Goal: Task Accomplishment & Management: Complete application form

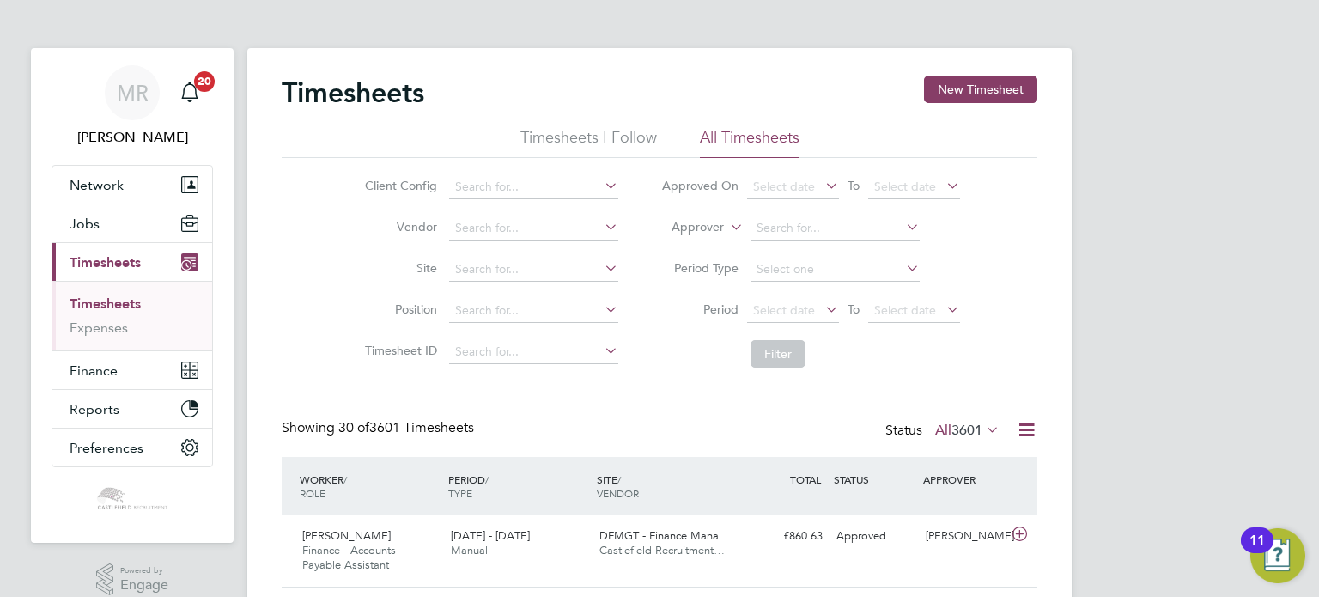
click at [142, 305] on li "Timesheets" at bounding box center [134, 307] width 129 height 24
click at [137, 305] on link "Timesheets" at bounding box center [105, 303] width 71 height 16
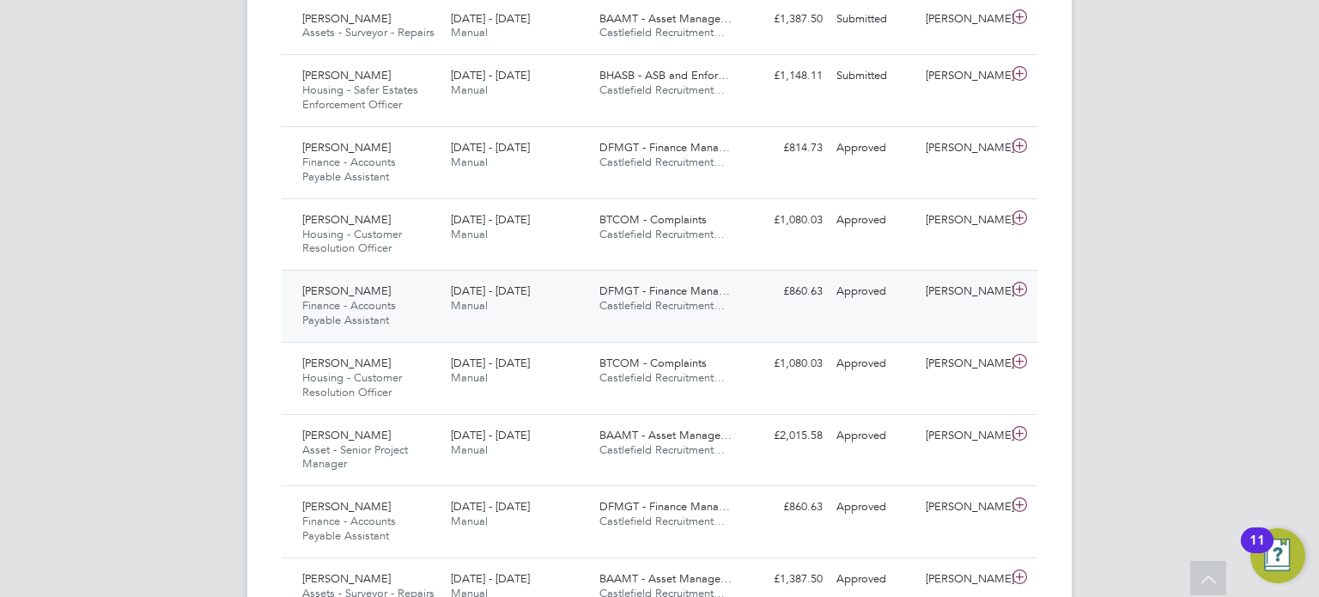
click at [378, 331] on div "Adam Hughes Finance - Accounts Payable Assistant 22 - 28 Sep 2025" at bounding box center [369, 306] width 149 height 58
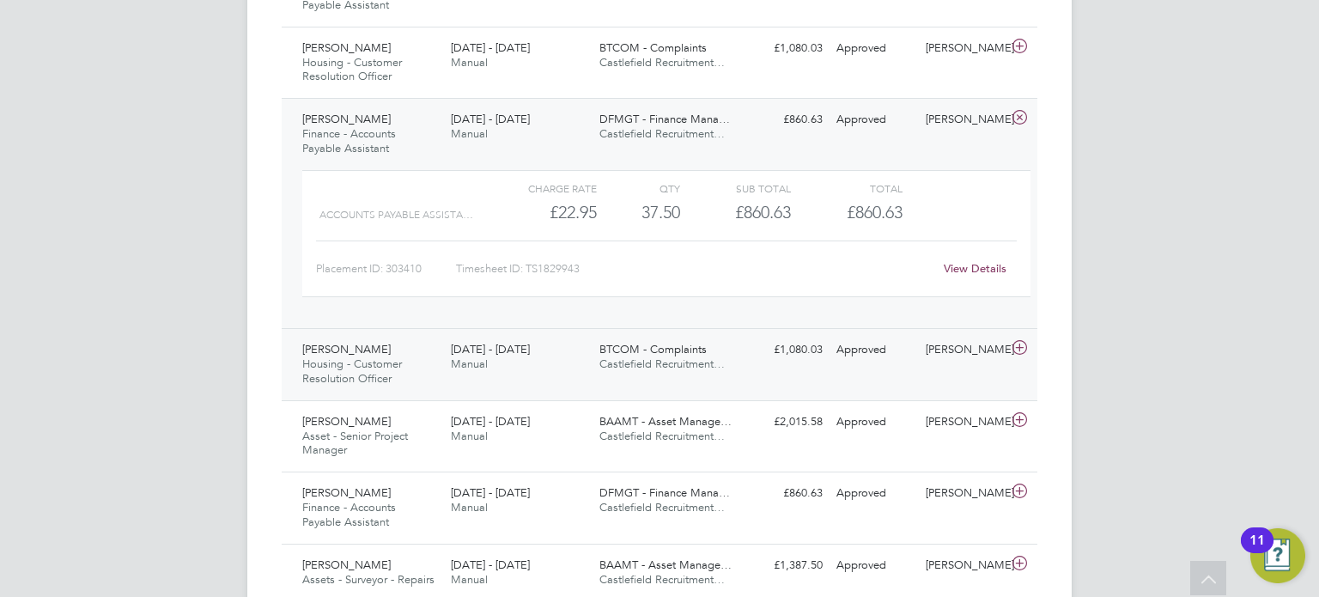
drag, startPoint x: 425, startPoint y: 347, endPoint x: 433, endPoint y: 342, distance: 9.3
click at [425, 346] on div "Jane Mckalroy Housing - Customer Resolution Officer 22 - 28 Sep 2025" at bounding box center [369, 365] width 149 height 58
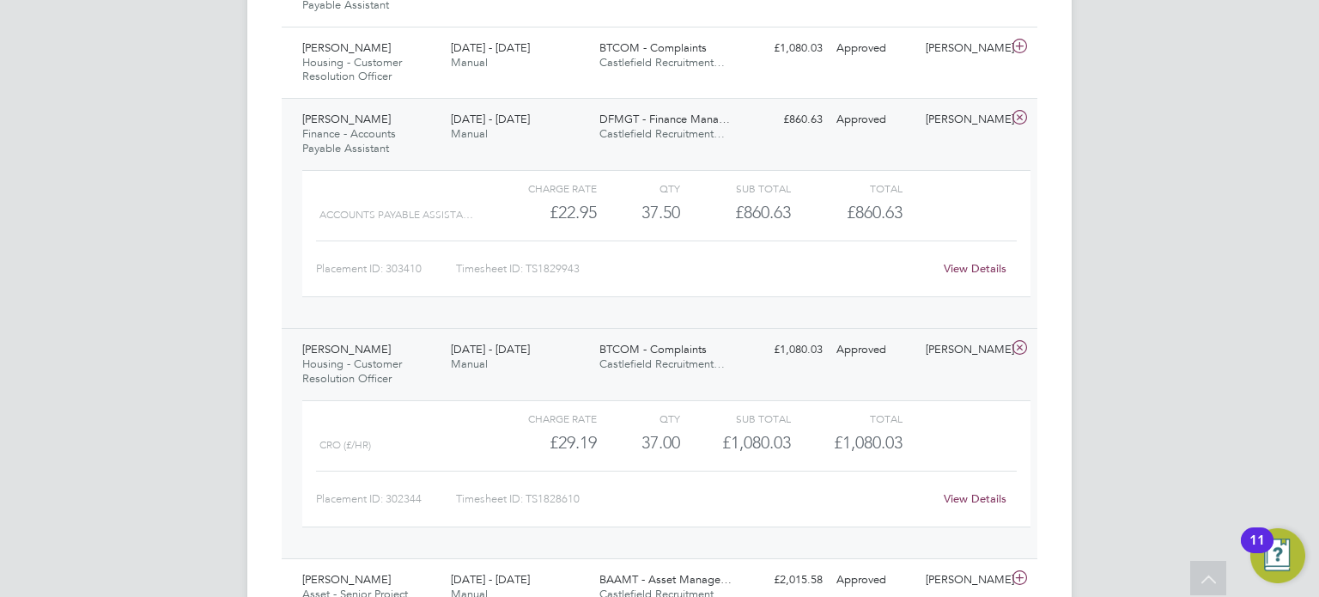
click at [955, 494] on link "View Details" at bounding box center [975, 498] width 63 height 15
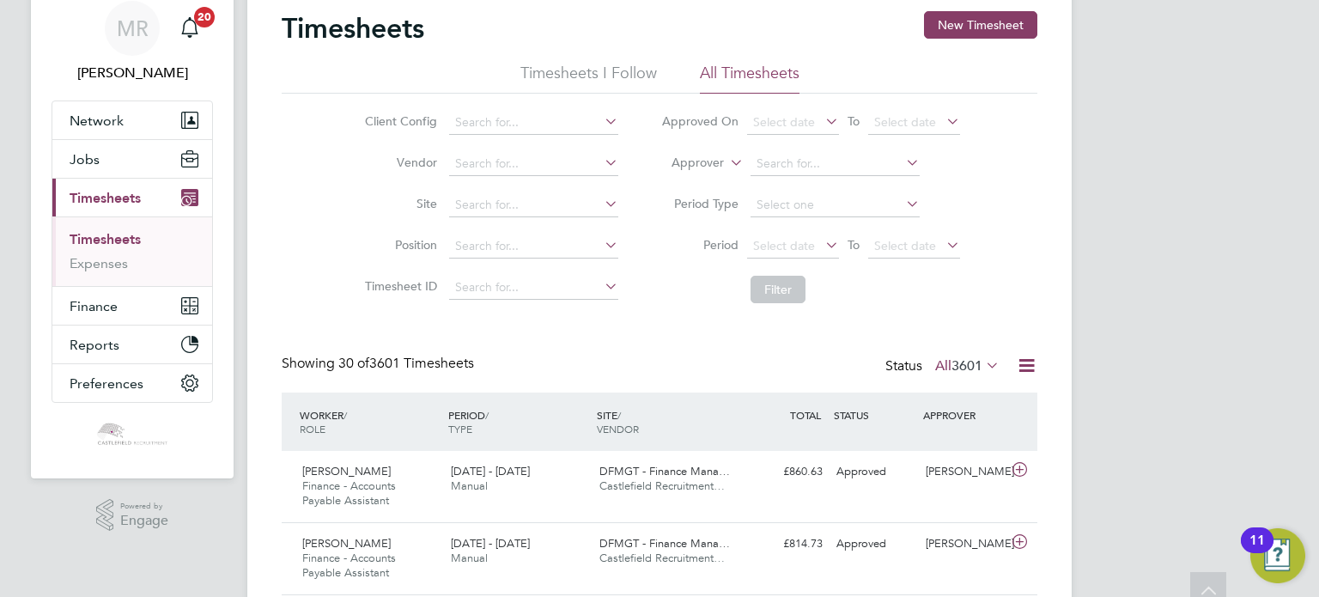
scroll to position [60, 0]
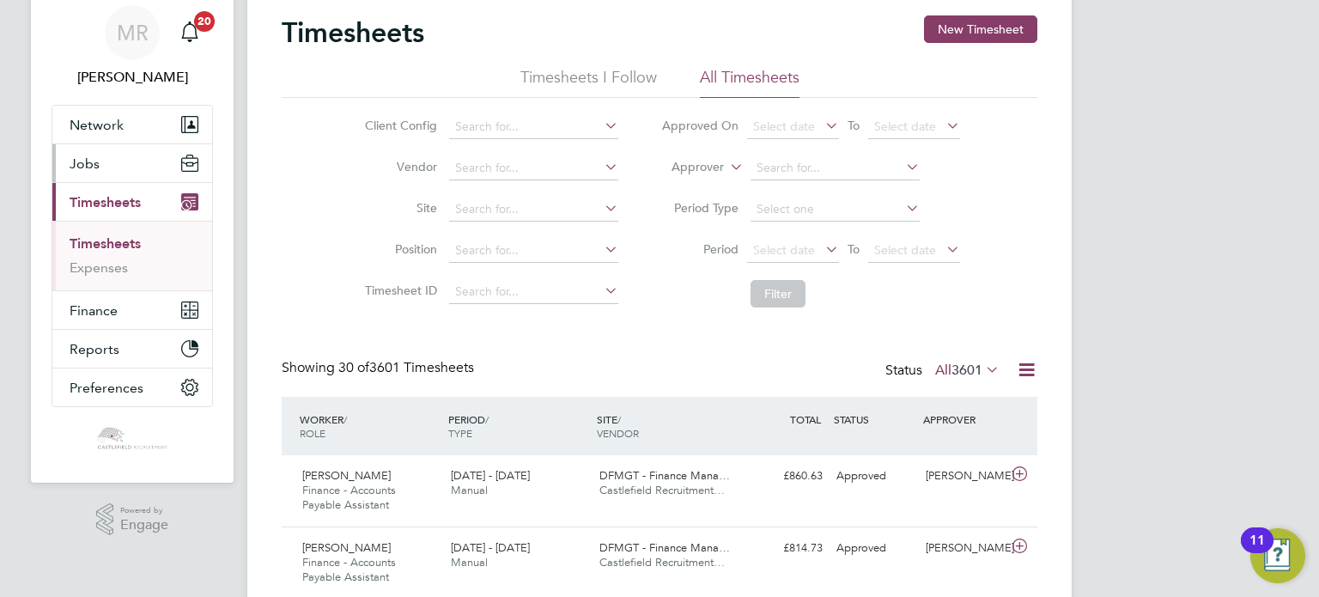
drag, startPoint x: 151, startPoint y: 165, endPoint x: 147, endPoint y: 174, distance: 10.4
click at [151, 165] on button "Jobs" at bounding box center [132, 163] width 160 height 38
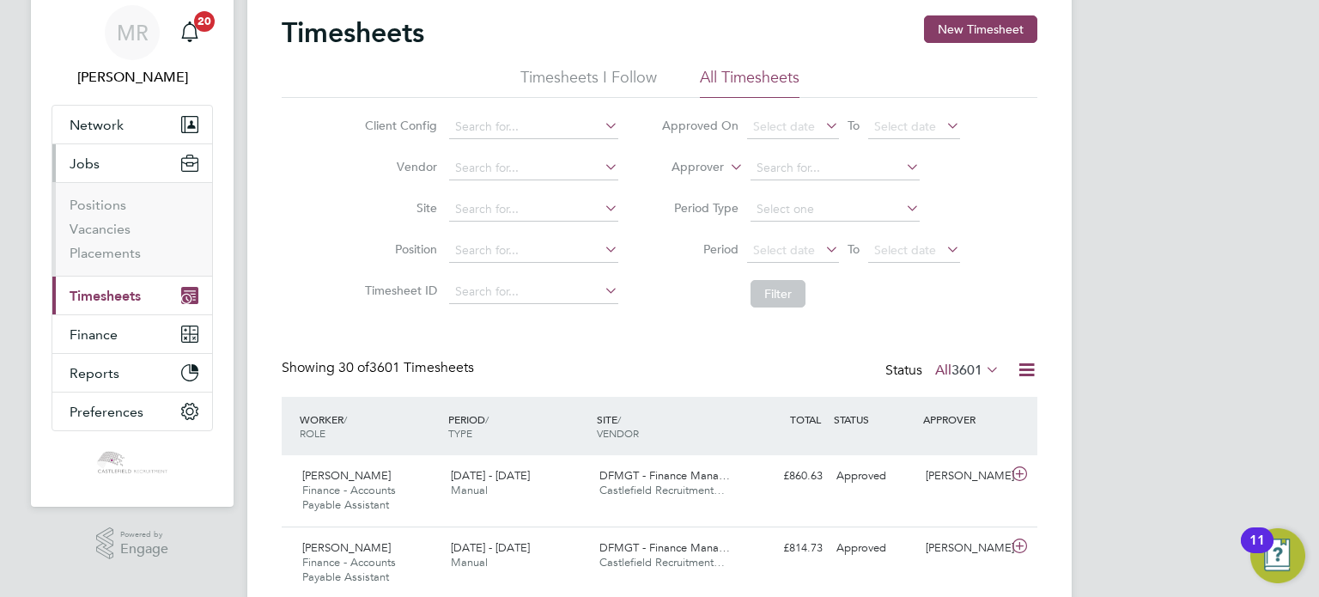
click at [109, 240] on li "Vacancies" at bounding box center [134, 233] width 129 height 24
click at [110, 253] on link "Placements" at bounding box center [105, 253] width 71 height 16
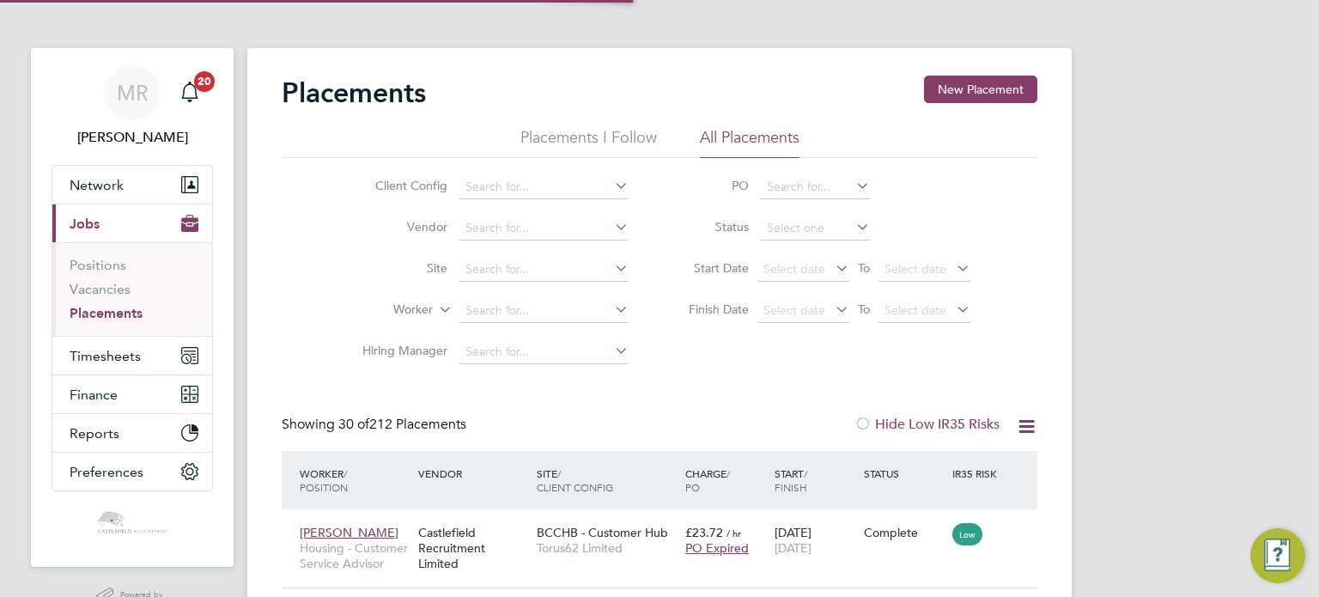
click at [484, 298] on li "Worker" at bounding box center [488, 310] width 323 height 41
click at [492, 305] on input at bounding box center [543, 311] width 169 height 24
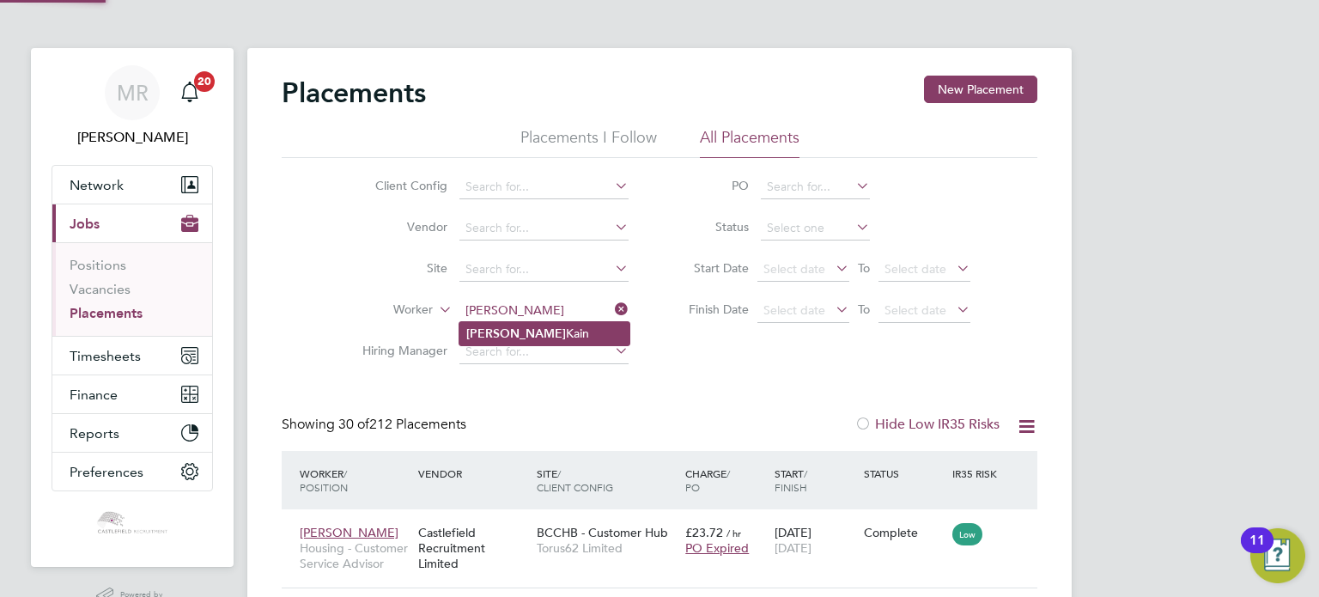
click at [501, 334] on li "Lewis Kain" at bounding box center [544, 333] width 170 height 23
type input "[PERSON_NAME]"
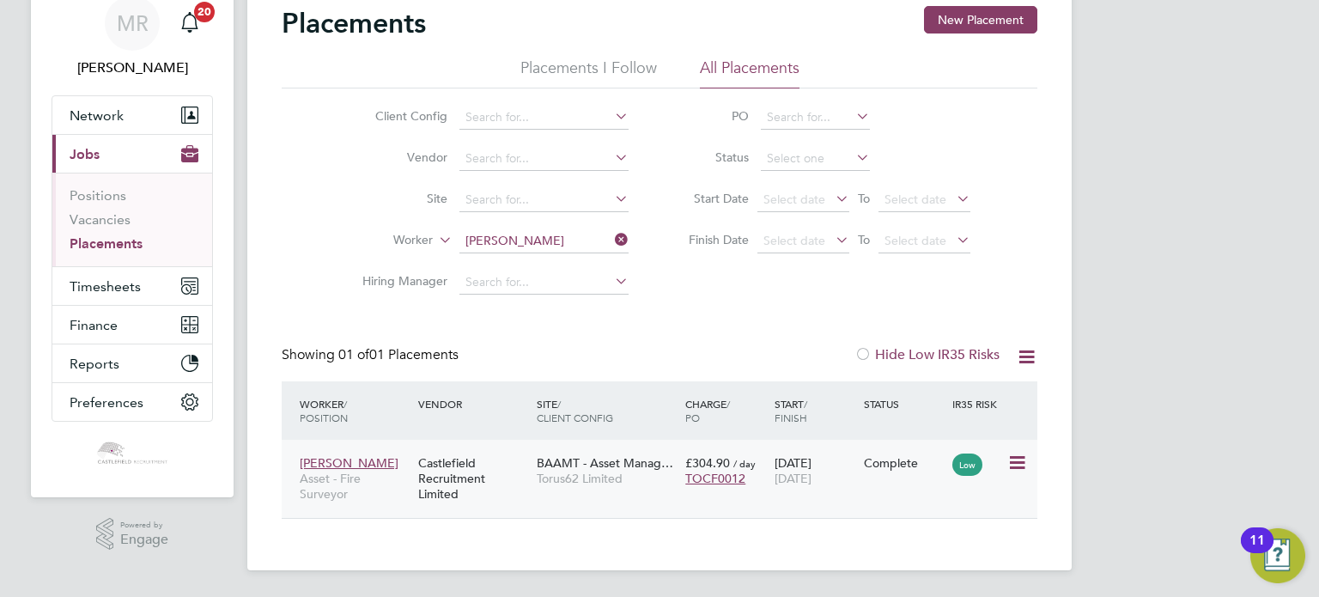
click at [883, 483] on div "Lewis Kain Asset - Fire Surveyor Castlefield Recruitment Limited BAAMT - Asset …" at bounding box center [660, 479] width 756 height 78
click at [1014, 461] on icon at bounding box center [1015, 463] width 17 height 21
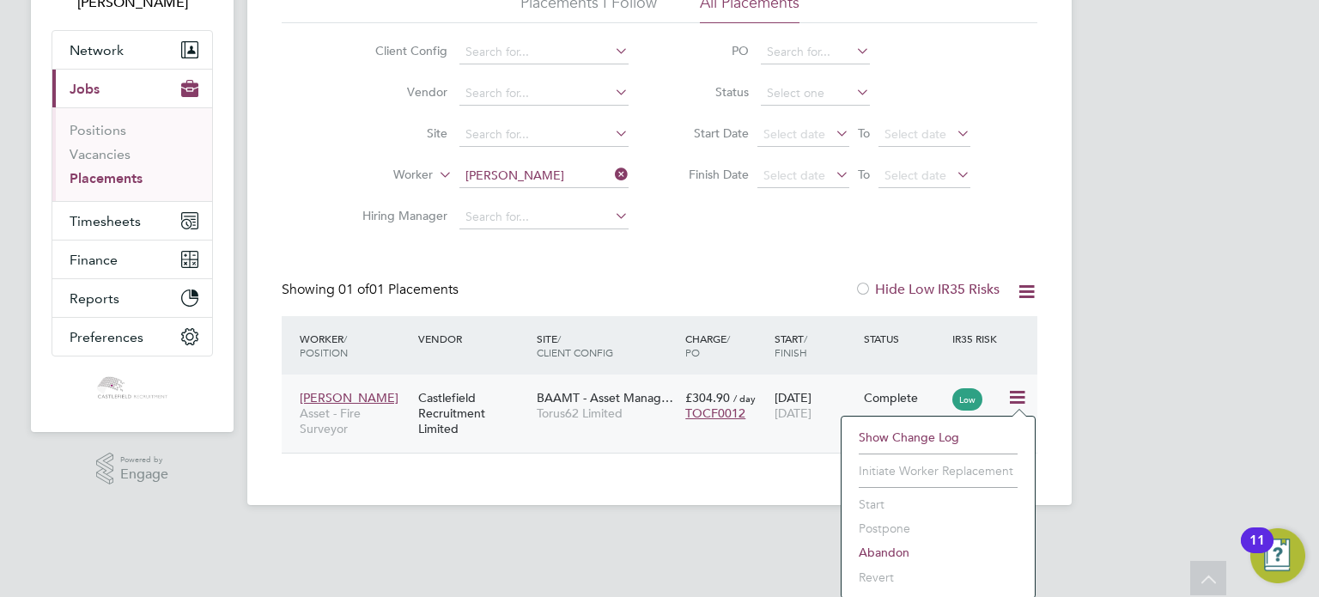
click at [744, 426] on div "£304.90 / day TOCF0012" at bounding box center [725, 405] width 89 height 48
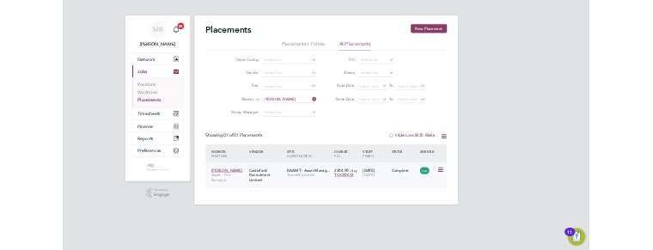
scroll to position [16, 78]
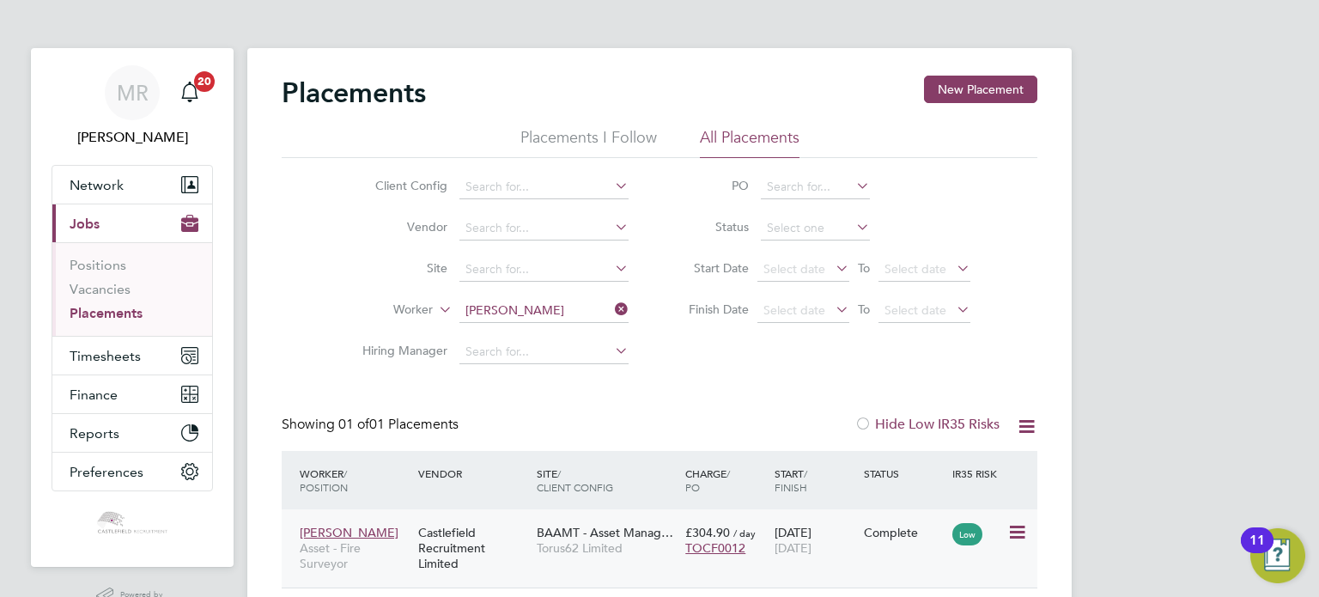
click at [606, 538] on span "BAAMT - Asset Manag…" at bounding box center [605, 532] width 137 height 15
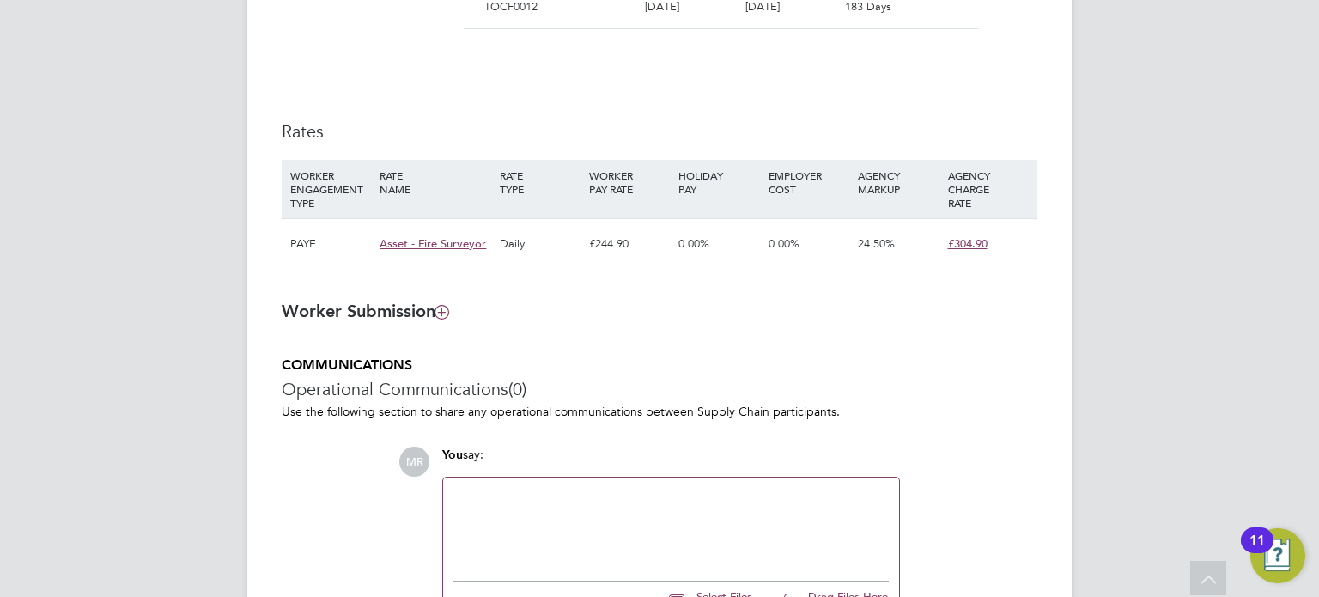
scroll to position [635, 0]
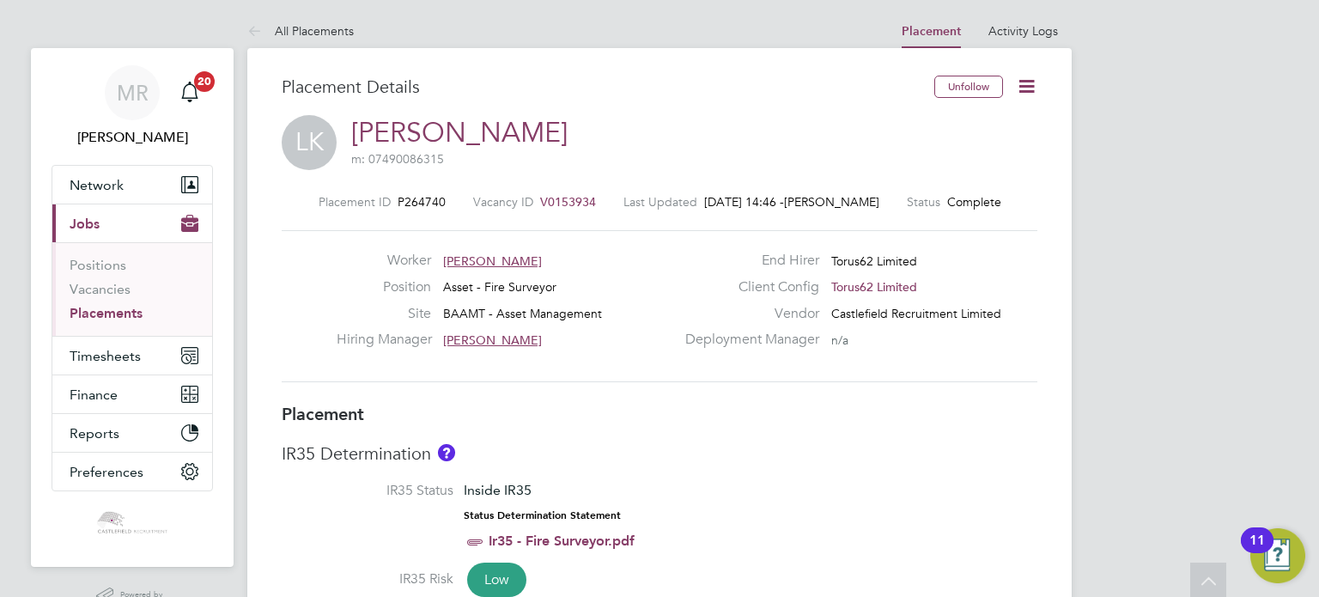
drag, startPoint x: 717, startPoint y: 257, endPoint x: 711, endPoint y: 73, distance: 183.9
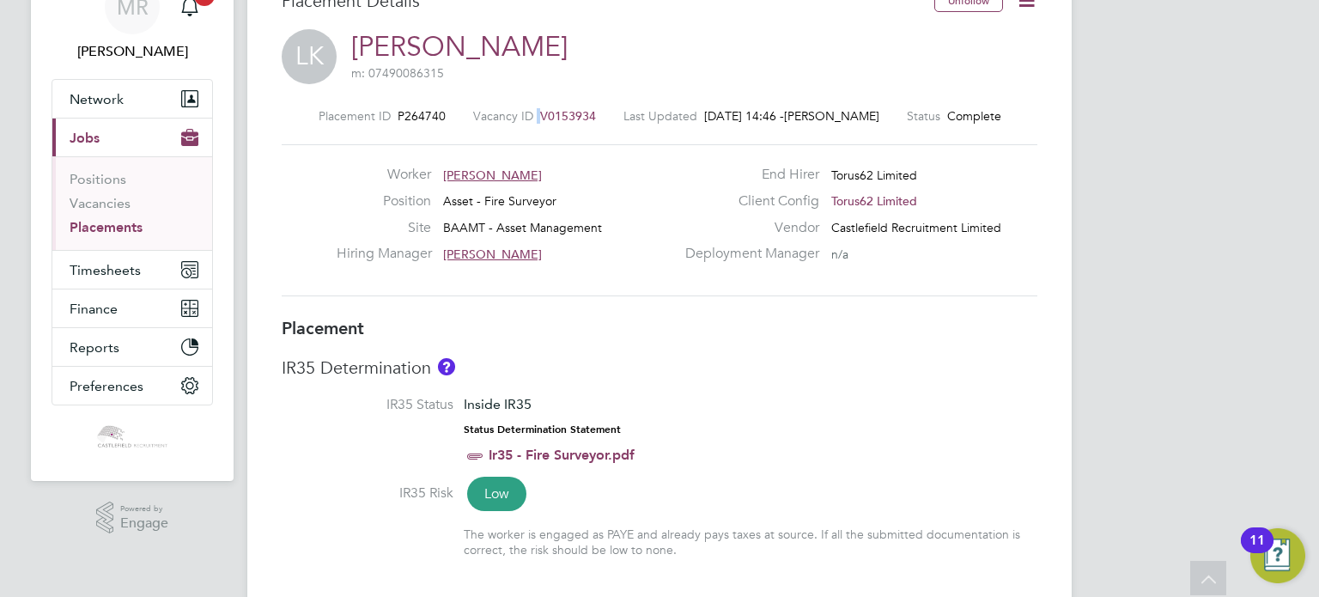
drag, startPoint x: 584, startPoint y: 116, endPoint x: 511, endPoint y: 120, distance: 73.1
click at [511, 120] on div "Vacancy ID V0153934" at bounding box center [534, 115] width 123 height 15
click at [550, 115] on span "V0153934" at bounding box center [568, 115] width 56 height 15
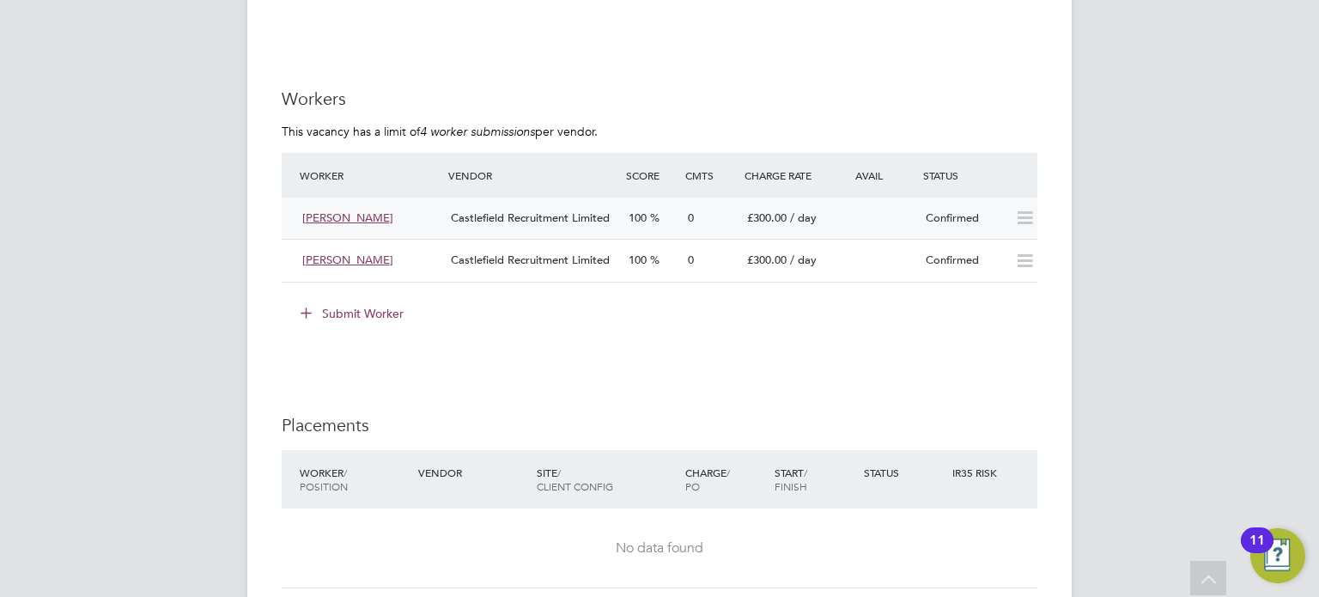
click at [1004, 223] on div "Confirmed" at bounding box center [963, 218] width 89 height 28
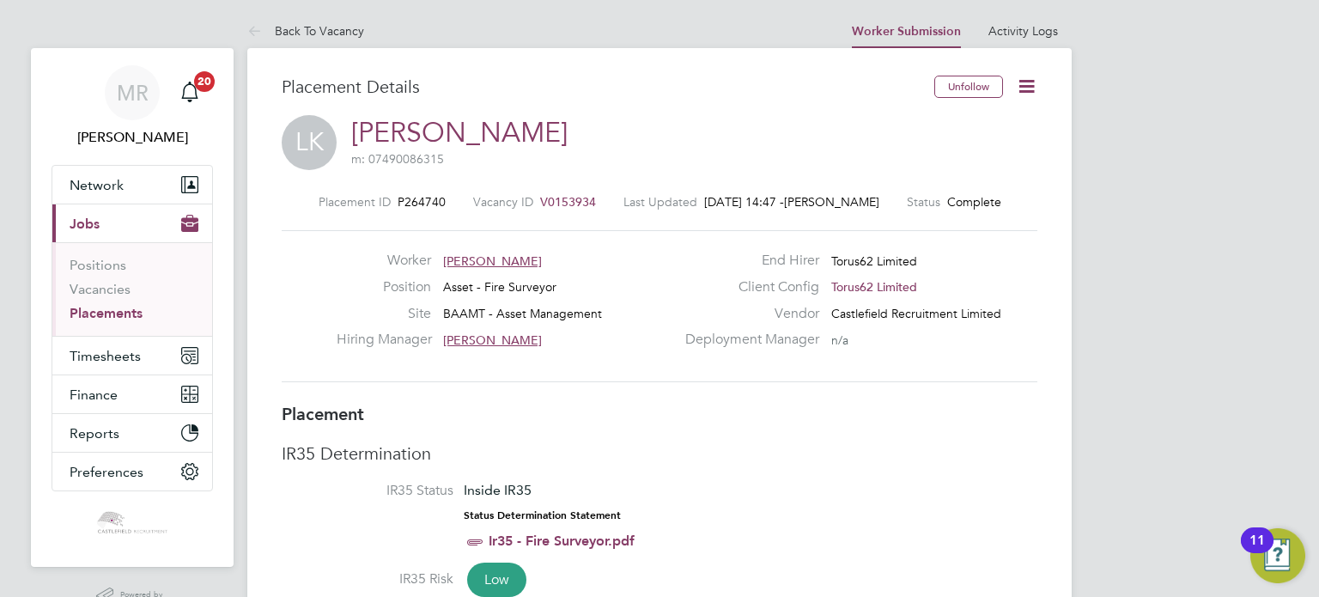
click at [1027, 76] on icon at bounding box center [1026, 86] width 21 height 21
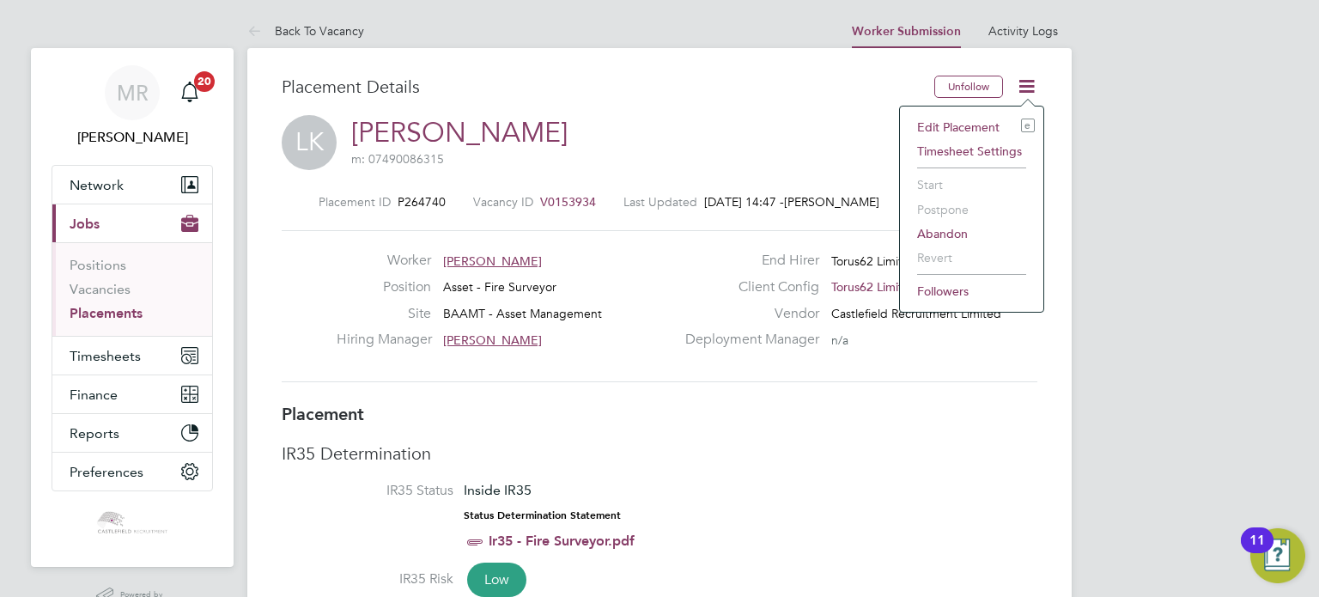
click at [948, 133] on li "Edit Placement e" at bounding box center [971, 127] width 126 height 24
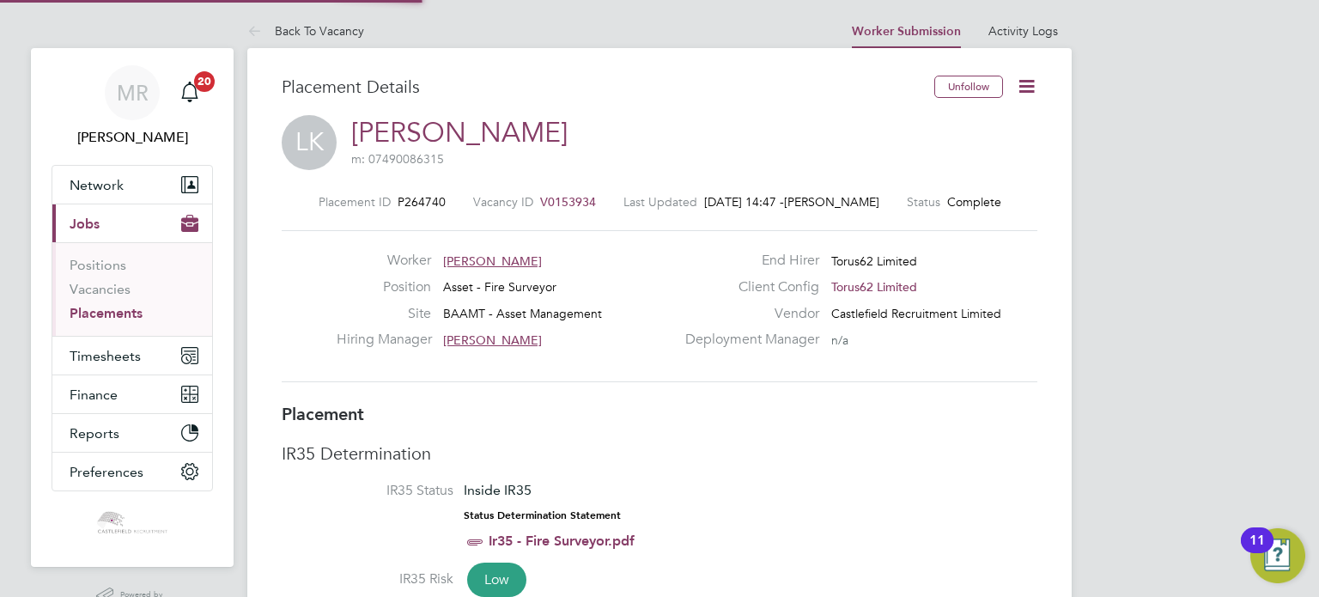
type input "[PERSON_NAME]"
type input "[DATE]"
type input "08:00"
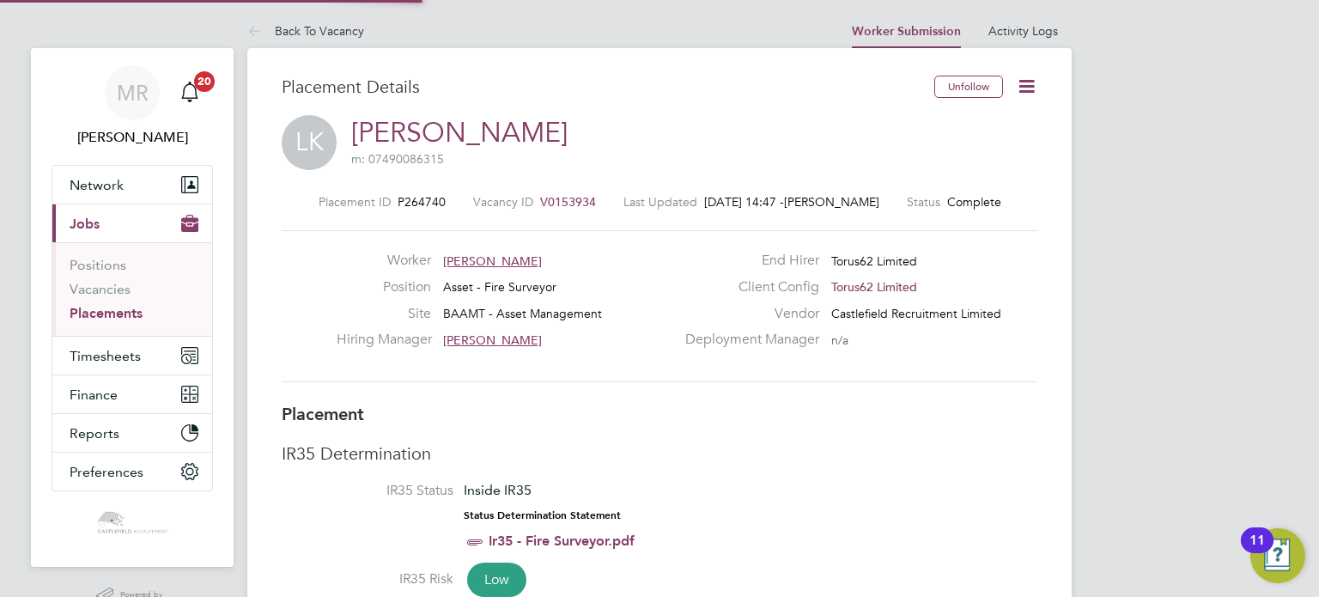
type input "18:00"
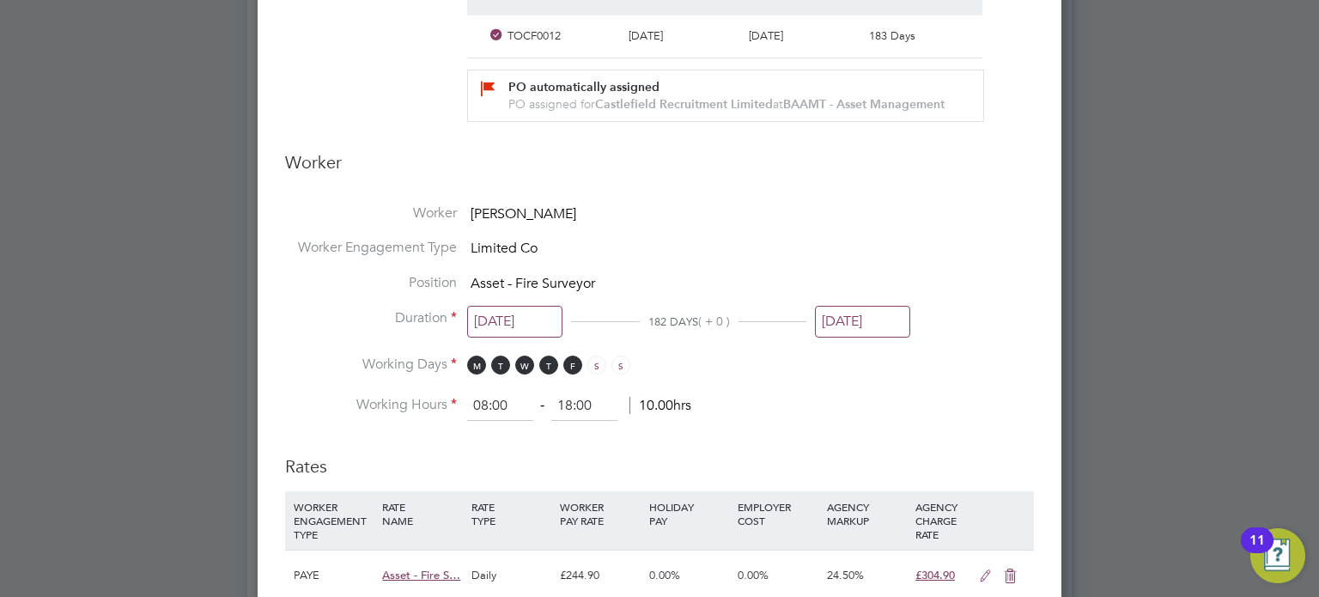
click at [828, 308] on input "[DATE]" at bounding box center [862, 322] width 95 height 32
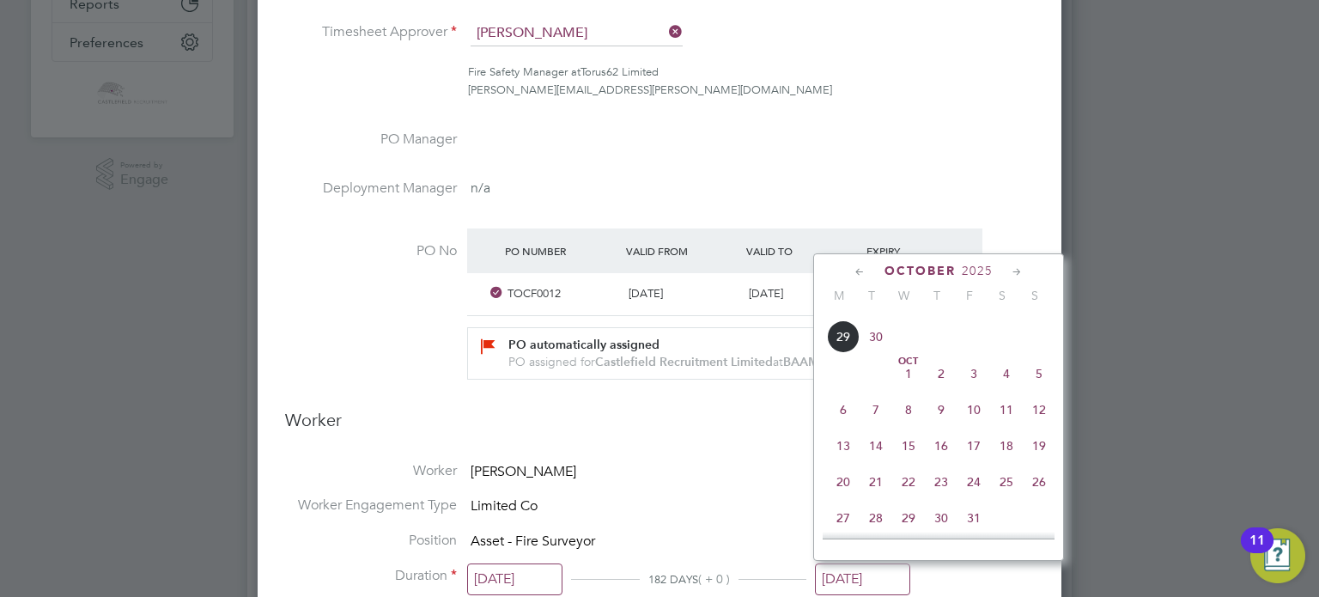
click at [803, 157] on li "PO Manager" at bounding box center [659, 155] width 749 height 49
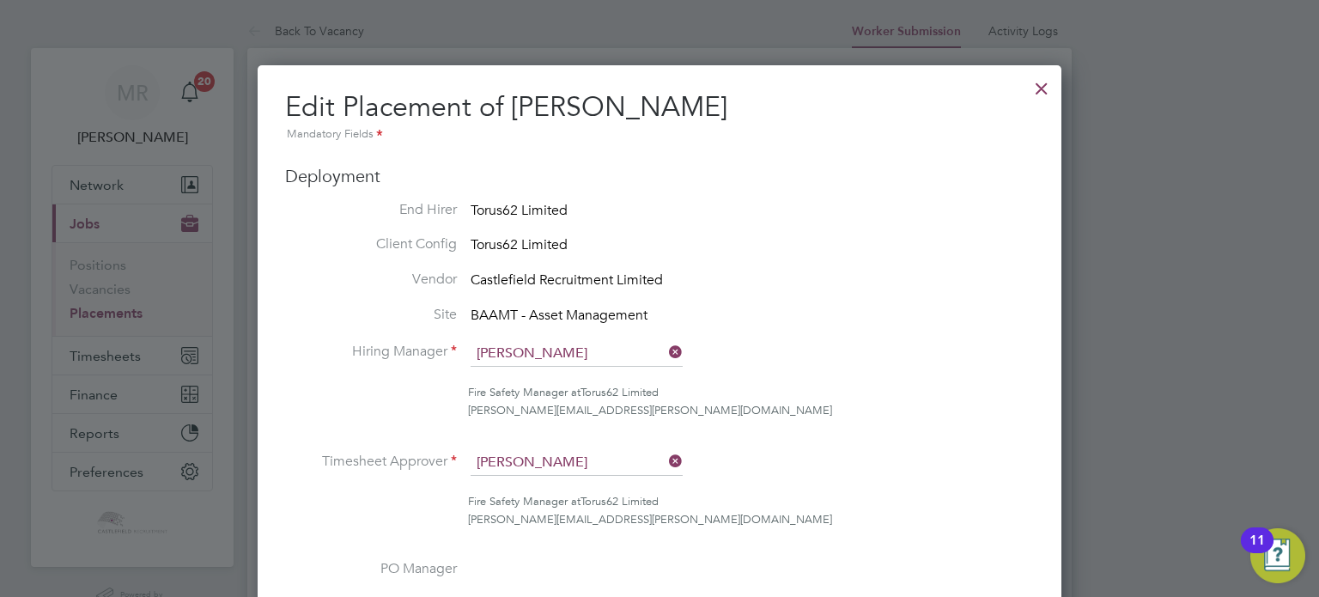
click at [1034, 92] on div at bounding box center [1041, 84] width 31 height 31
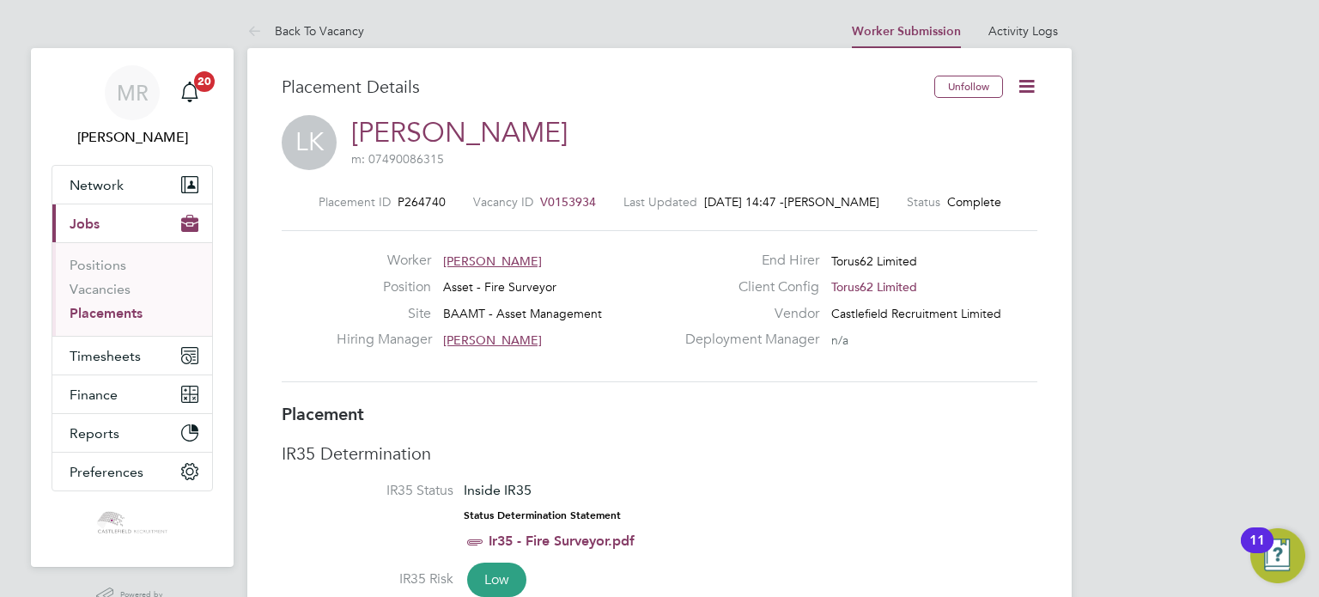
click at [555, 197] on span "V0153934" at bounding box center [568, 201] width 56 height 15
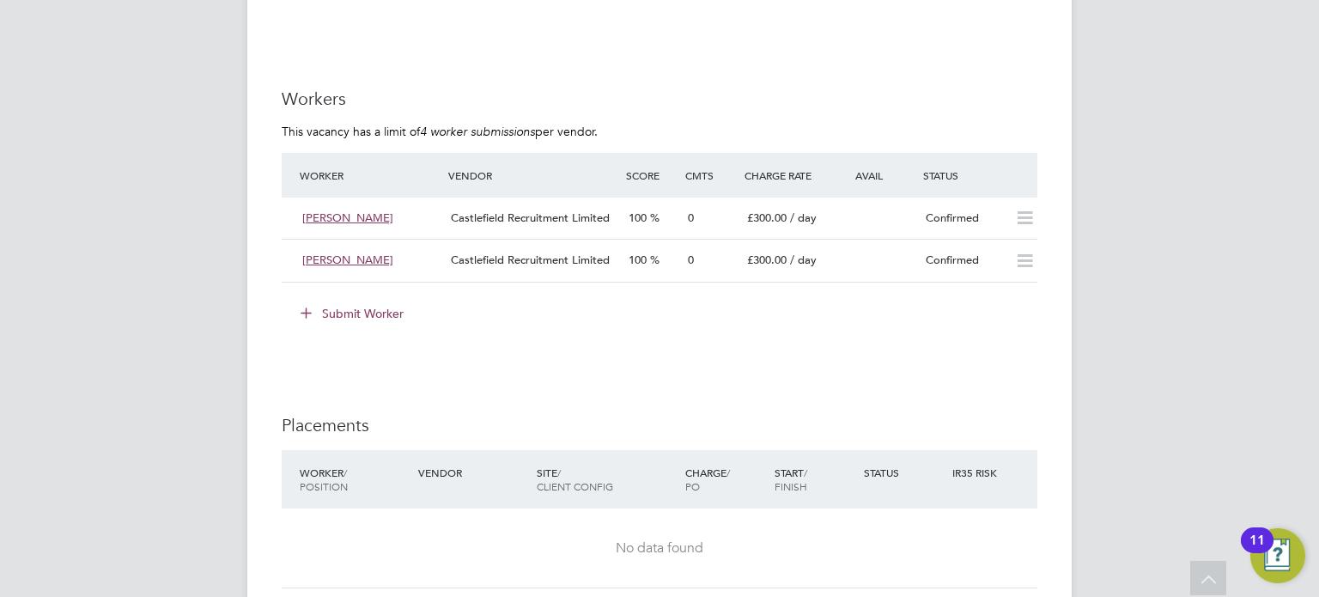
click at [368, 307] on button "Submit Worker" at bounding box center [353, 313] width 129 height 27
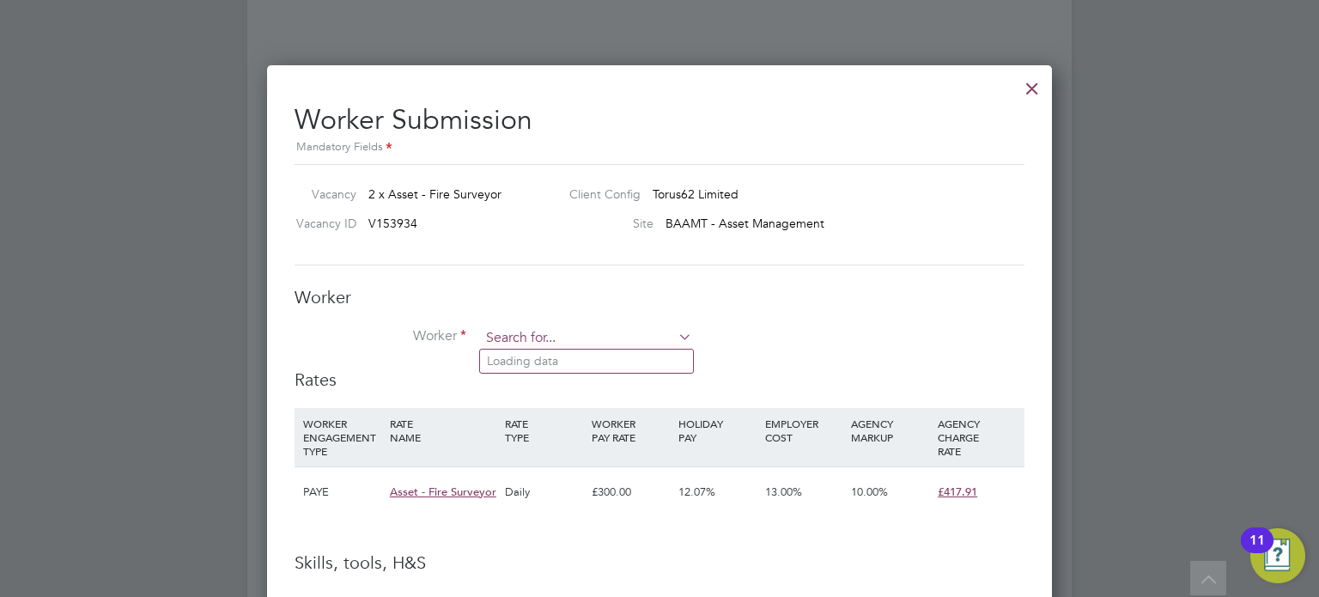
click at [508, 329] on input at bounding box center [586, 338] width 212 height 26
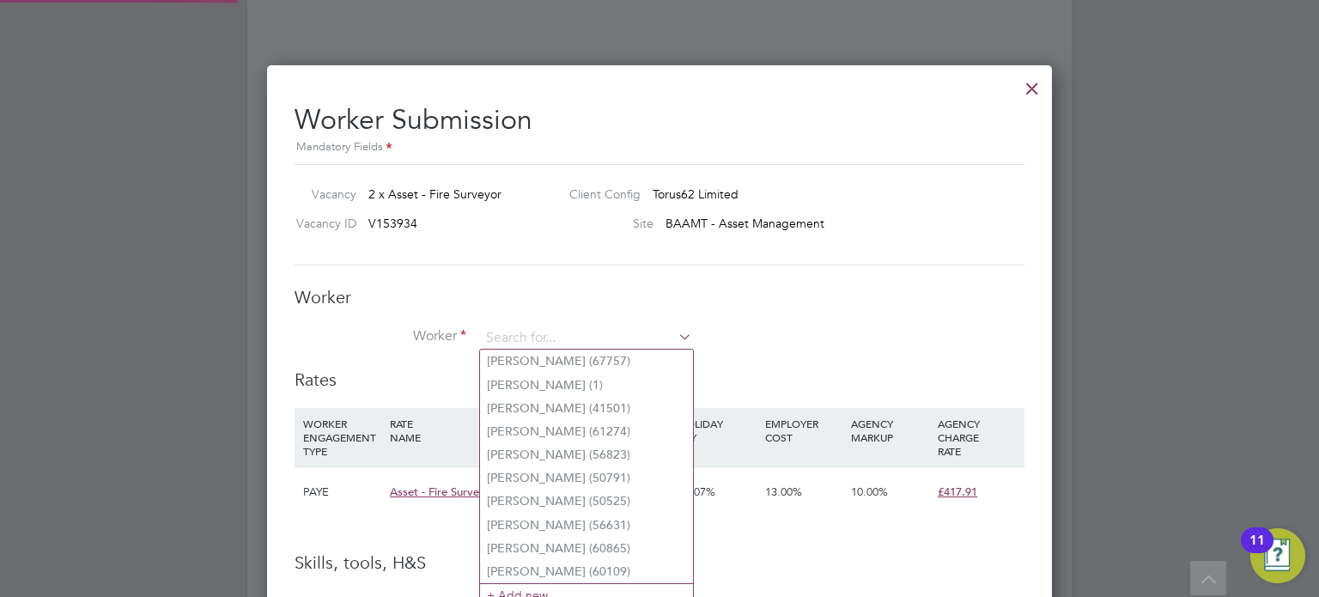
click at [895, 275] on div "Worker Submission Mandatory Fields Vacancy 2 x Asset - Fire Surveyor Client Con…" at bounding box center [660, 601] width 730 height 1025
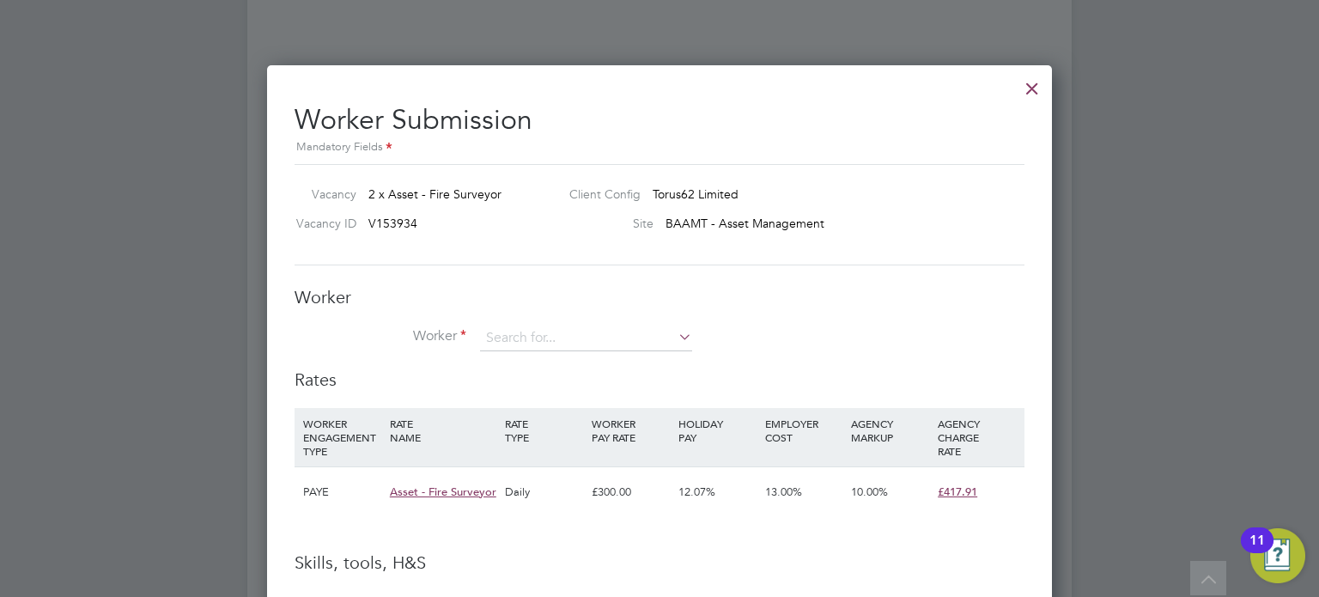
click at [1014, 93] on h2 "Worker Submission Mandatory Fields" at bounding box center [660, 123] width 730 height 68
click at [1026, 88] on div at bounding box center [1032, 84] width 31 height 31
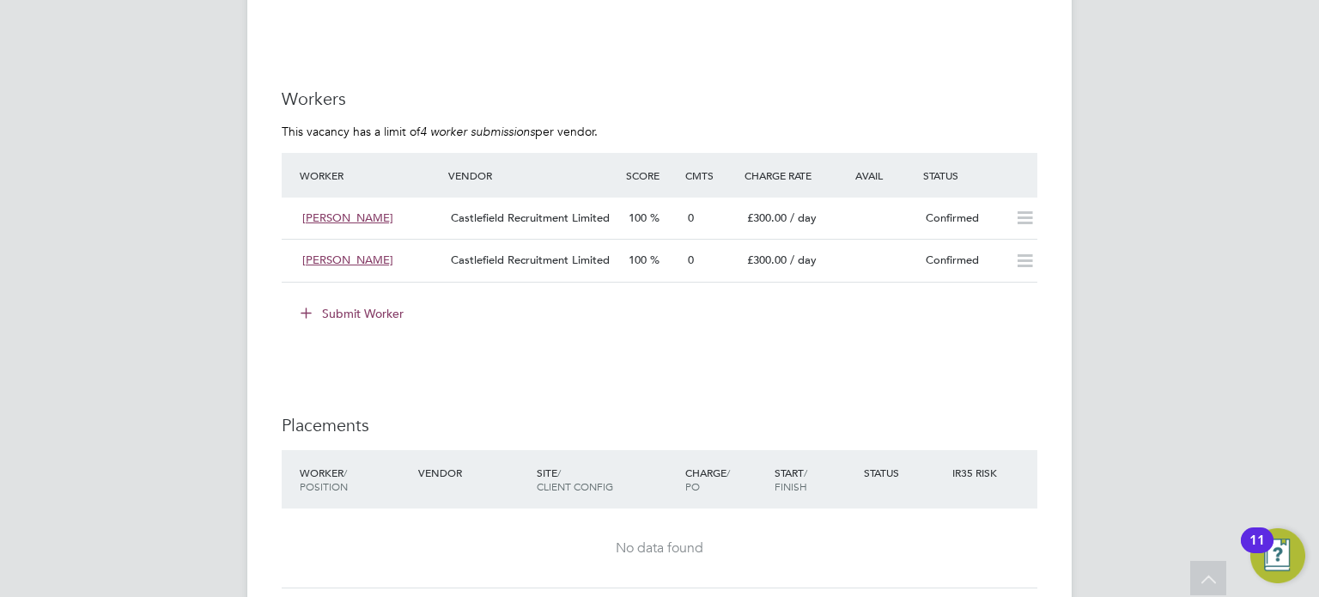
click at [342, 309] on button "Submit Worker" at bounding box center [353, 313] width 129 height 27
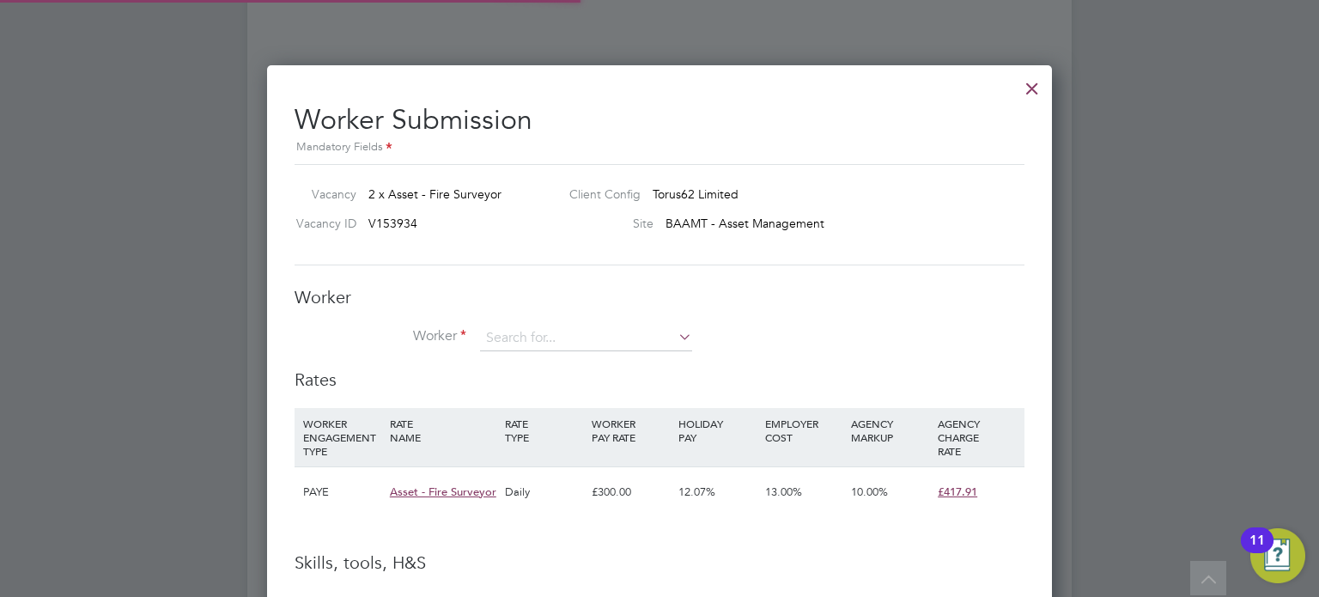
scroll to position [51, 117]
click at [482, 313] on div "Worker Worker Worker Engagement Type" at bounding box center [660, 327] width 730 height 82
click at [544, 343] on input at bounding box center [586, 338] width 212 height 26
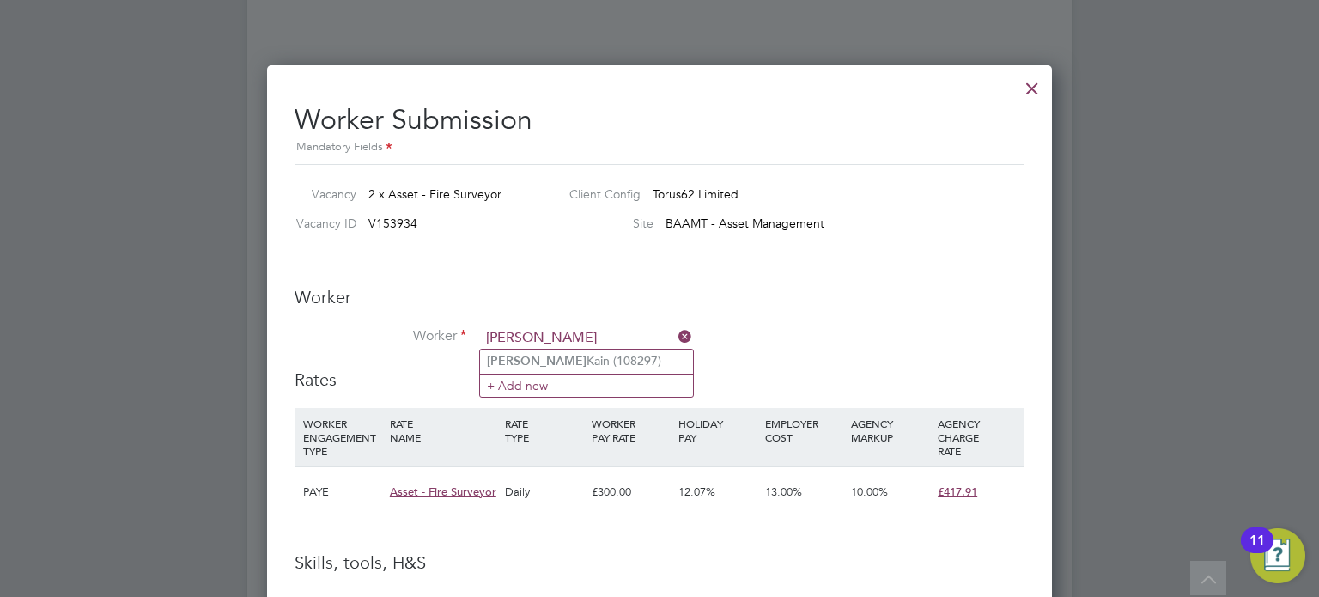
type input "[PERSON_NAME]"
click at [675, 327] on icon at bounding box center [675, 337] width 0 height 24
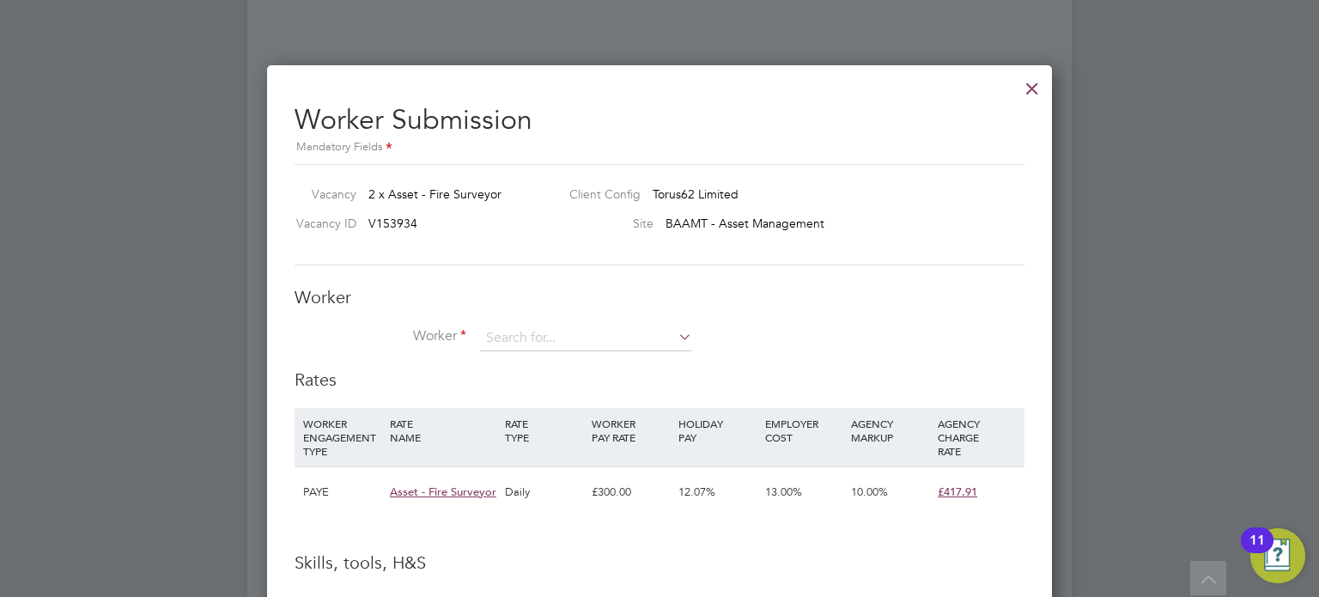
click at [1028, 92] on div at bounding box center [1032, 84] width 31 height 31
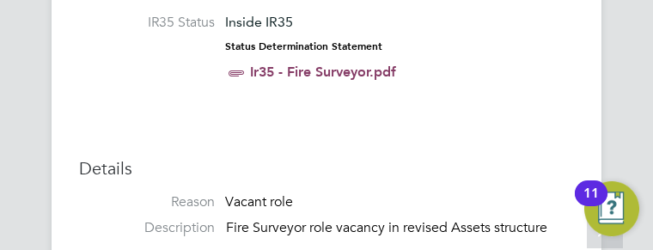
scroll to position [8, 9]
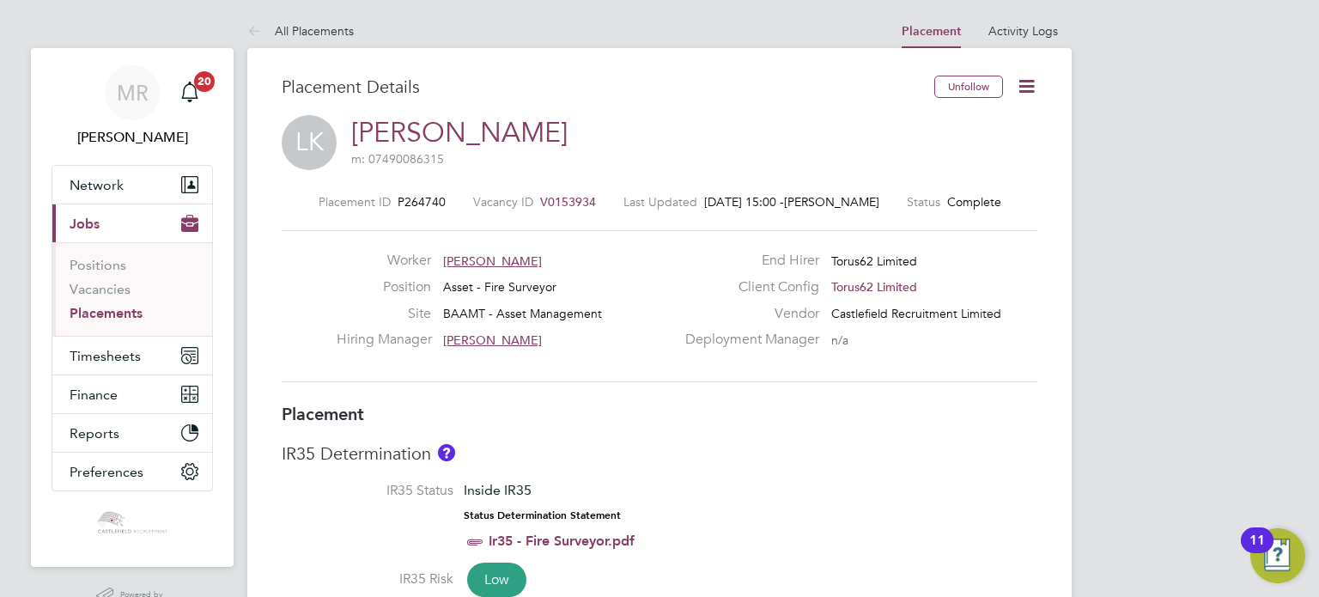
click at [550, 201] on span "V0153934" at bounding box center [568, 201] width 56 height 15
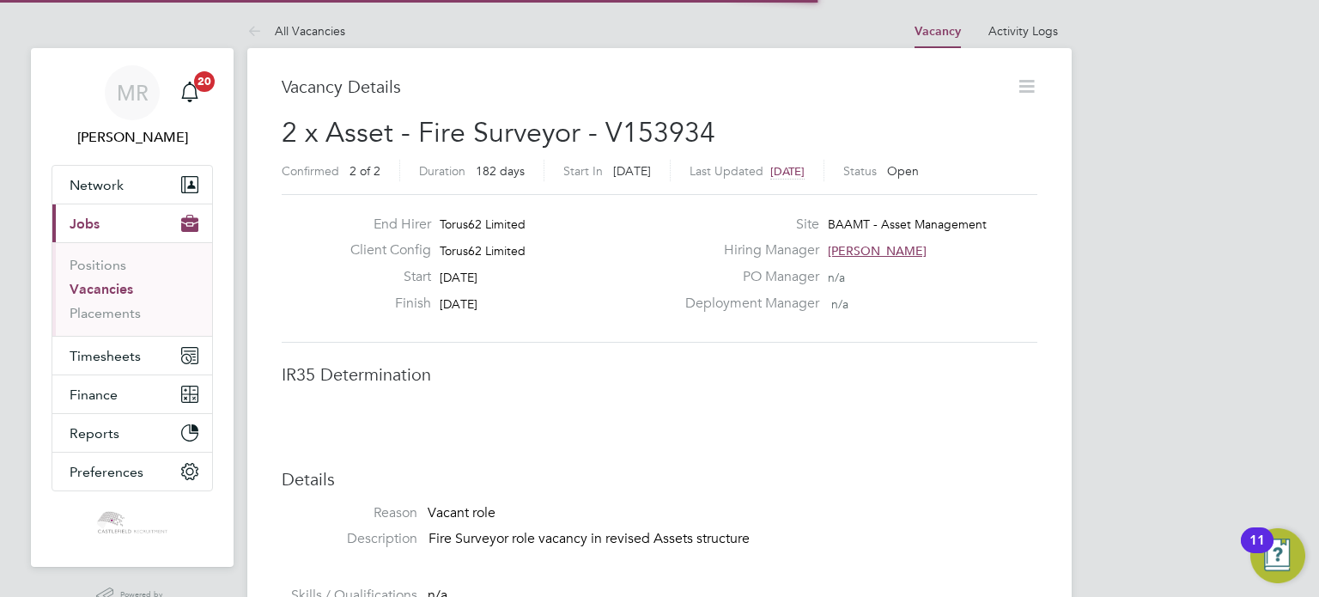
scroll to position [9, 8]
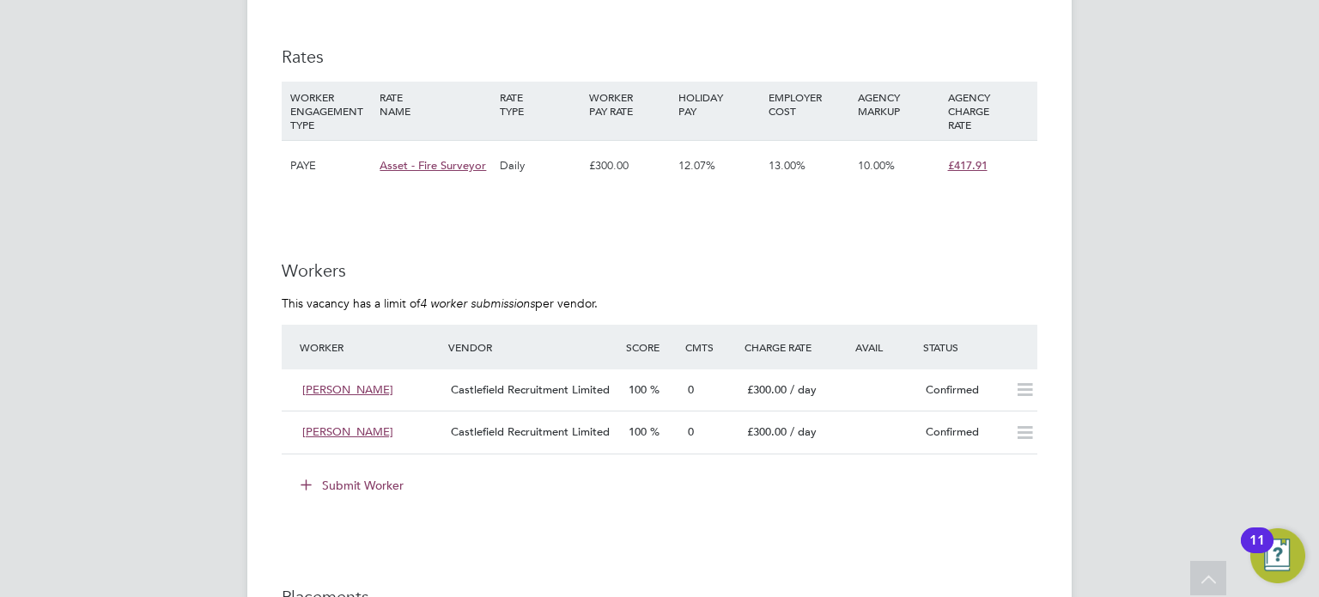
click at [393, 488] on button "Submit Worker" at bounding box center [353, 484] width 129 height 27
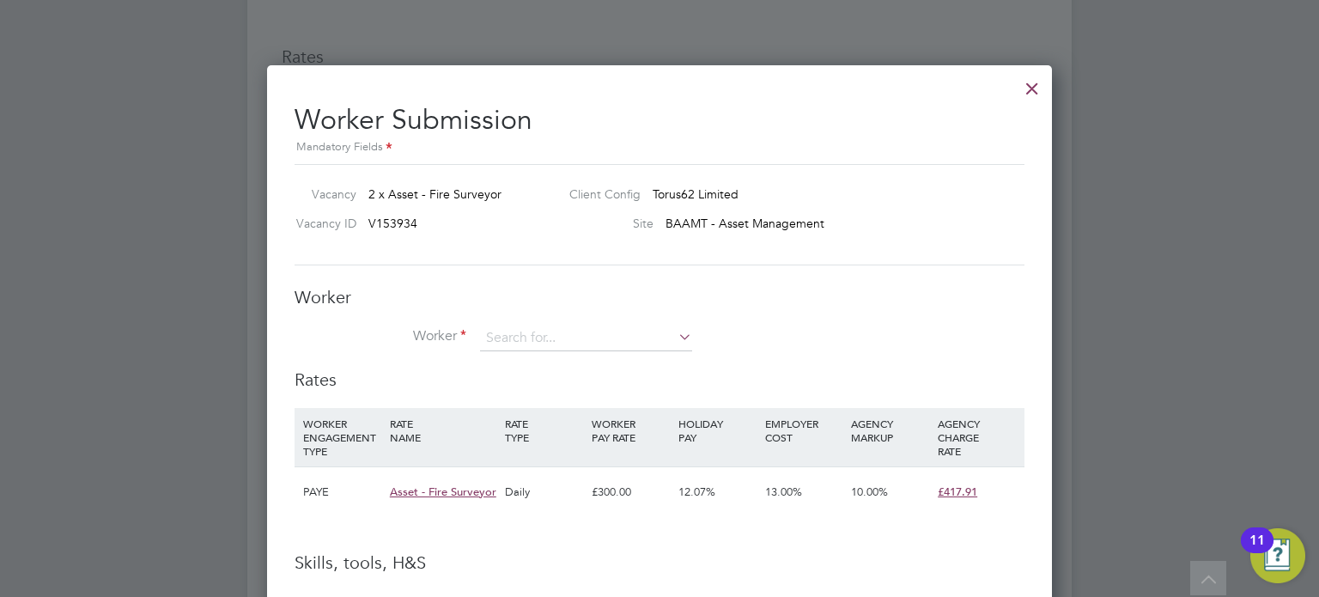
click at [505, 349] on li "Worker" at bounding box center [660, 346] width 730 height 43
click at [508, 345] on input at bounding box center [586, 338] width 212 height 26
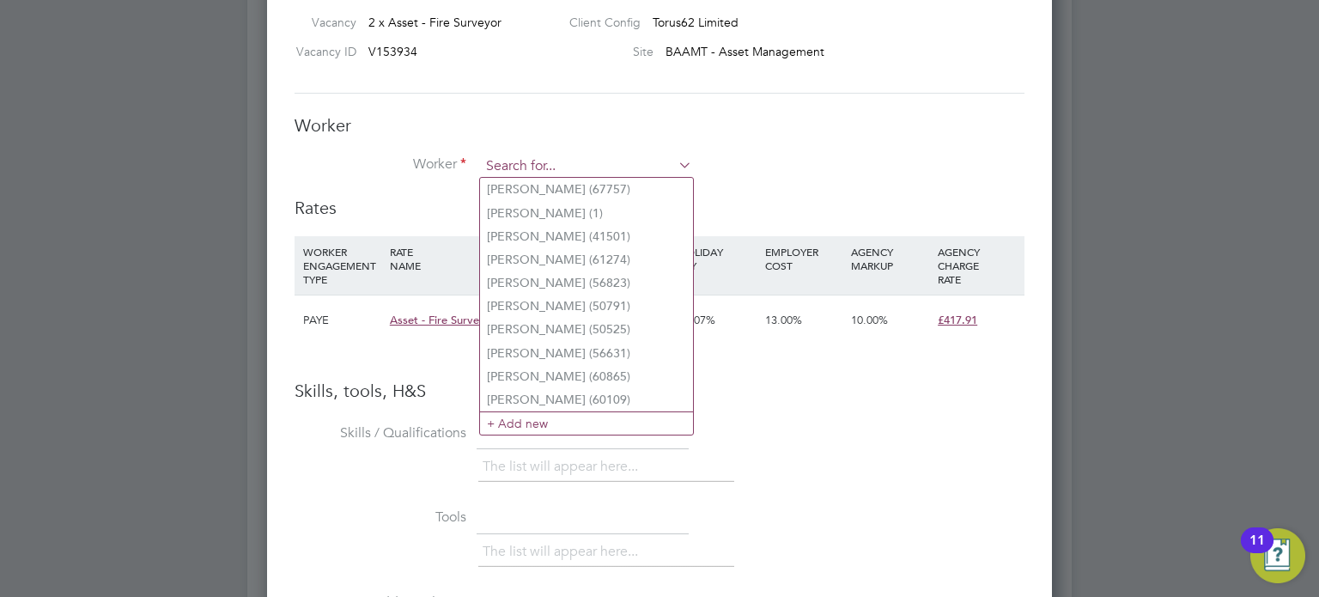
type input "1"
type input "2"
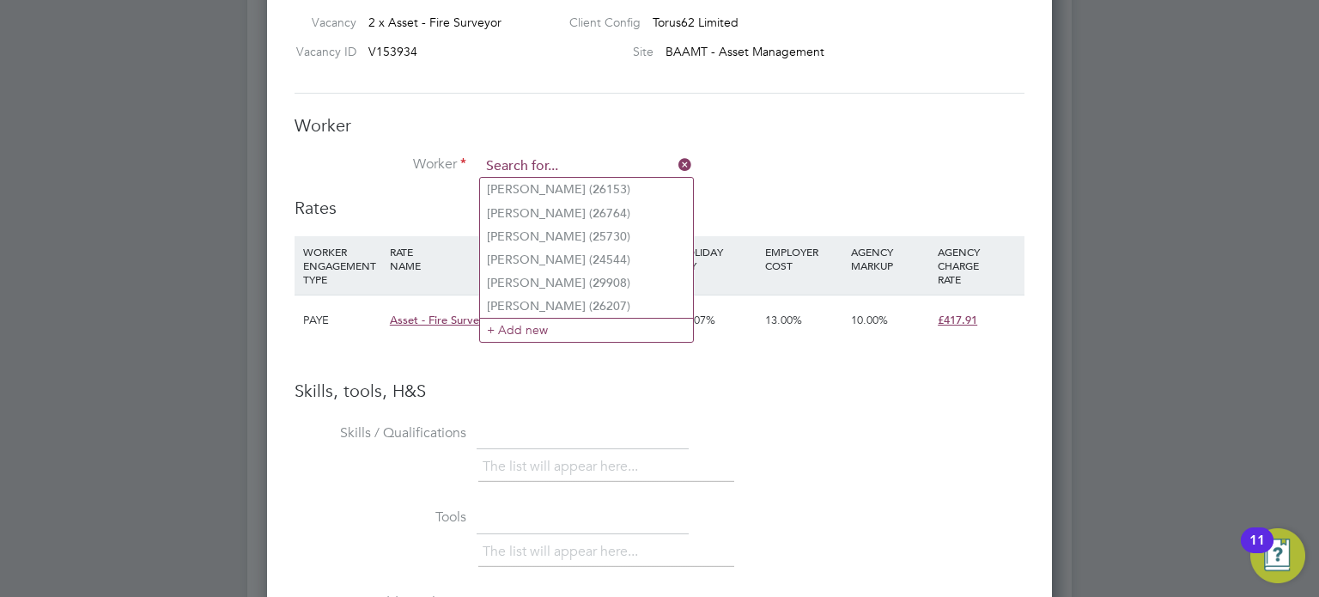
type input "3"
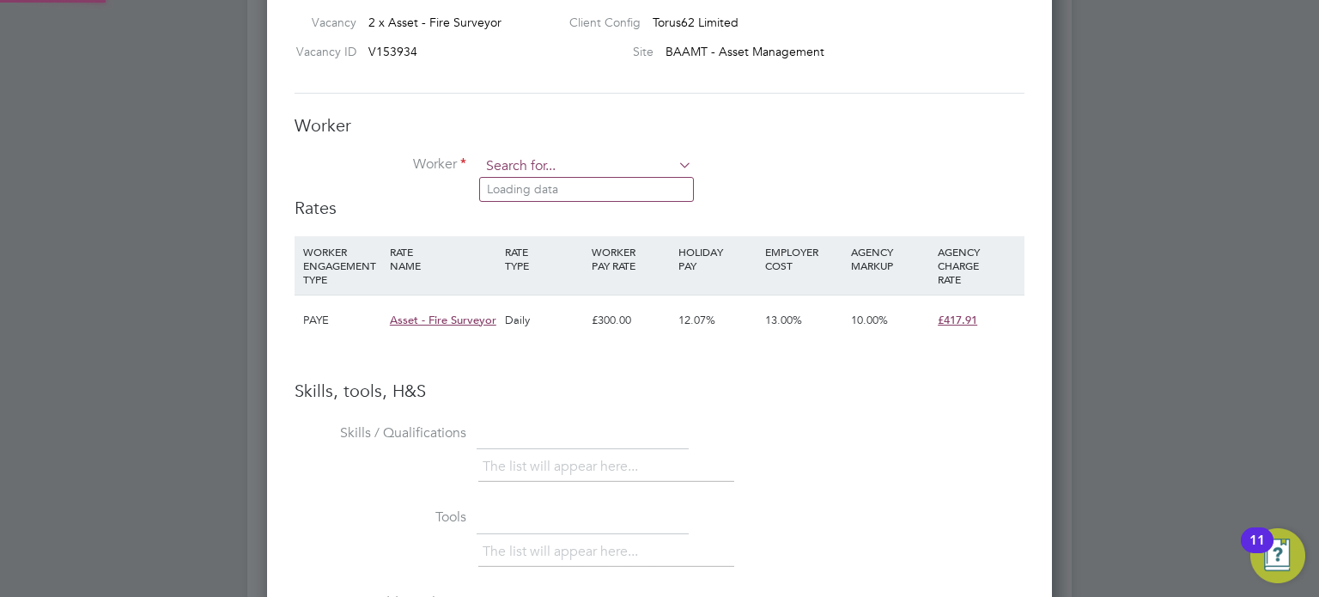
type input "4"
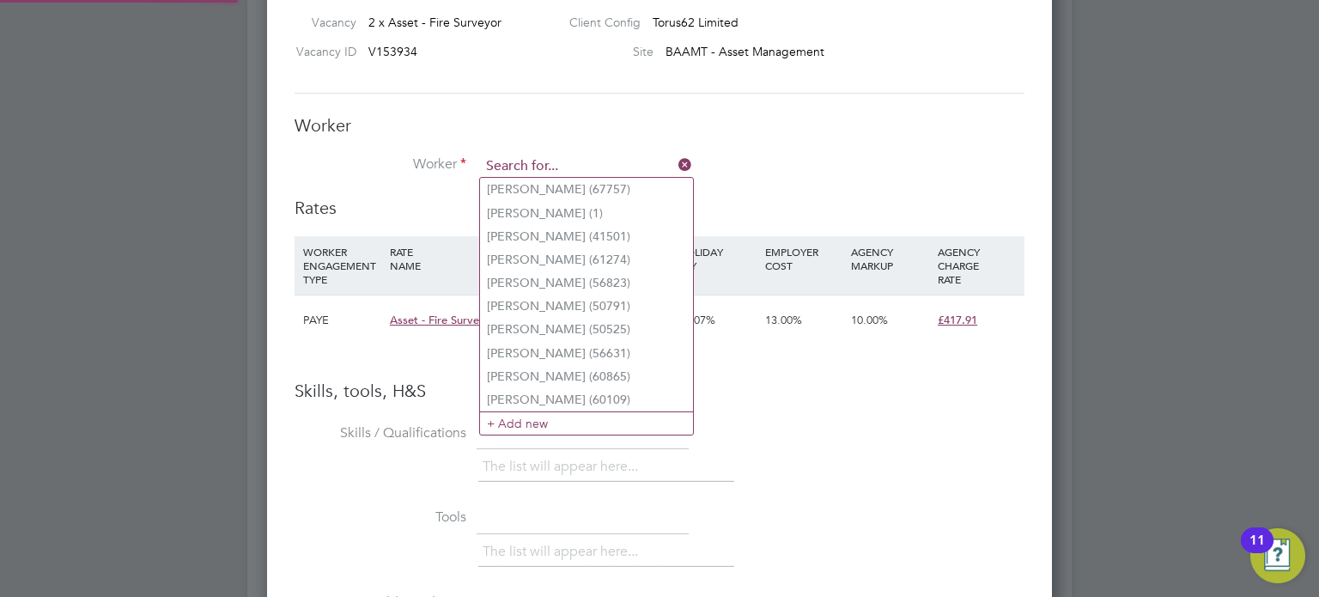
type input "5"
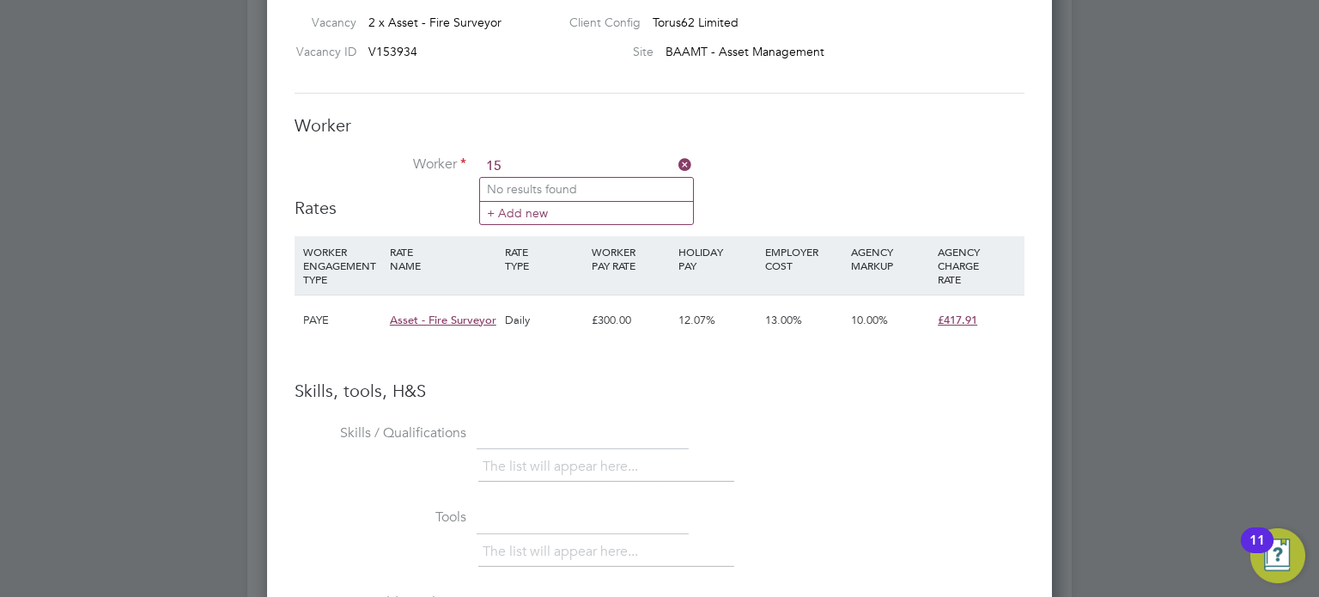
type input "1"
type input "5"
type input "1"
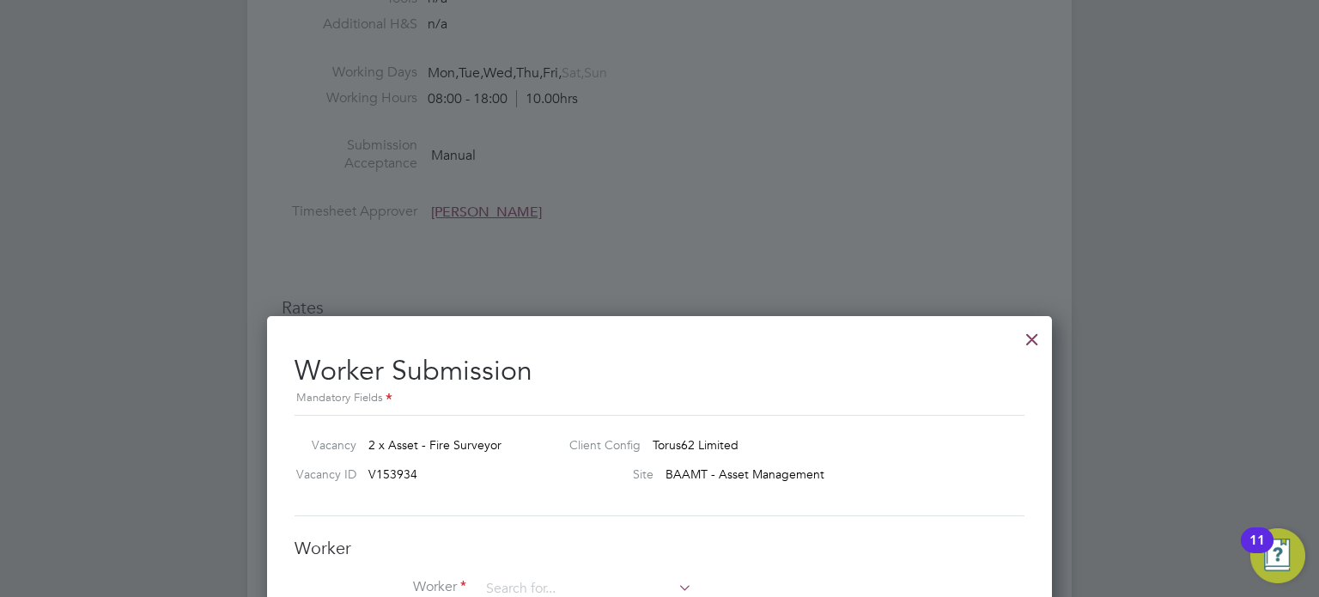
click at [1035, 329] on div at bounding box center [1032, 334] width 31 height 31
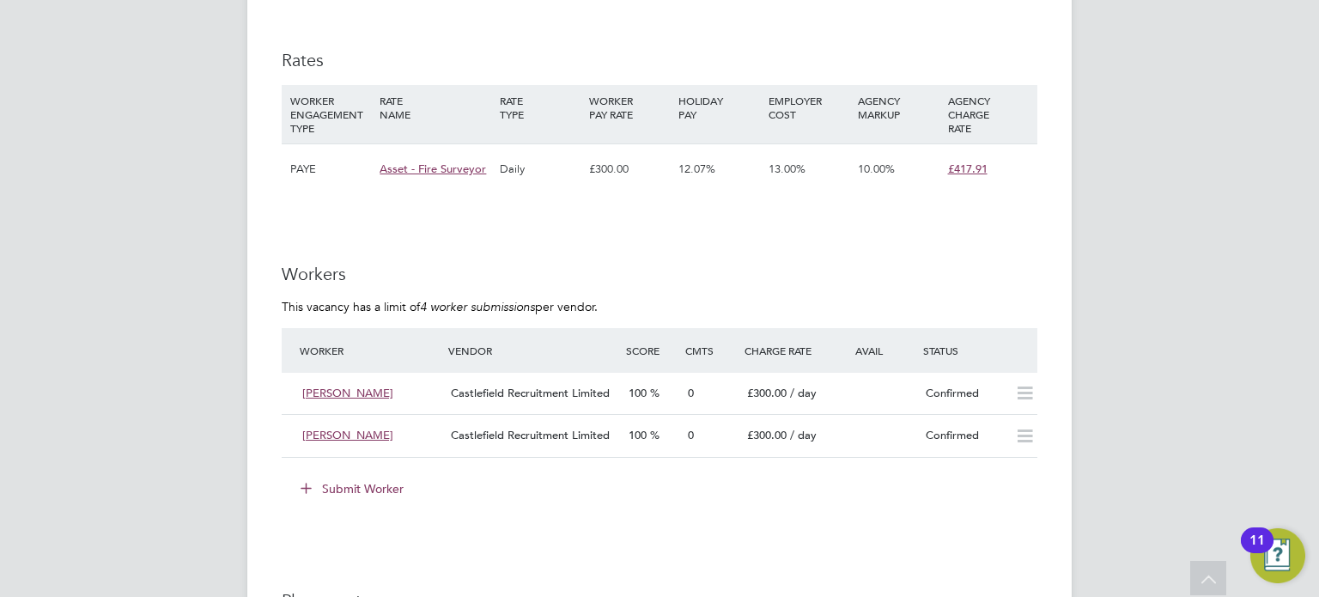
scroll to position [945, 0]
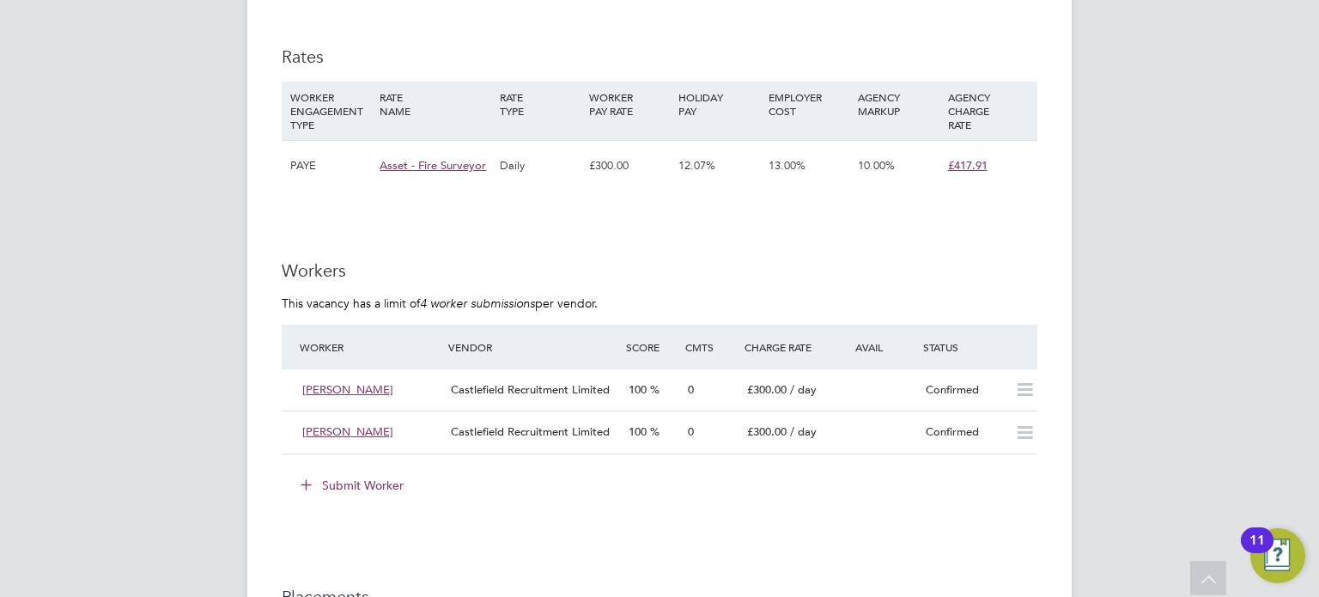
click at [374, 483] on button "Submit Worker" at bounding box center [353, 484] width 129 height 27
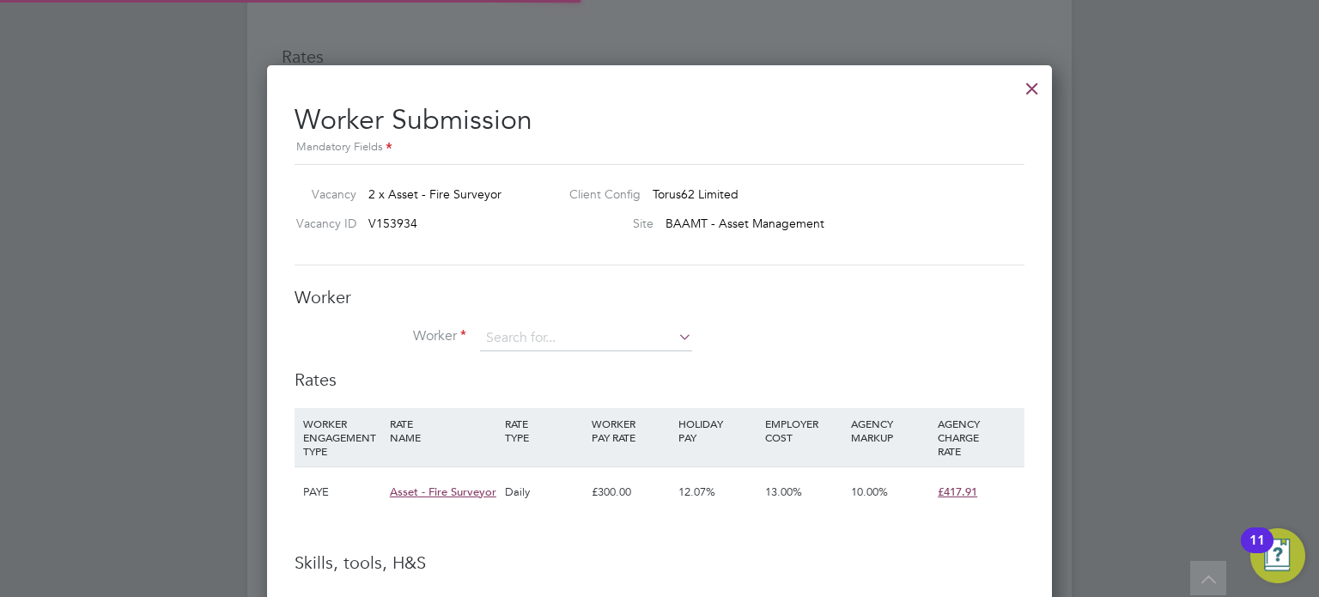
scroll to position [51, 117]
click at [531, 339] on input at bounding box center [586, 338] width 212 height 26
click at [584, 363] on li "[PERSON_NAME] (108297)" at bounding box center [586, 360] width 213 height 23
type input "[PERSON_NAME] (108297)"
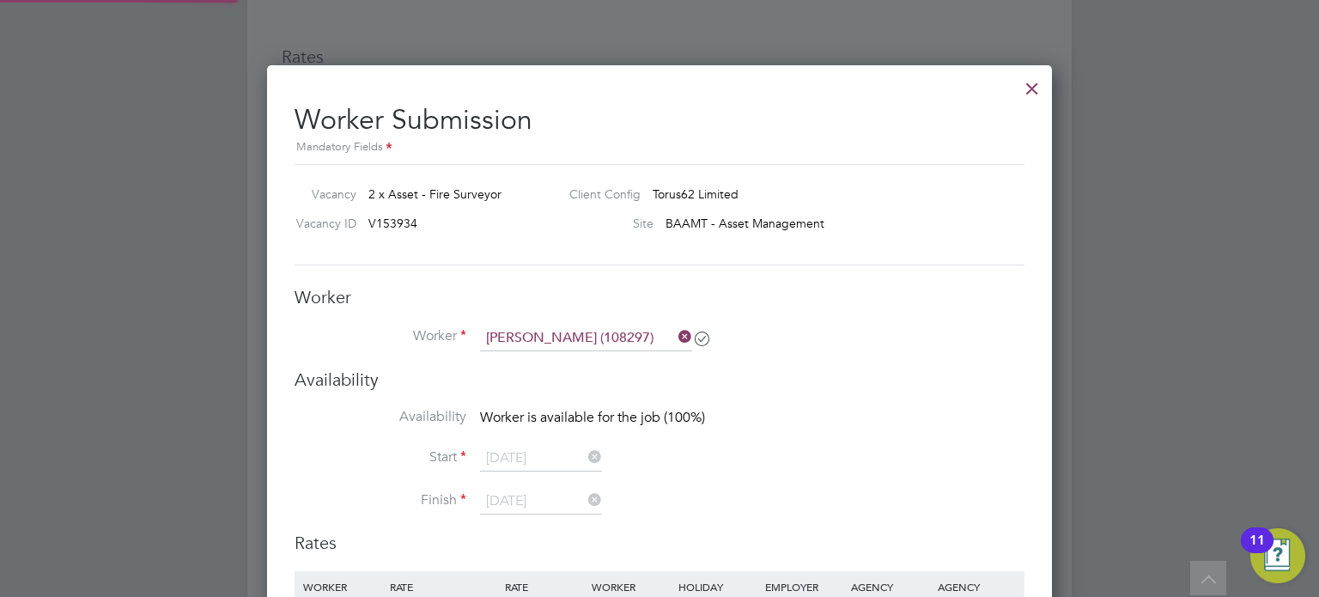
scroll to position [1030, 0]
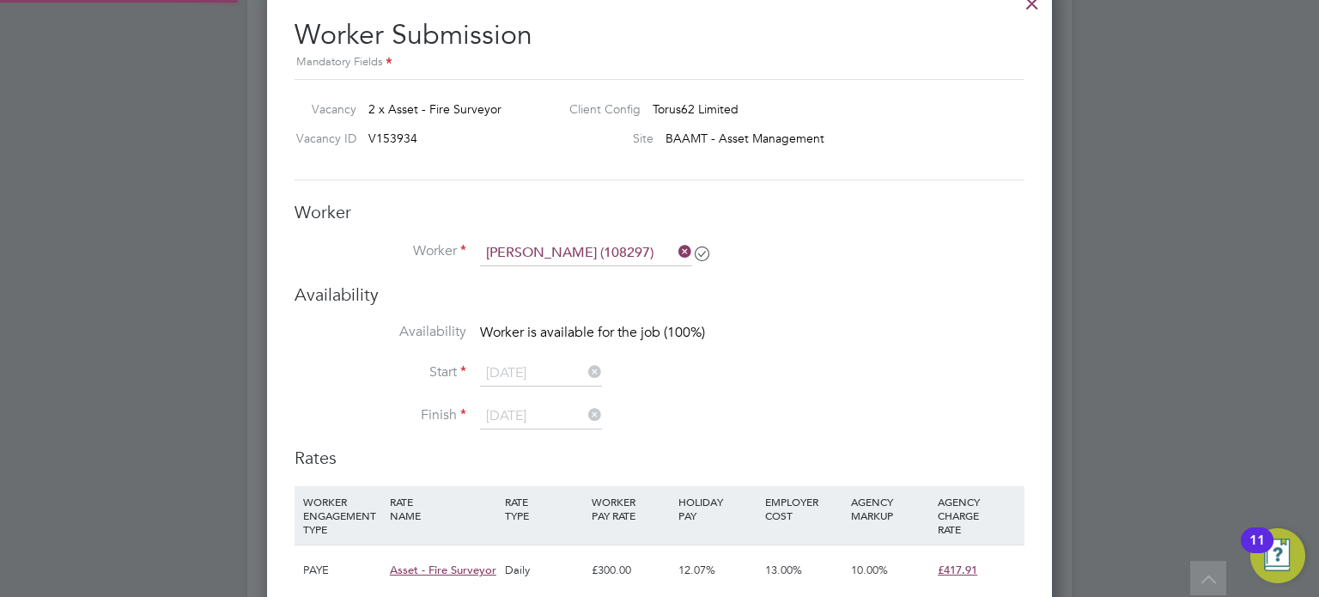
type input "[DATE]"
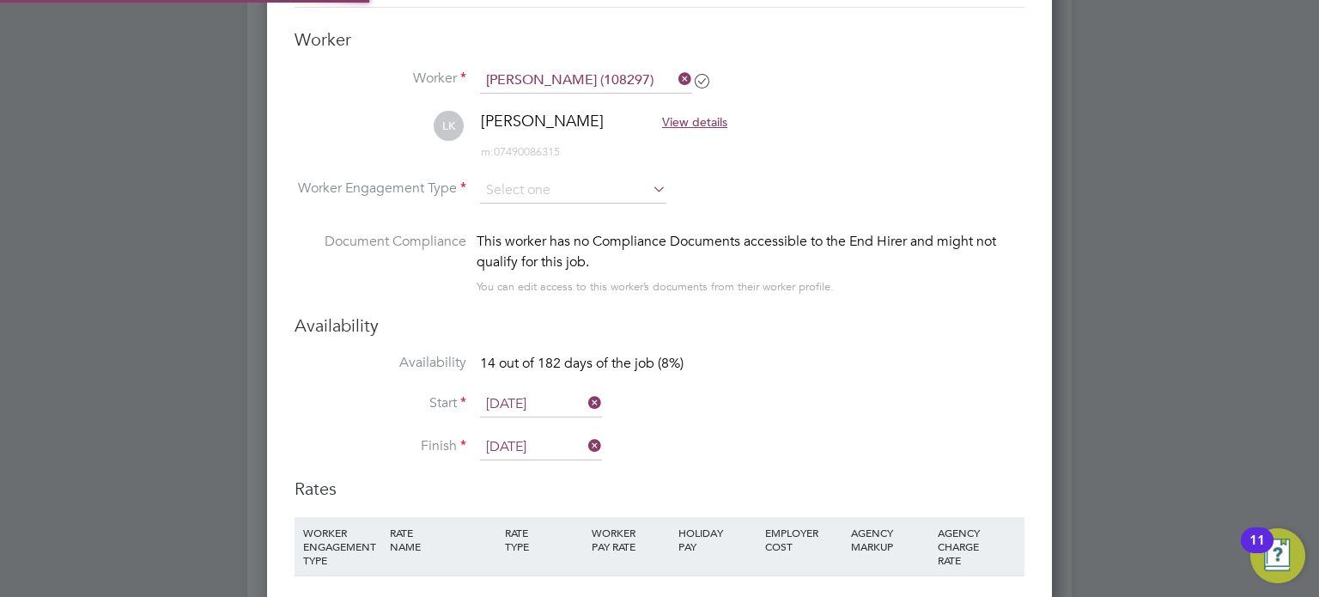
scroll to position [1446, 786]
click at [524, 190] on input at bounding box center [573, 191] width 186 height 26
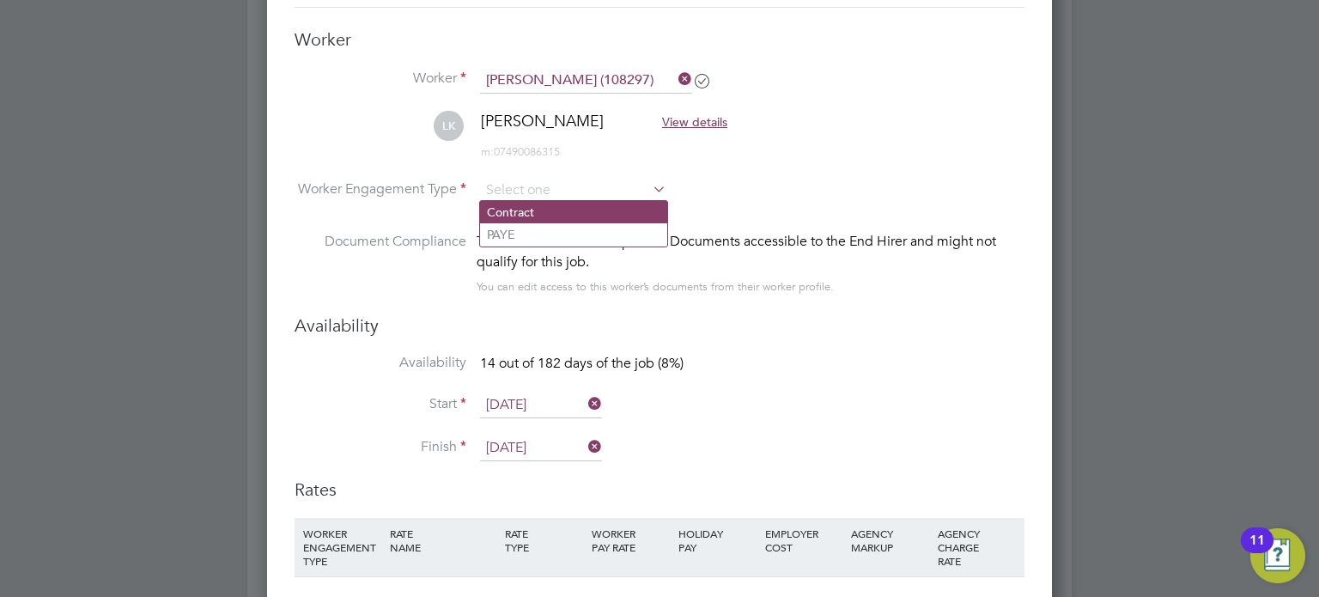
click at [547, 215] on li "Contract" at bounding box center [573, 212] width 187 height 22
type input "Contract"
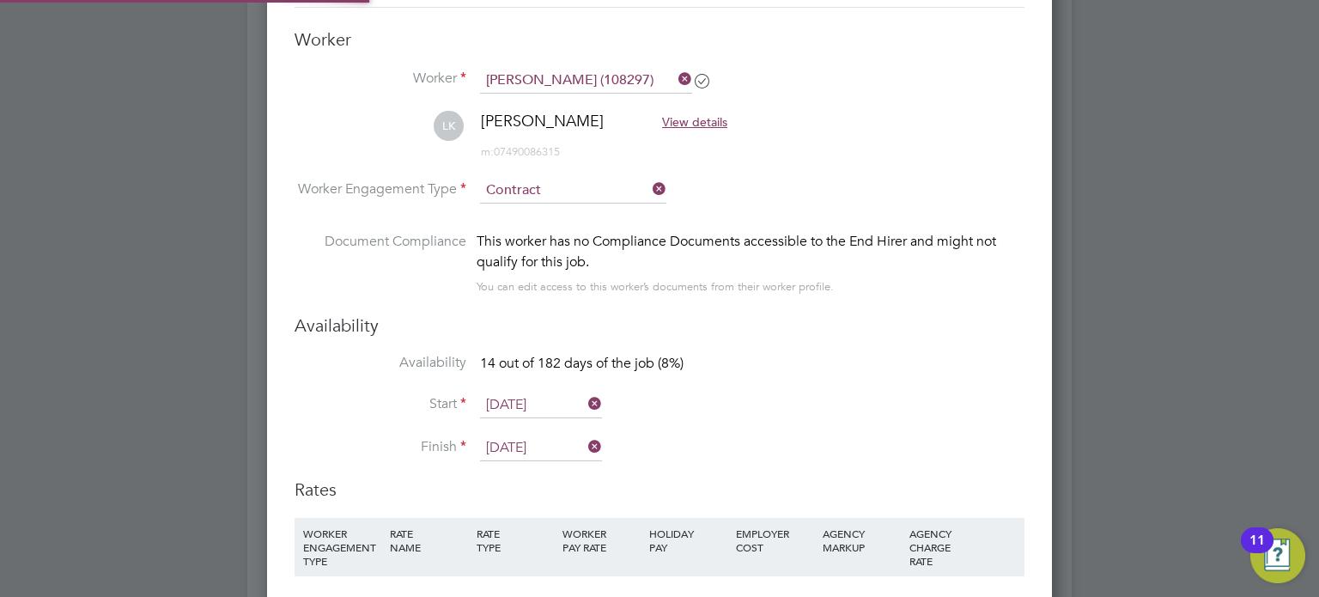
scroll to position [1521, 786]
click at [551, 197] on input at bounding box center [573, 191] width 186 height 26
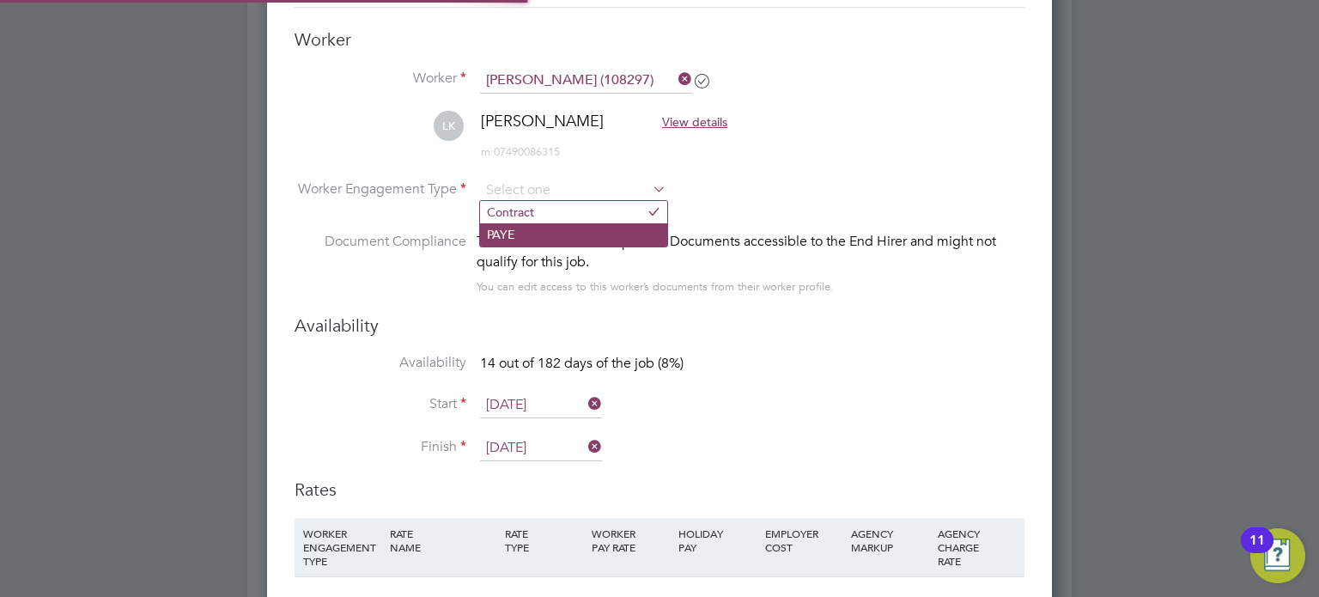
scroll to position [51, 117]
click at [547, 235] on li "PAYE" at bounding box center [573, 234] width 187 height 22
type input "PAYE"
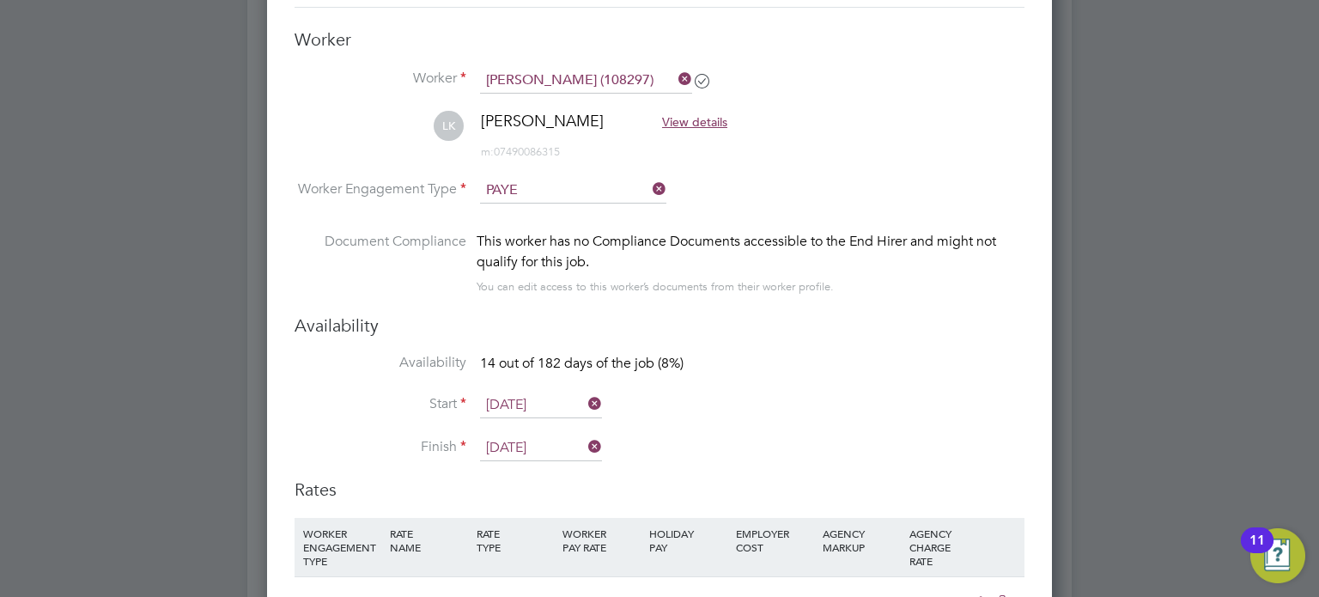
scroll to position [51, 88]
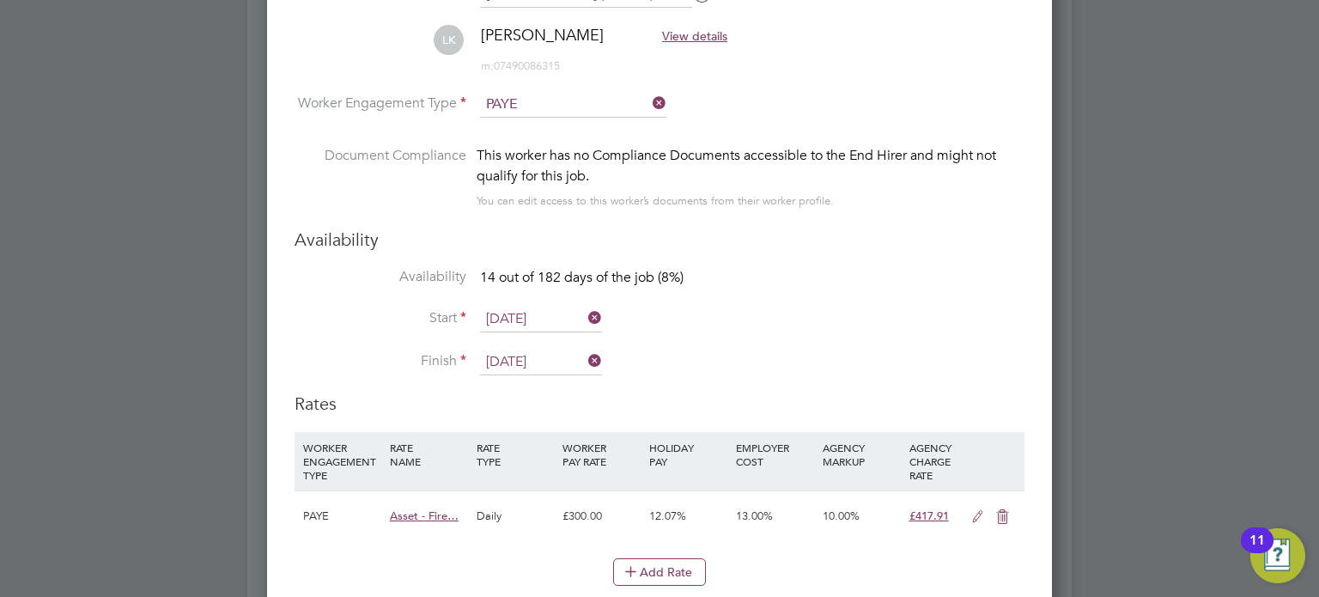
click at [560, 116] on li "Worker Engagement Type PAYE" at bounding box center [660, 118] width 730 height 53
click at [561, 111] on input at bounding box center [573, 105] width 186 height 26
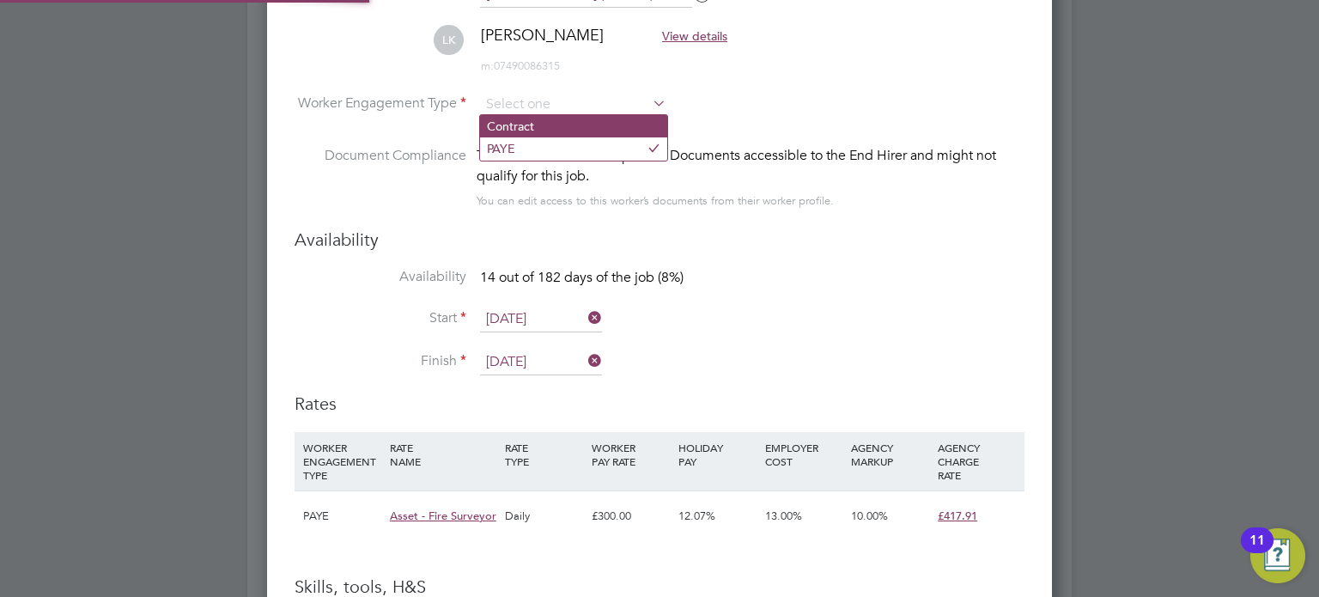
click at [559, 134] on li "Contract" at bounding box center [573, 126] width 187 height 22
type input "Contract"
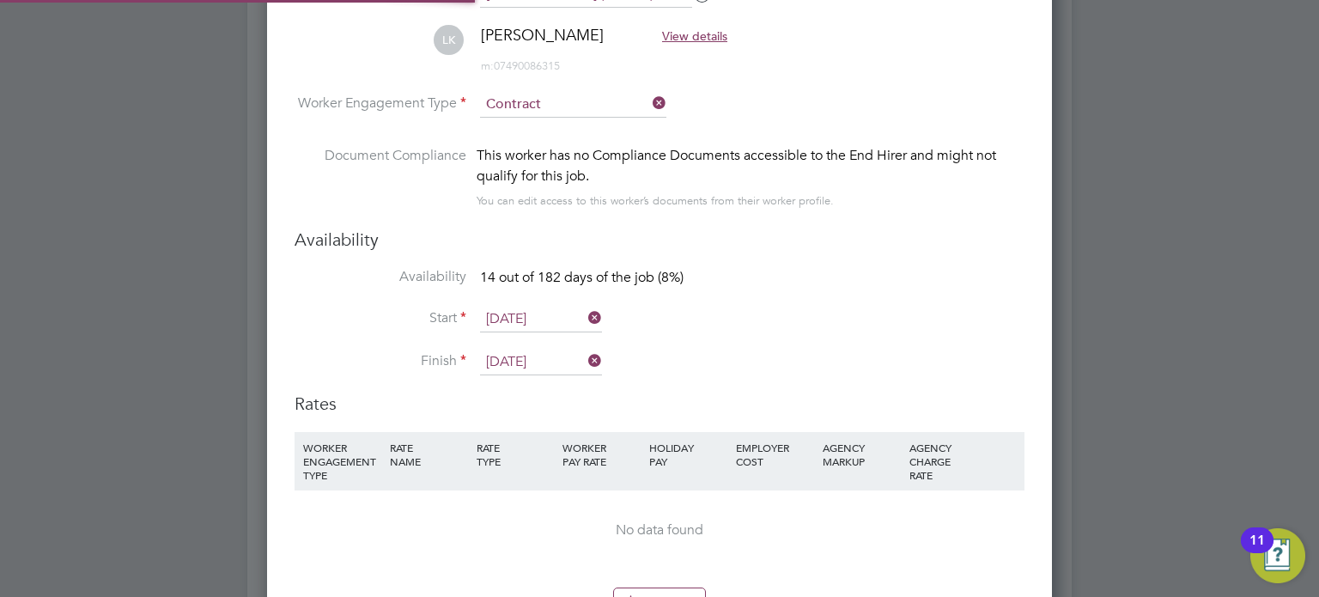
click at [569, 88] on li "[PERSON_NAME] View details m: 07490086315" at bounding box center [660, 58] width 730 height 67
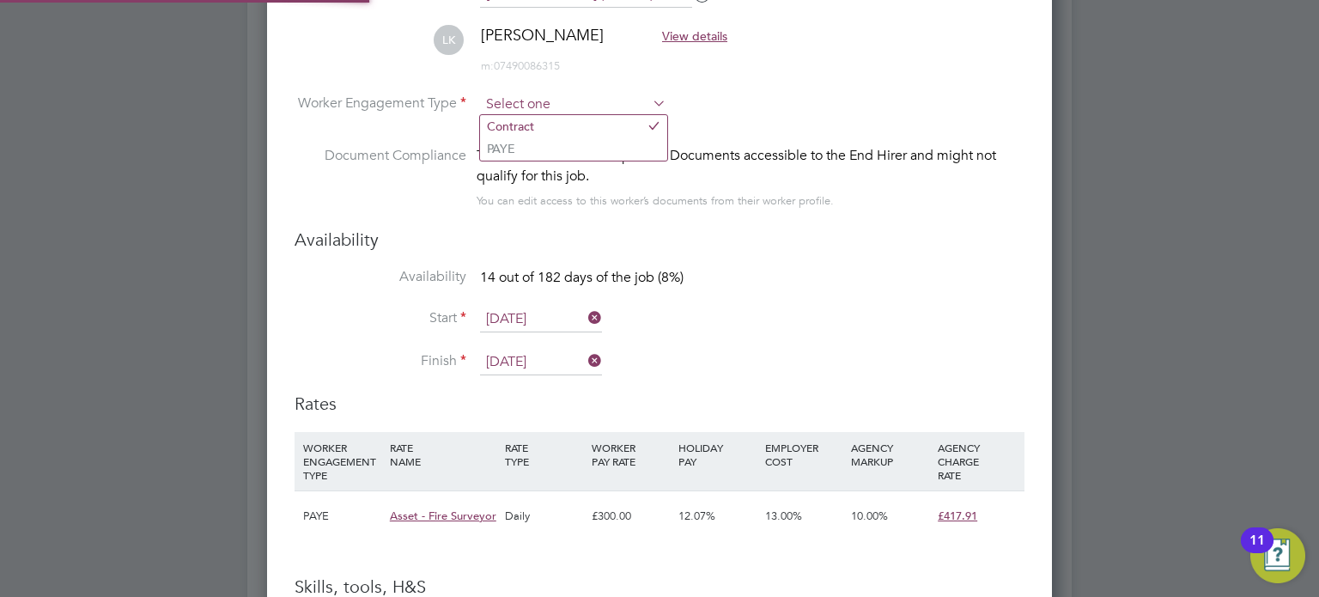
click at [569, 106] on input at bounding box center [573, 105] width 186 height 26
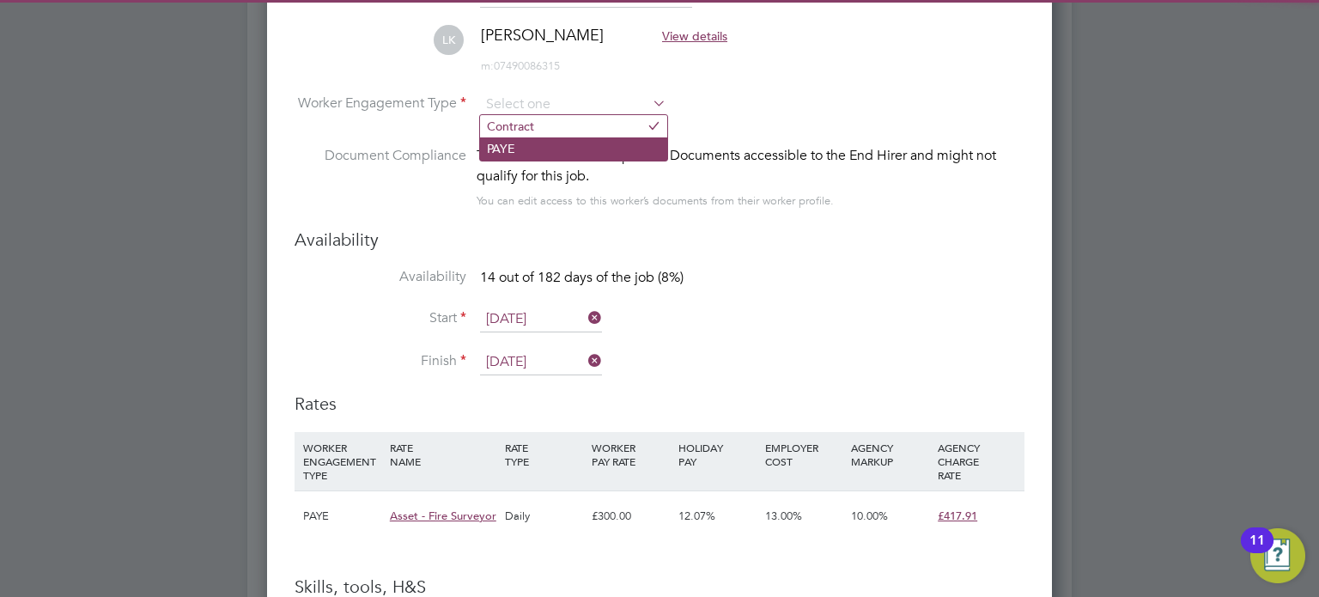
click at [556, 150] on li "PAYE" at bounding box center [573, 148] width 187 height 22
type input "PAYE"
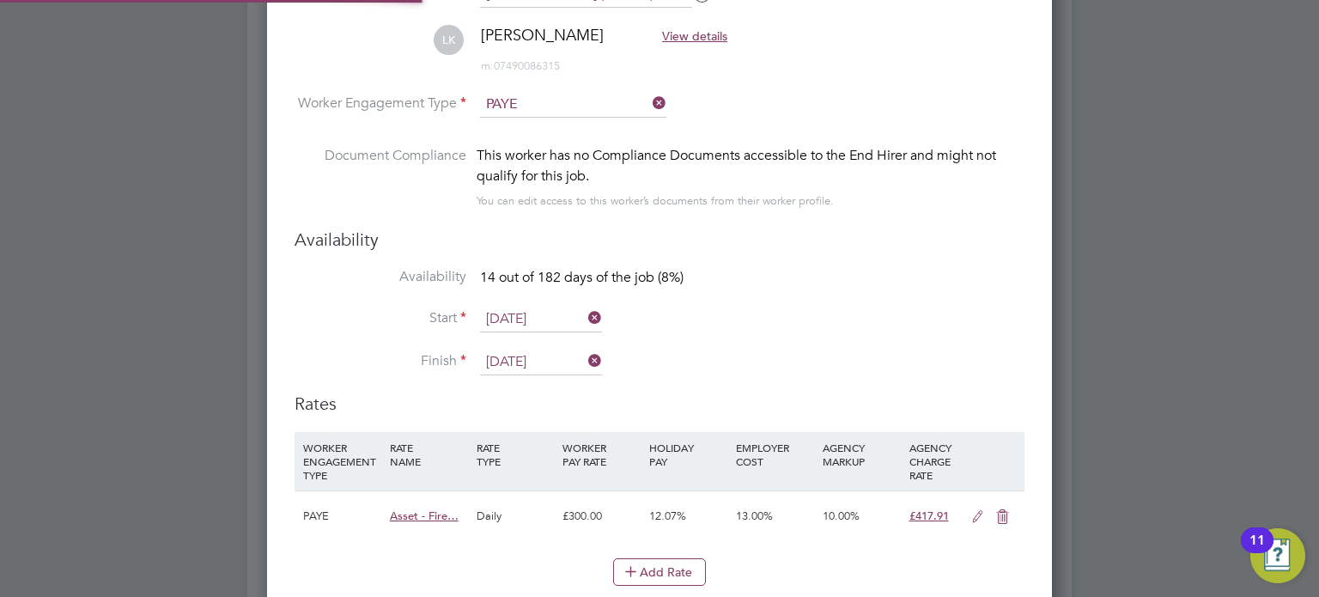
click at [543, 289] on li "Availability 14 out of 182 days of the job (8%)" at bounding box center [660, 287] width 730 height 39
click at [538, 331] on li "Start [DATE]" at bounding box center [660, 328] width 730 height 43
click at [538, 315] on input "[DATE]" at bounding box center [541, 320] width 122 height 26
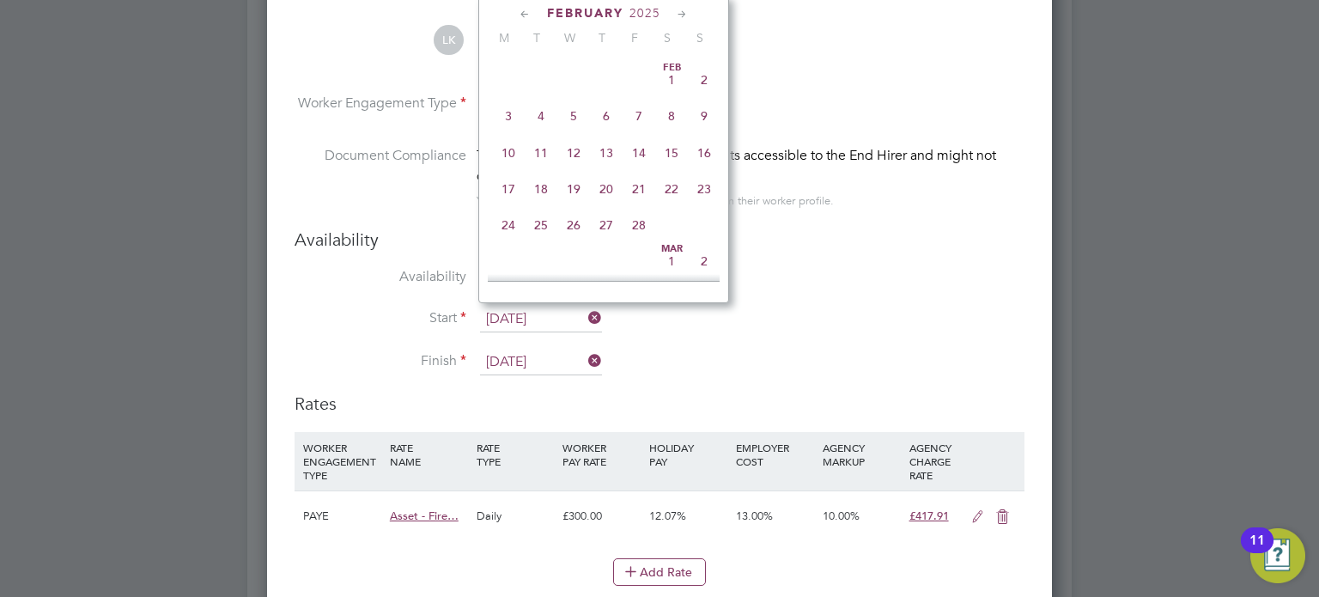
click at [683, 12] on icon at bounding box center [682, 14] width 16 height 19
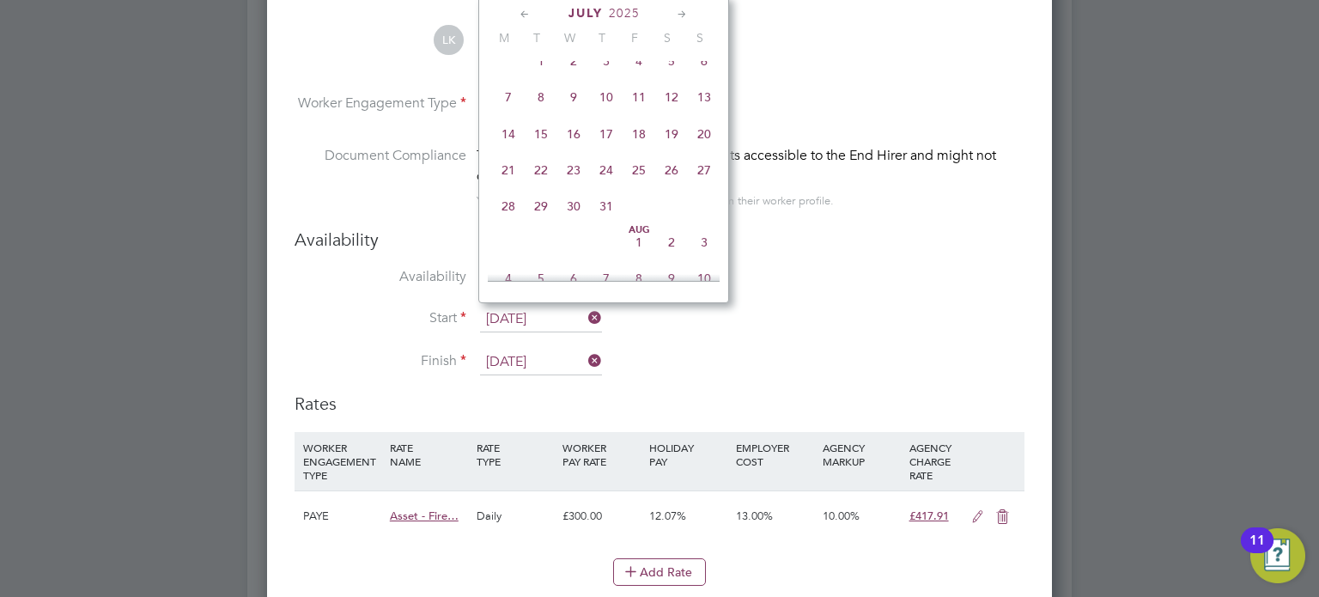
click at [683, 12] on icon at bounding box center [682, 14] width 16 height 19
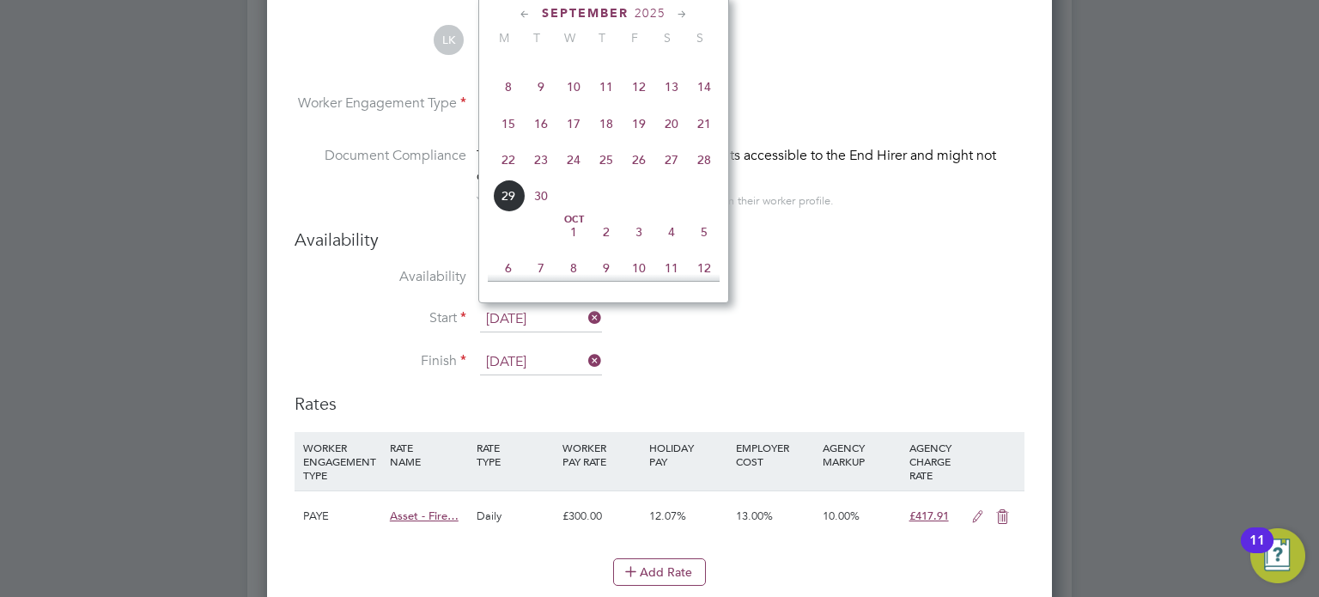
click at [683, 12] on icon at bounding box center [682, 14] width 16 height 19
click at [574, 98] on span "8" at bounding box center [573, 81] width 33 height 33
type input "[DATE]"
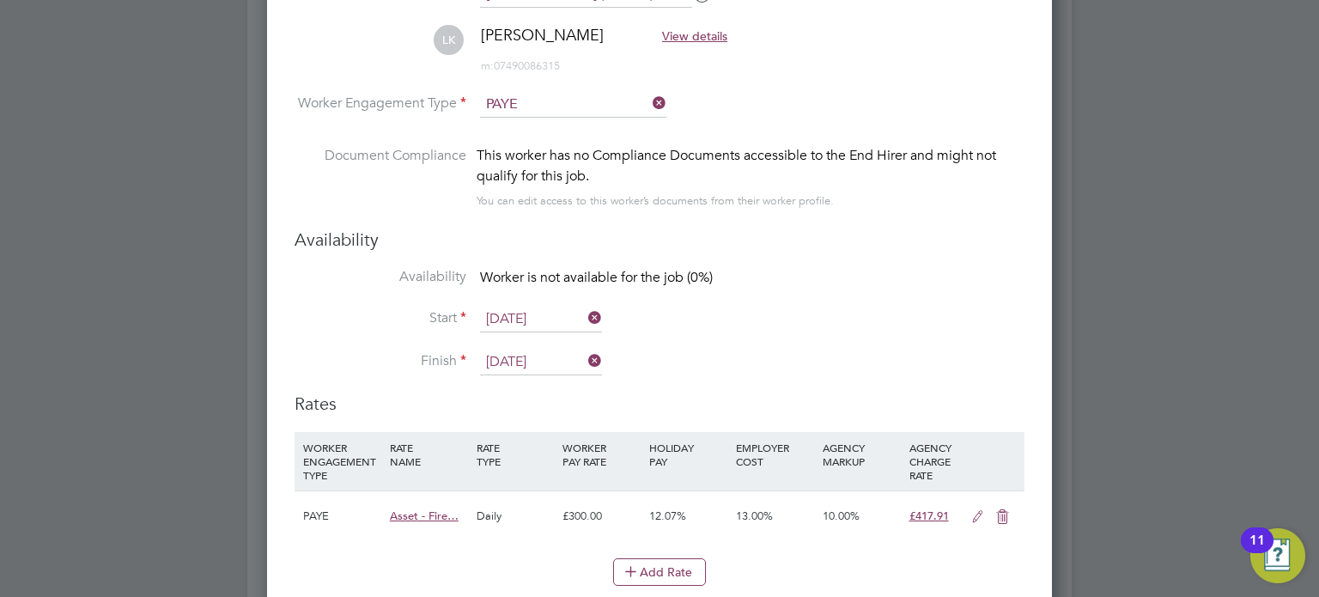
click at [528, 344] on li "Start [DATE]" at bounding box center [660, 328] width 730 height 43
click at [562, 344] on li "Start [DATE]" at bounding box center [660, 328] width 730 height 43
click at [556, 353] on input "[DATE]" at bounding box center [541, 362] width 122 height 26
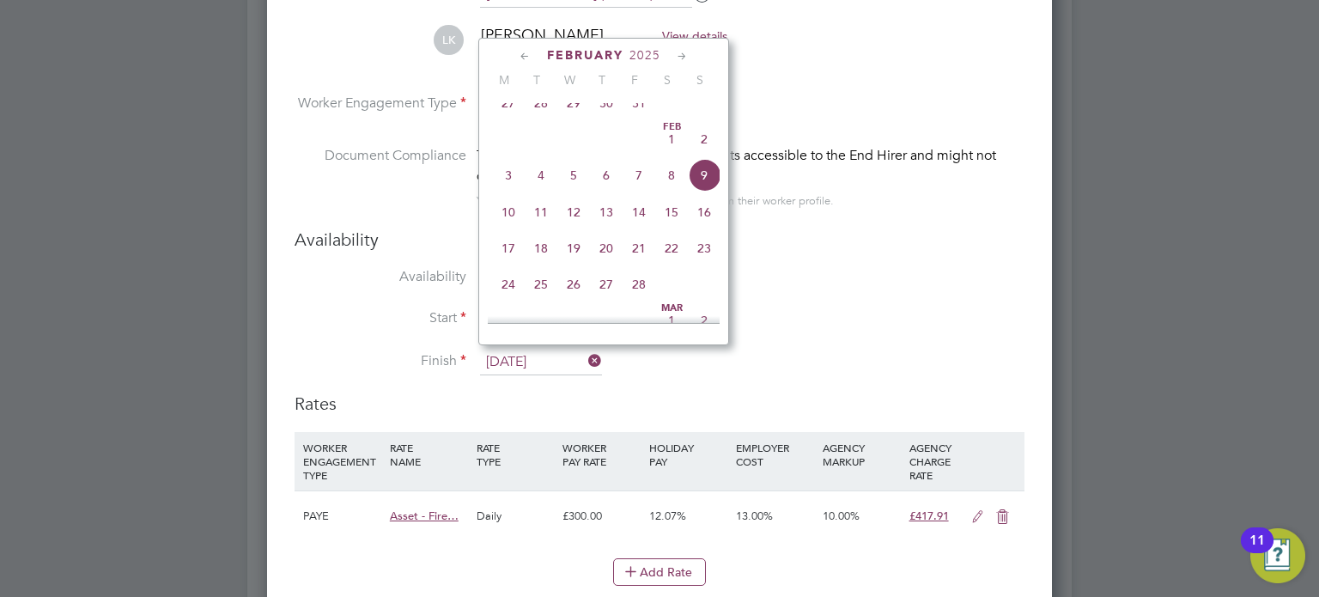
drag, startPoint x: 575, startPoint y: 353, endPoint x: 476, endPoint y: 352, distance: 99.6
click at [476, 352] on li "Finish [DATE]" at bounding box center [660, 370] width 730 height 43
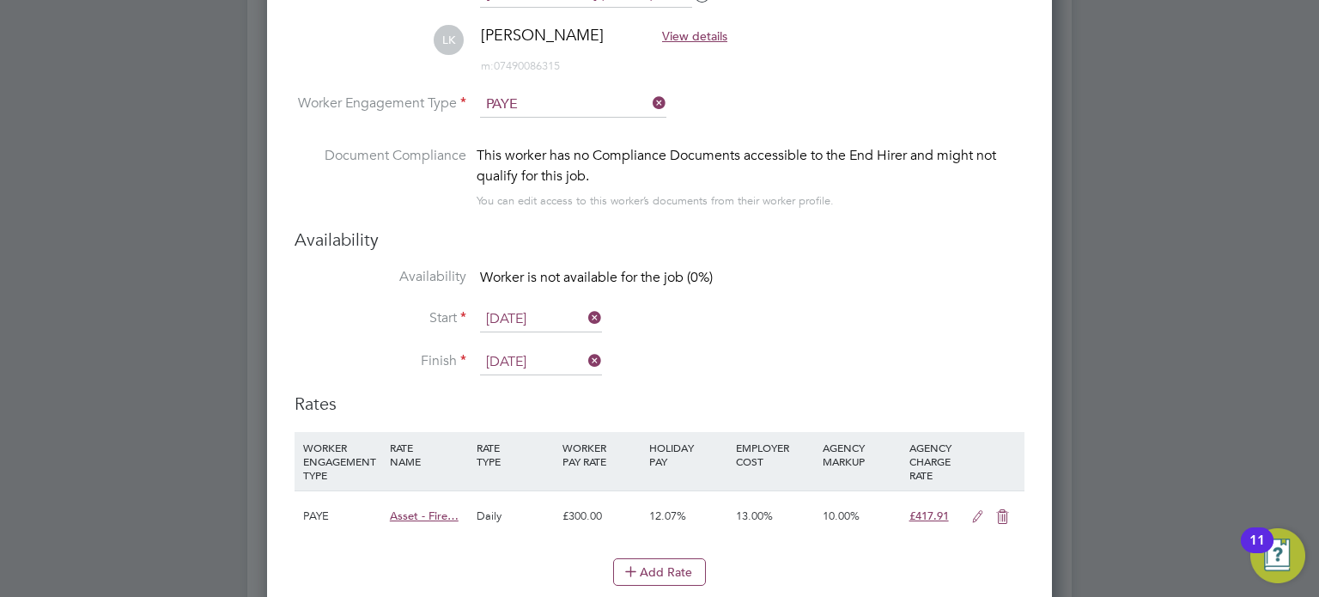
click at [492, 349] on input "[DATE]" at bounding box center [541, 362] width 122 height 26
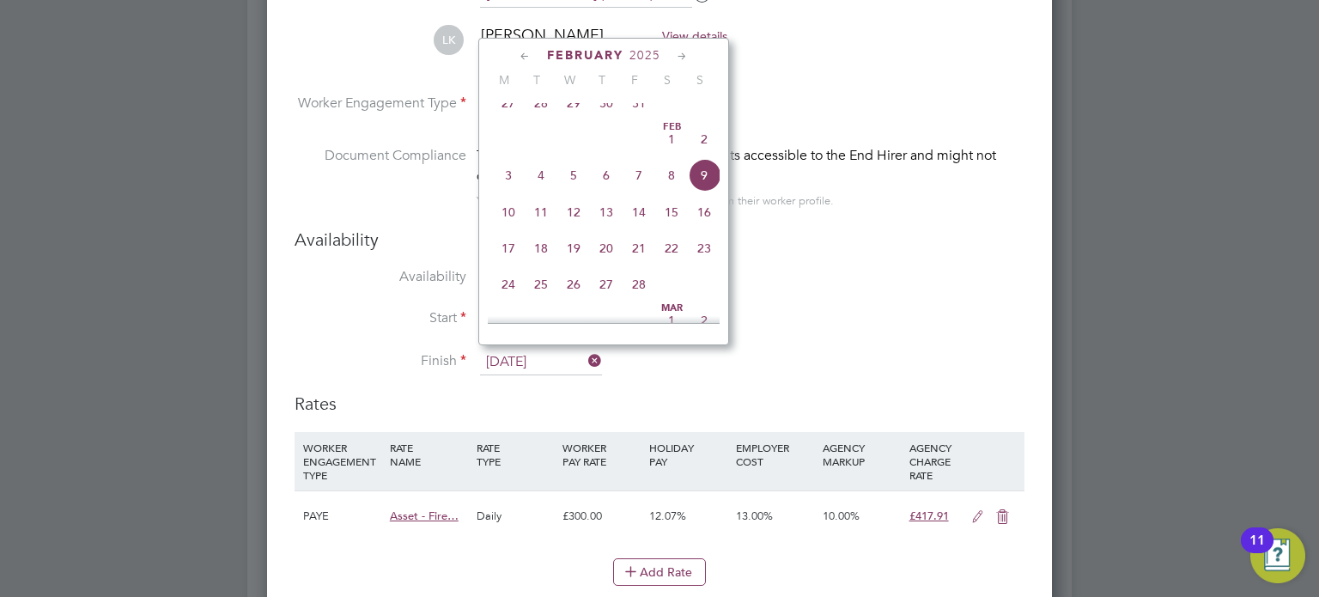
click at [611, 57] on span "February" at bounding box center [585, 55] width 76 height 15
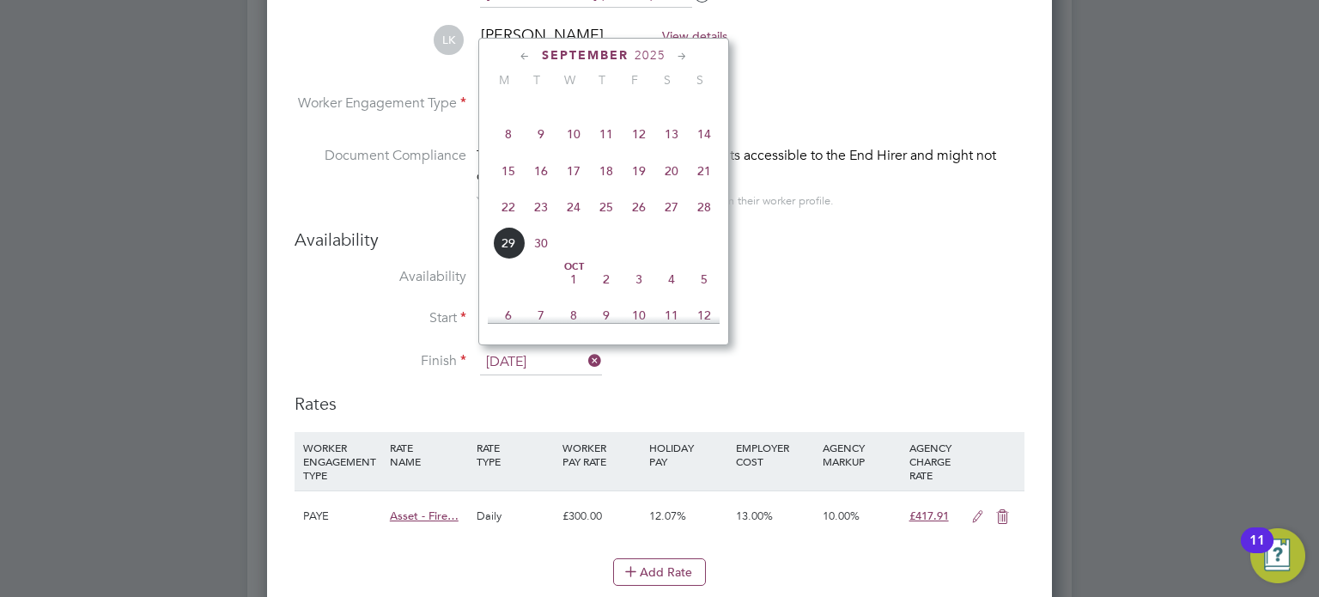
click at [623, 55] on span "September" at bounding box center [585, 55] width 87 height 15
click at [604, 43] on div "[DATE] M T W T F S S [DATE] 2 3 4 5 6 7 8 9 10 11 12 13 14 15 16 17 18 19 20 21…" at bounding box center [603, 191] width 251 height 307
click at [638, 48] on span "2025" at bounding box center [650, 55] width 31 height 15
click at [653, 54] on span "2025" at bounding box center [650, 55] width 31 height 15
click at [641, 51] on span "2025" at bounding box center [641, 55] width 31 height 15
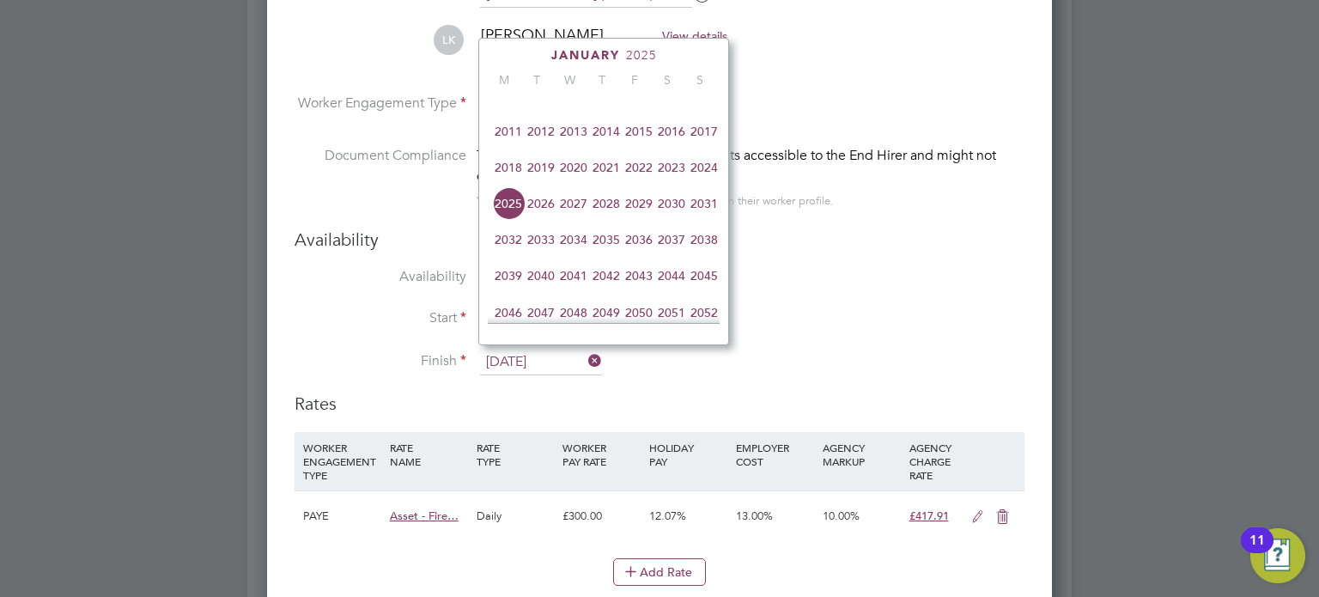
click at [543, 220] on span "2026" at bounding box center [541, 203] width 33 height 33
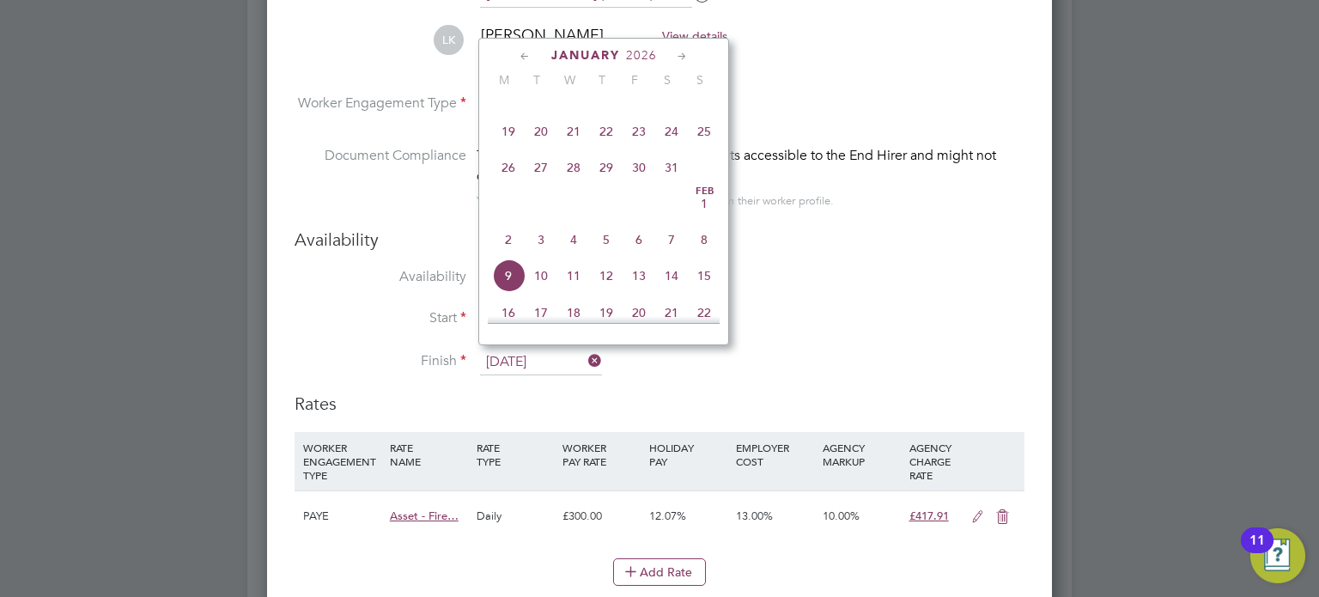
click at [705, 254] on span "8" at bounding box center [704, 239] width 33 height 33
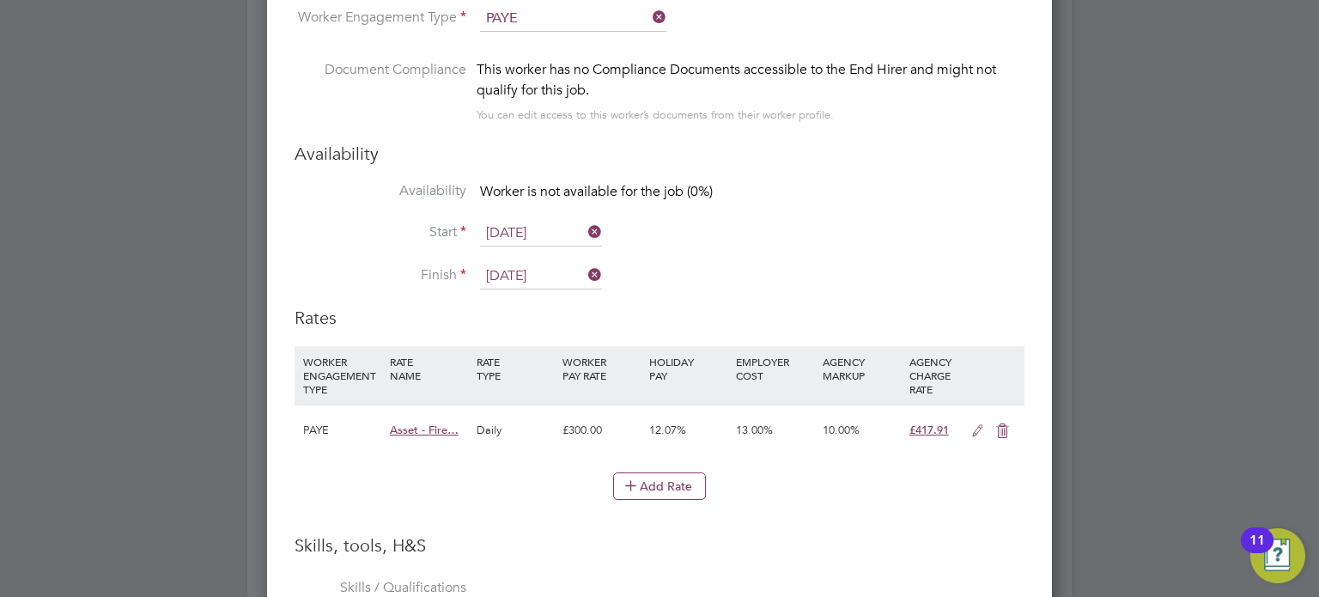
click at [545, 264] on input "[DATE]" at bounding box center [541, 277] width 122 height 26
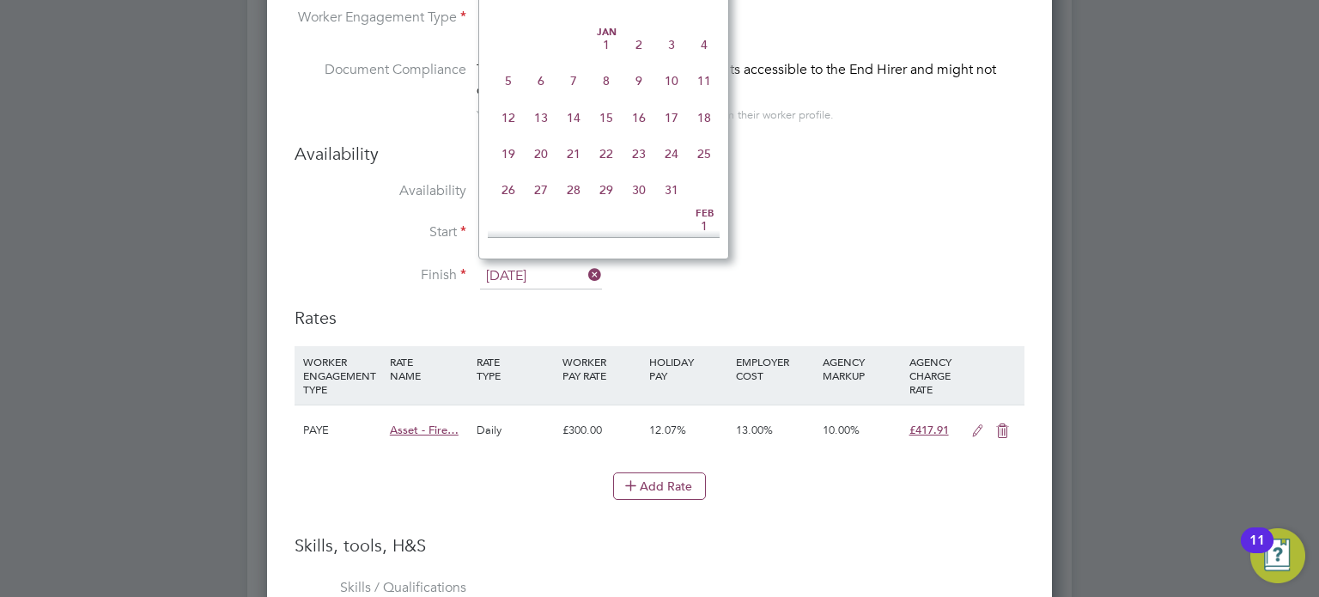
click at [617, 88] on span "8" at bounding box center [606, 80] width 33 height 33
type input "[DATE]"
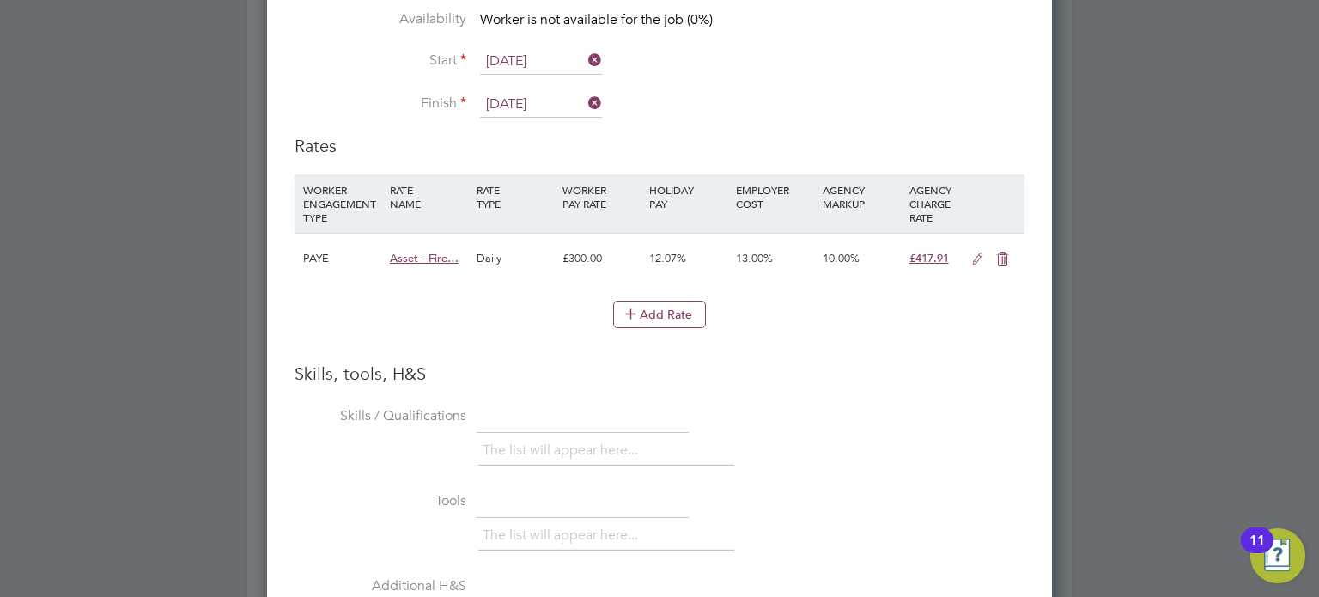
click at [976, 252] on icon at bounding box center [977, 259] width 21 height 14
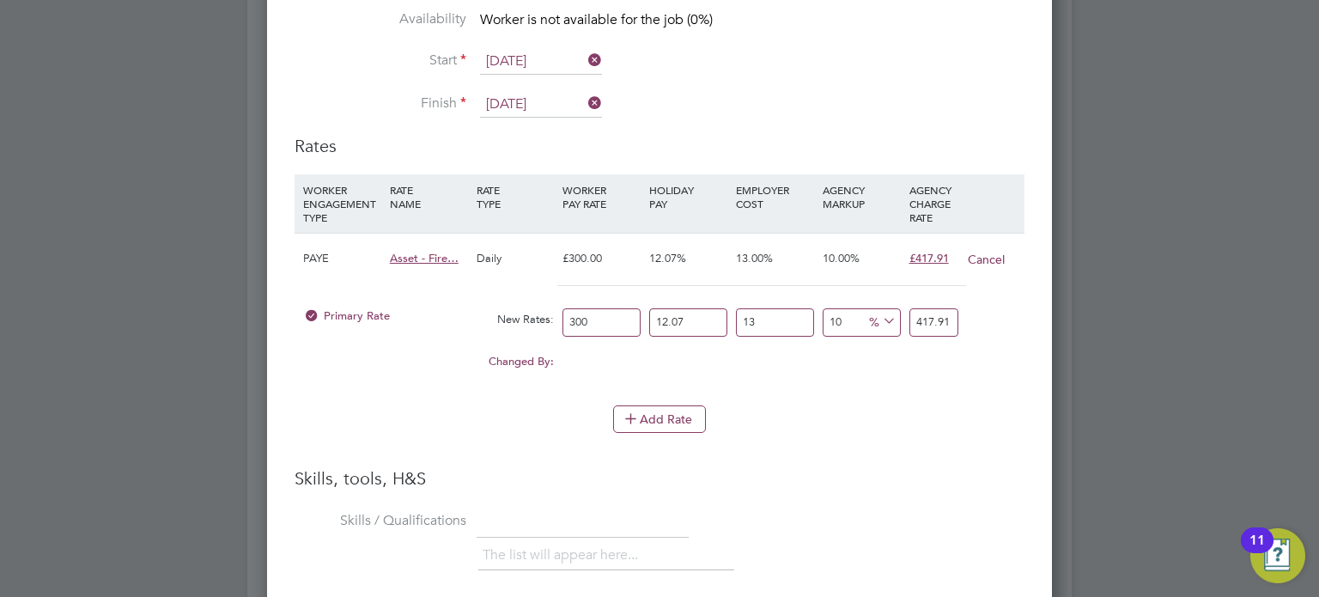
drag, startPoint x: 588, startPoint y: 313, endPoint x: 436, endPoint y: 251, distance: 164.4
click at [484, 274] on div "PAYE Asset - Fire… Daily £300.00 12.07% 13.00% 10.00% £417.91 Cancel Primary Ra…" at bounding box center [660, 310] width 730 height 155
type input "2"
type input "2.7860602"
type input "24"
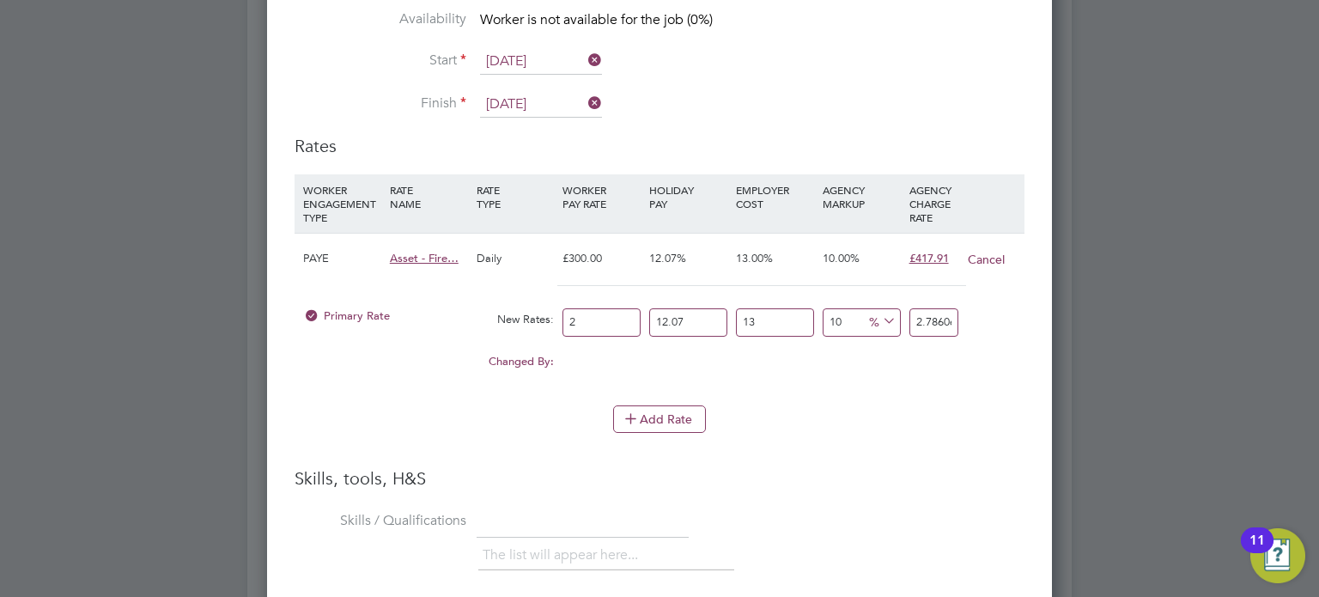
type input "33.4327224"
type input "240"
type input "334.327224"
type input "240"
drag, startPoint x: 699, startPoint y: 316, endPoint x: 555, endPoint y: 318, distance: 144.3
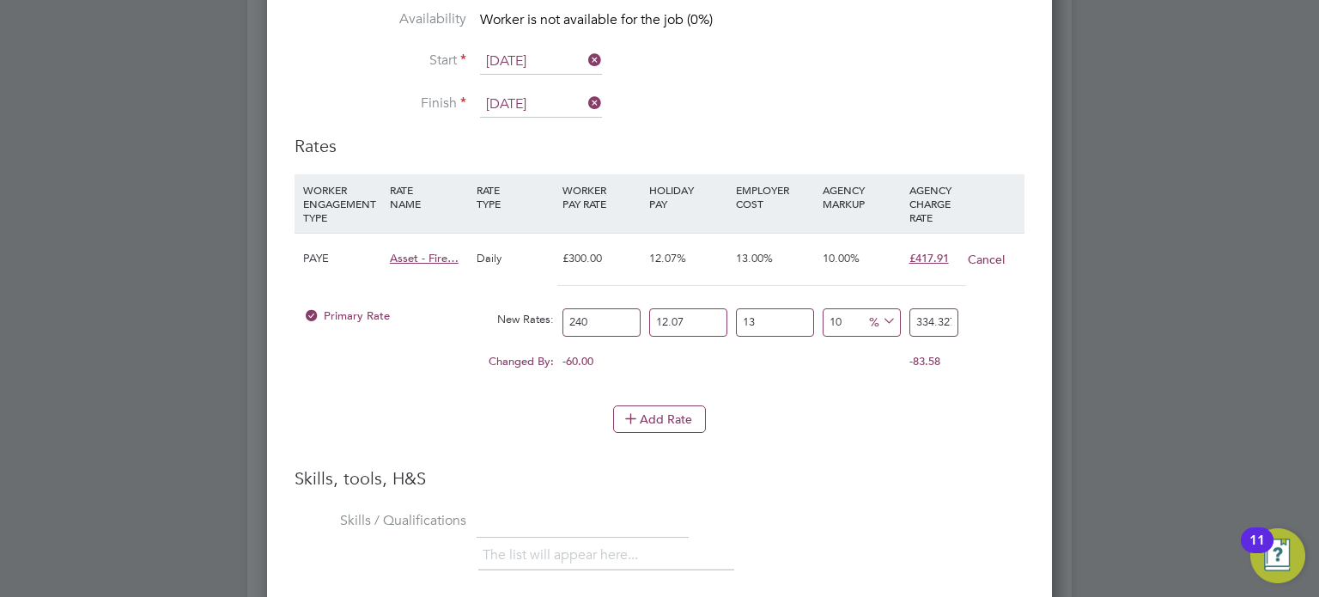
click at [555, 318] on div "Primary Rate New Rates: 240 12.07 n/a 13 n/a 10 30.393384 % 334.327224" at bounding box center [660, 323] width 730 height 46
type input "0"
type input "298.32"
click at [608, 307] on div "Primary Rate New Rates: 240 0 n/a 13 n/a 10 27.12 % 298.32" at bounding box center [660, 323] width 730 height 46
type input "0"
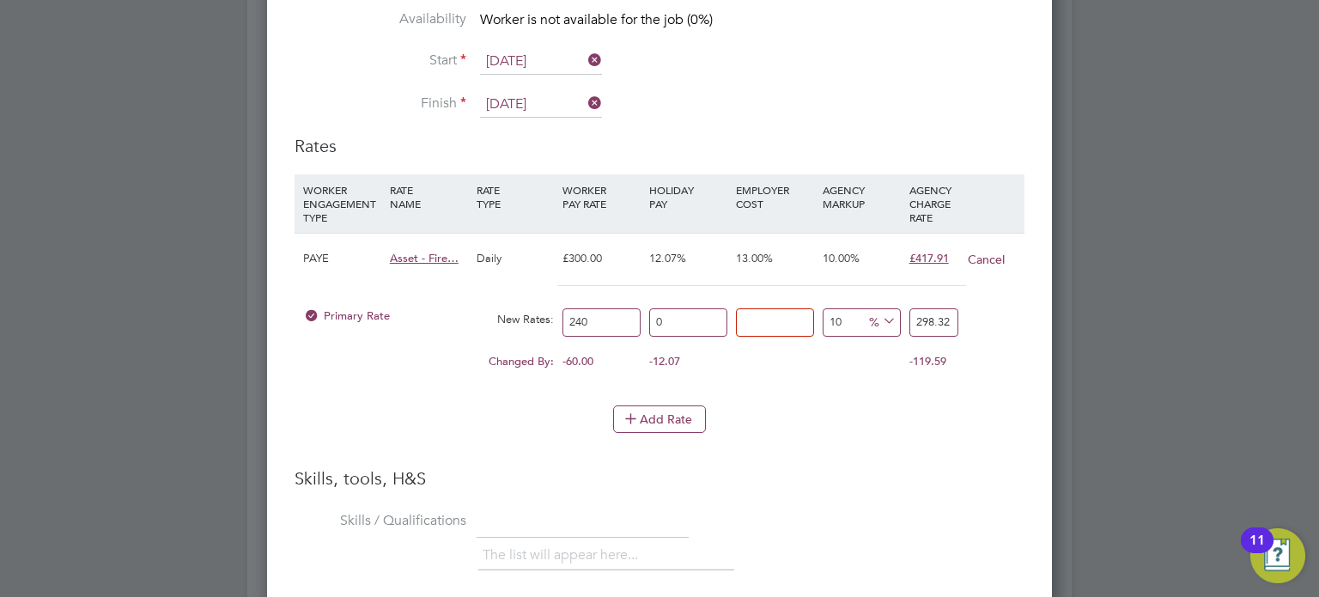
type input "264"
drag, startPoint x: 821, startPoint y: 313, endPoint x: 698, endPoint y: 318, distance: 122.9
click at [681, 313] on div "Primary Rate New Rates: 240 0 n/a 0 n/a 10 24 % 264" at bounding box center [660, 323] width 730 height 46
type input "0"
type input "240"
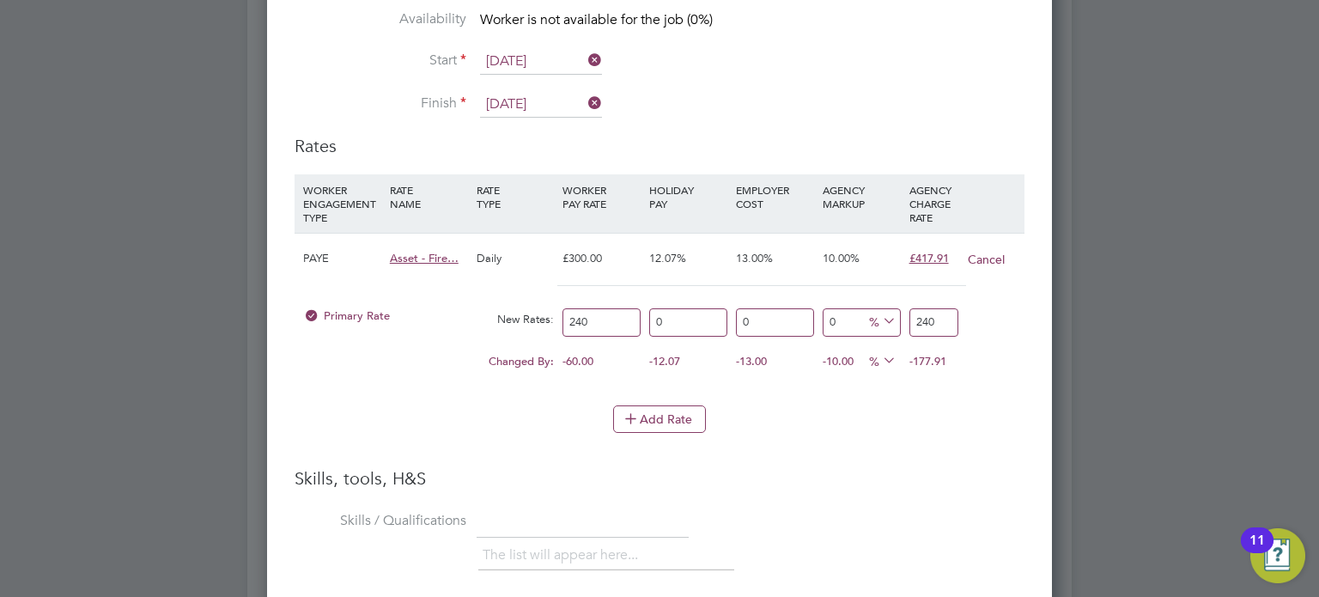
drag, startPoint x: 937, startPoint y: 319, endPoint x: 788, endPoint y: 289, distance: 151.6
click at [802, 300] on div "Primary Rate New Rates: 240 0 n/a 0 n/a 0 0 % 240" at bounding box center [660, 323] width 730 height 46
type input "-98.75"
type input "3"
type input "-87.5"
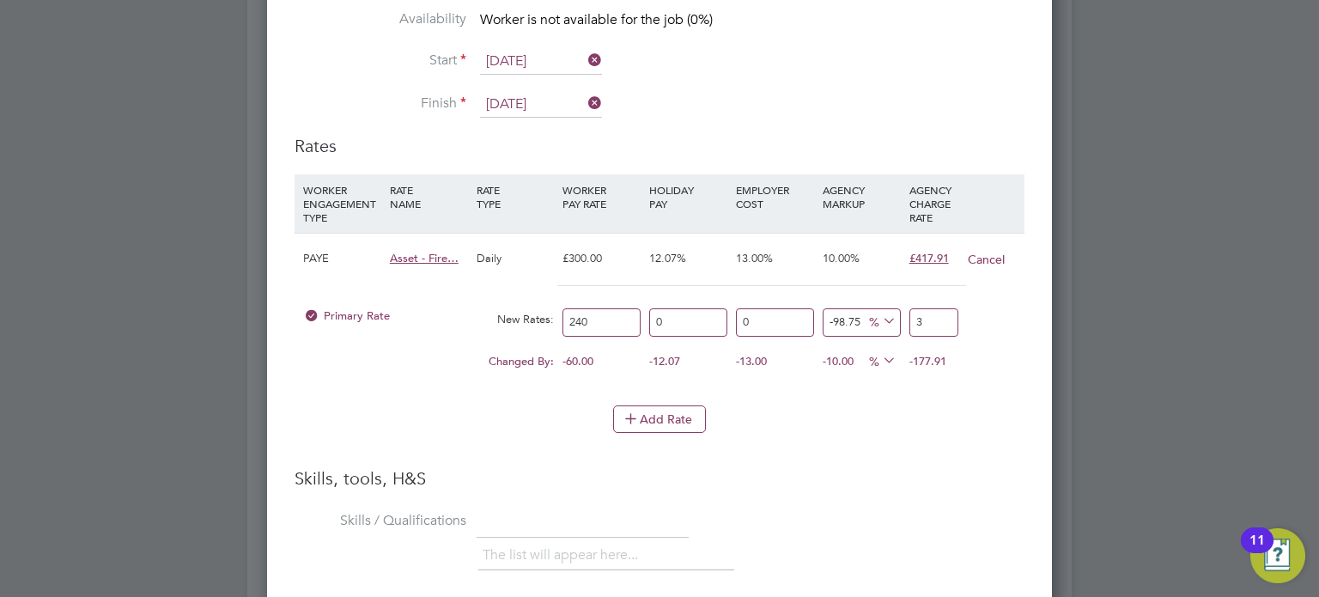
type input "30"
type input "25"
type input "300"
click at [852, 392] on li "WORKER ENGAGEMENT TYPE RATE NAME RATE TYPE WORKER PAY RATE HOLIDAY PAY EMPLOYER…" at bounding box center [660, 289] width 730 height 231
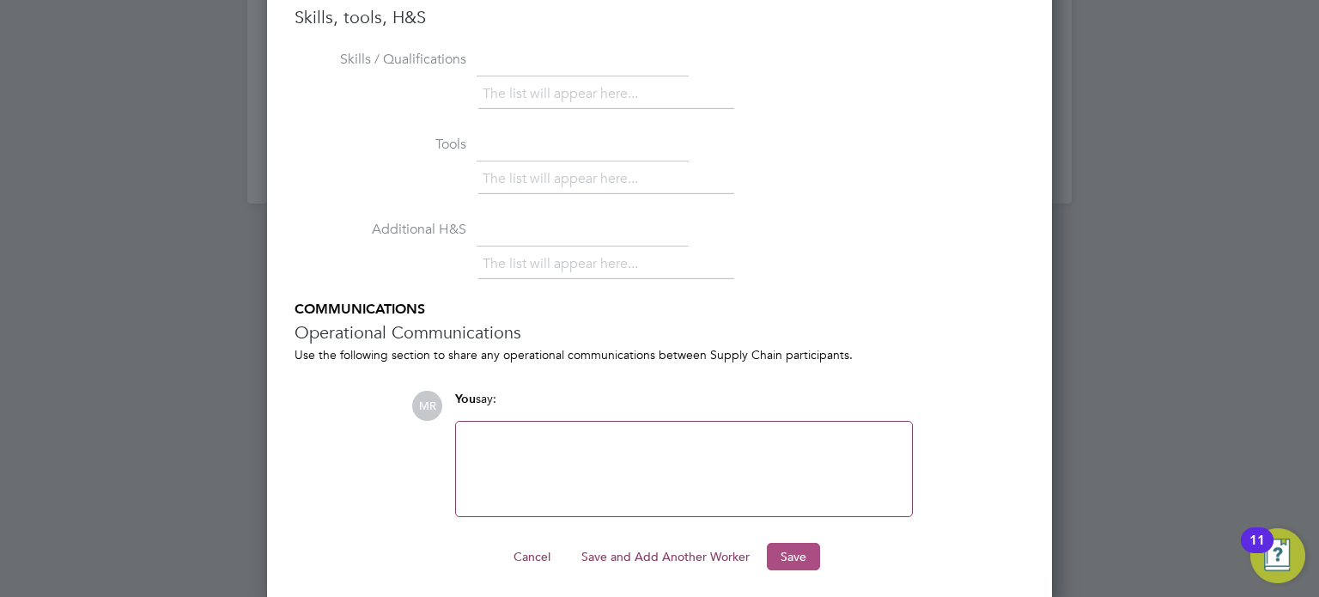
click at [782, 559] on button "Save" at bounding box center [793, 556] width 53 height 27
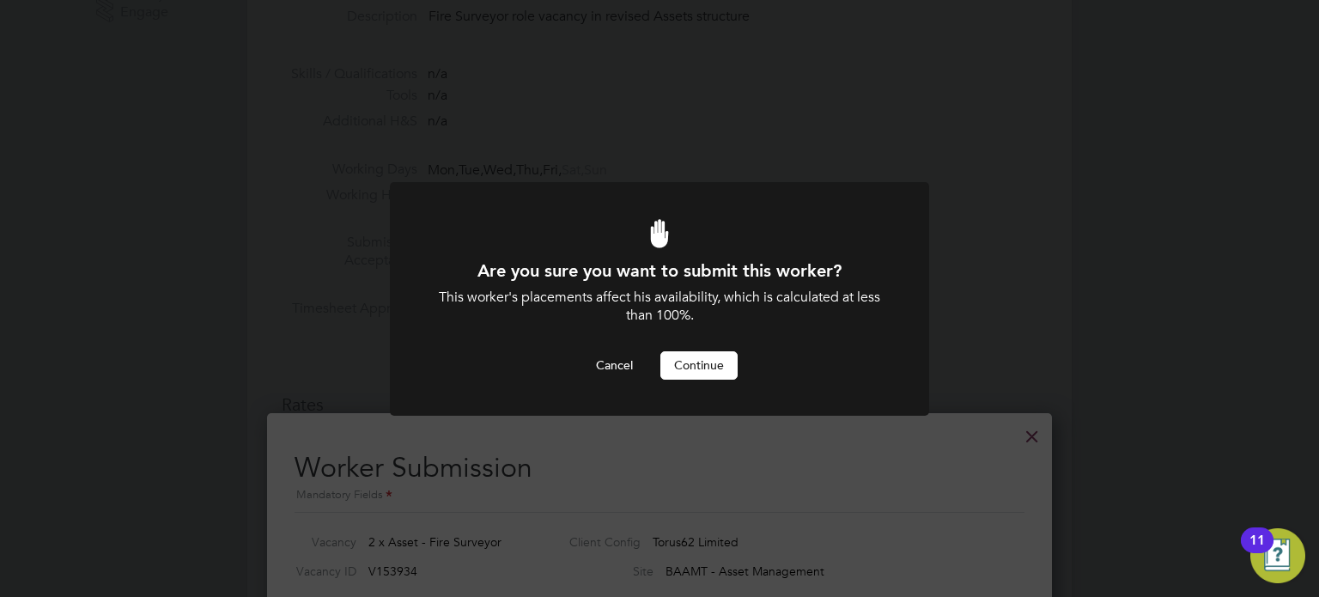
click at [711, 359] on button "Continue" at bounding box center [698, 364] width 77 height 27
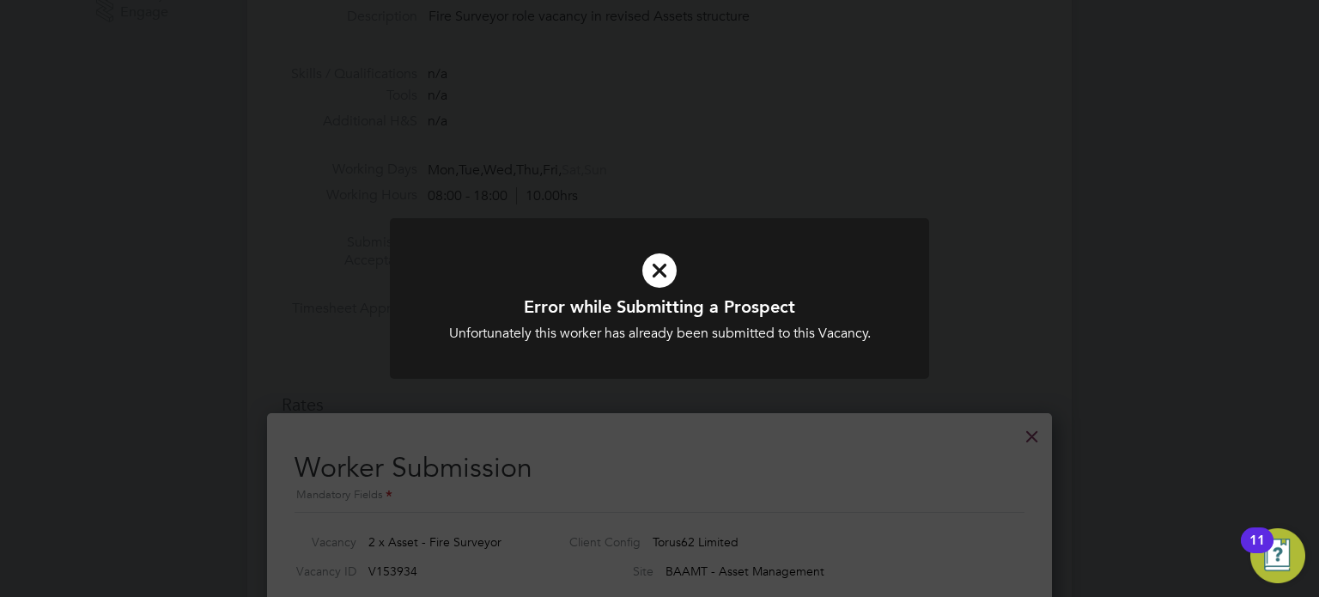
click at [824, 281] on icon at bounding box center [659, 270] width 447 height 67
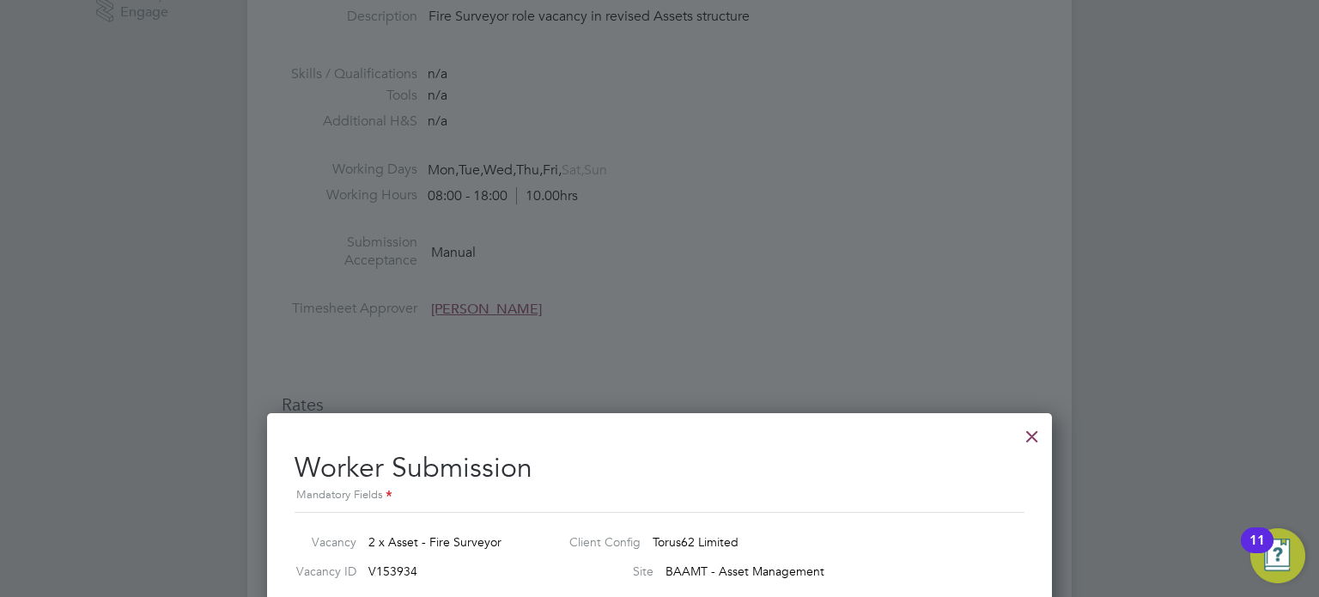
click at [1040, 443] on div at bounding box center [1032, 431] width 31 height 31
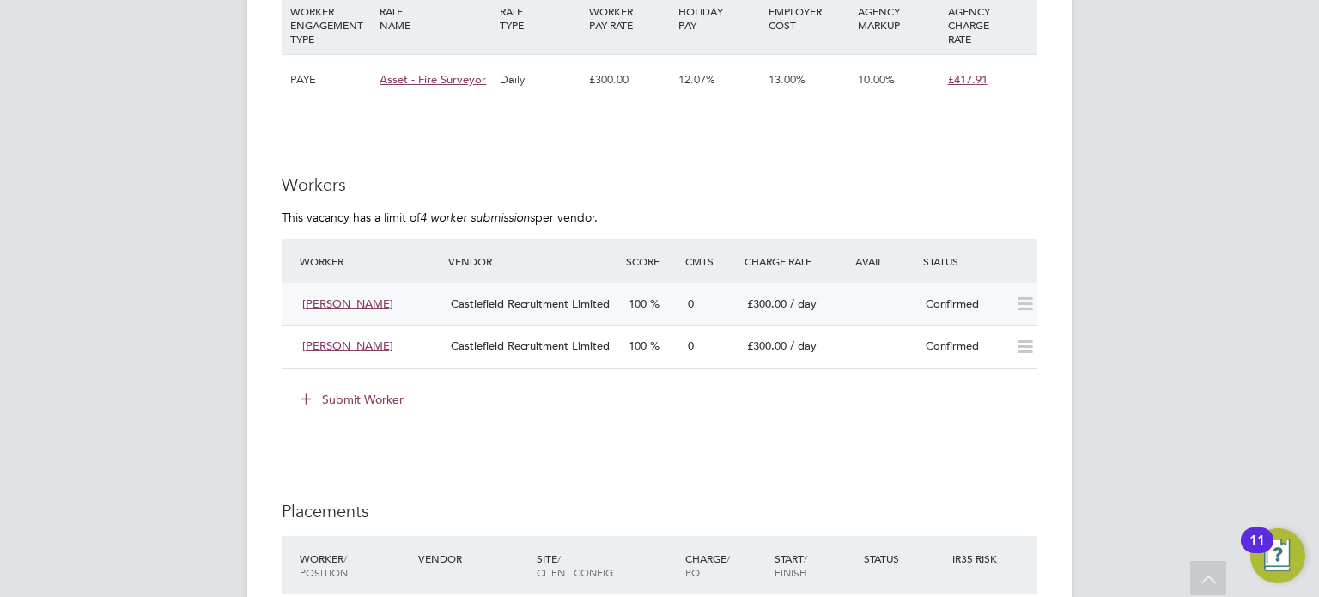
click at [911, 313] on div "[PERSON_NAME] Castlefield Recruitment Limited 100 0 £300.00 / day Confirmed" at bounding box center [660, 304] width 756 height 42
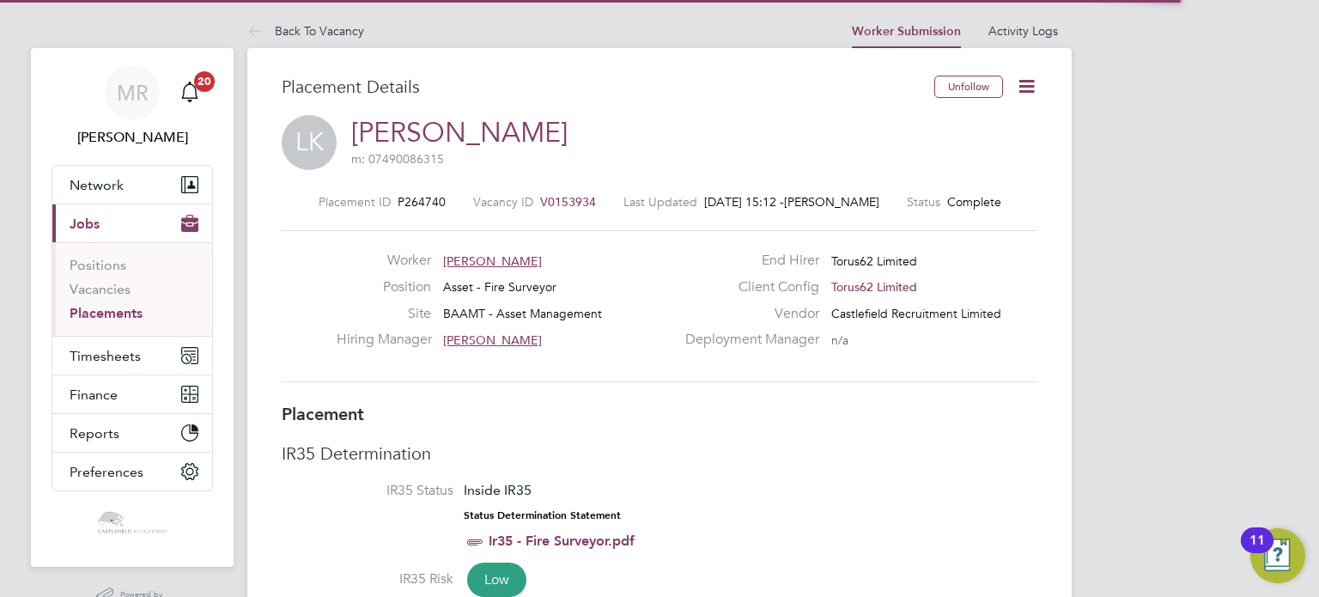
click at [1008, 85] on div "Unfollow" at bounding box center [979, 95] width 116 height 39
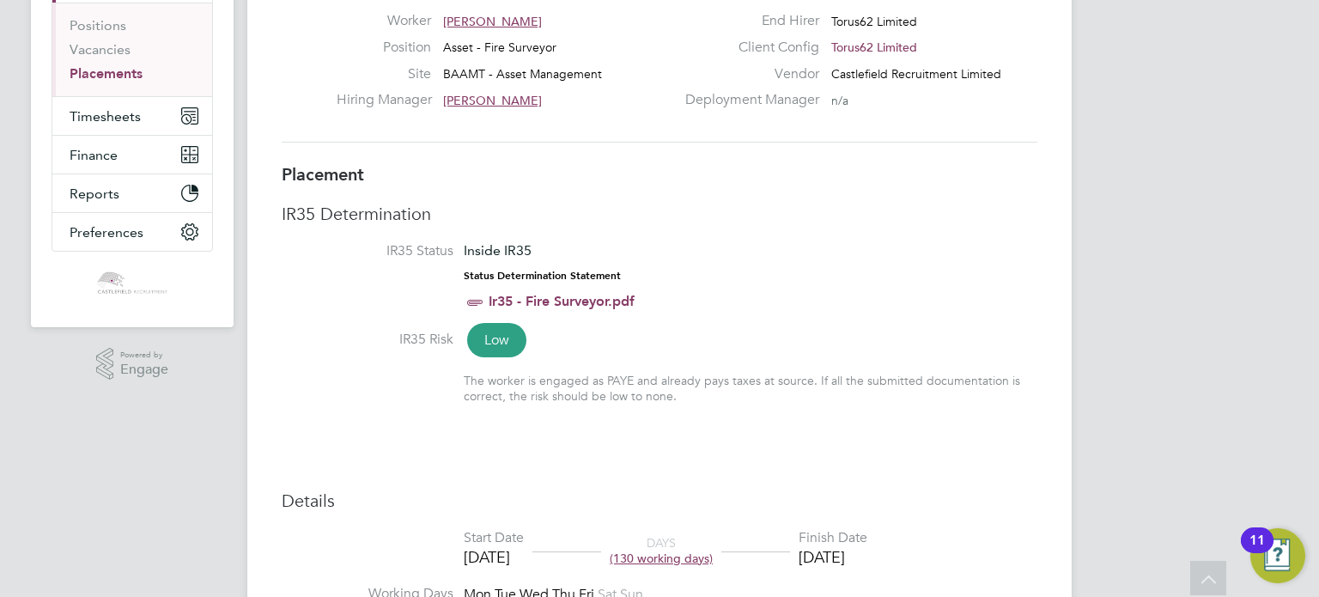
drag, startPoint x: 1009, startPoint y: 336, endPoint x: 1038, endPoint y: 123, distance: 214.9
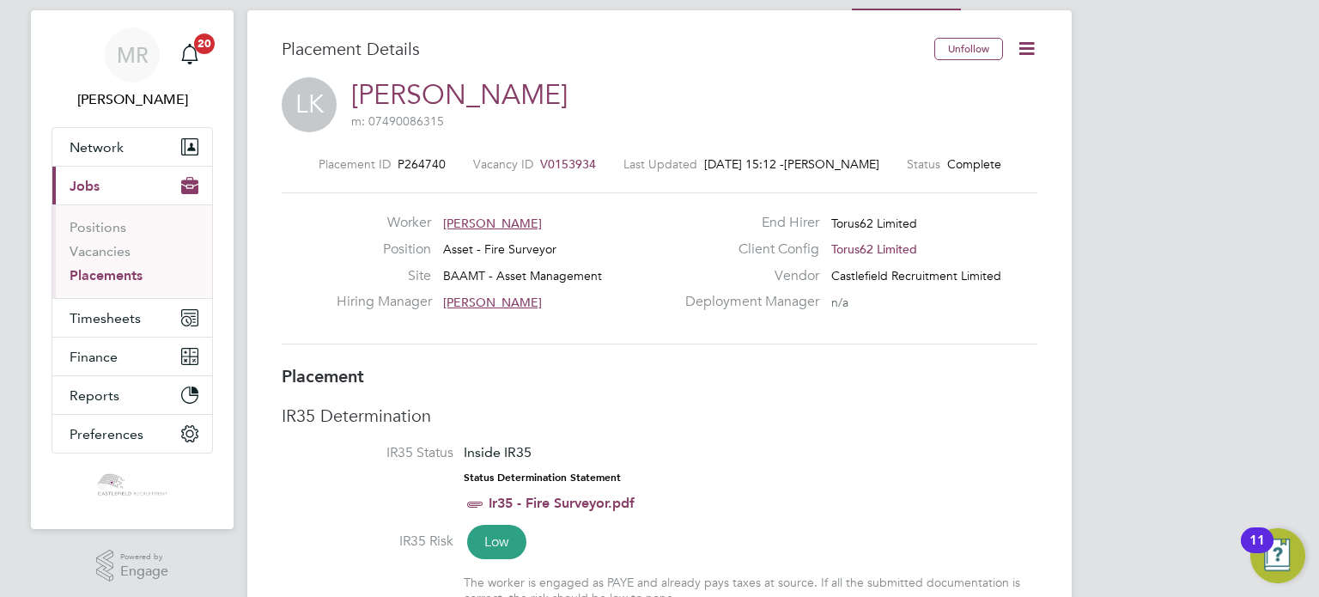
click at [1037, 49] on icon at bounding box center [1026, 48] width 21 height 21
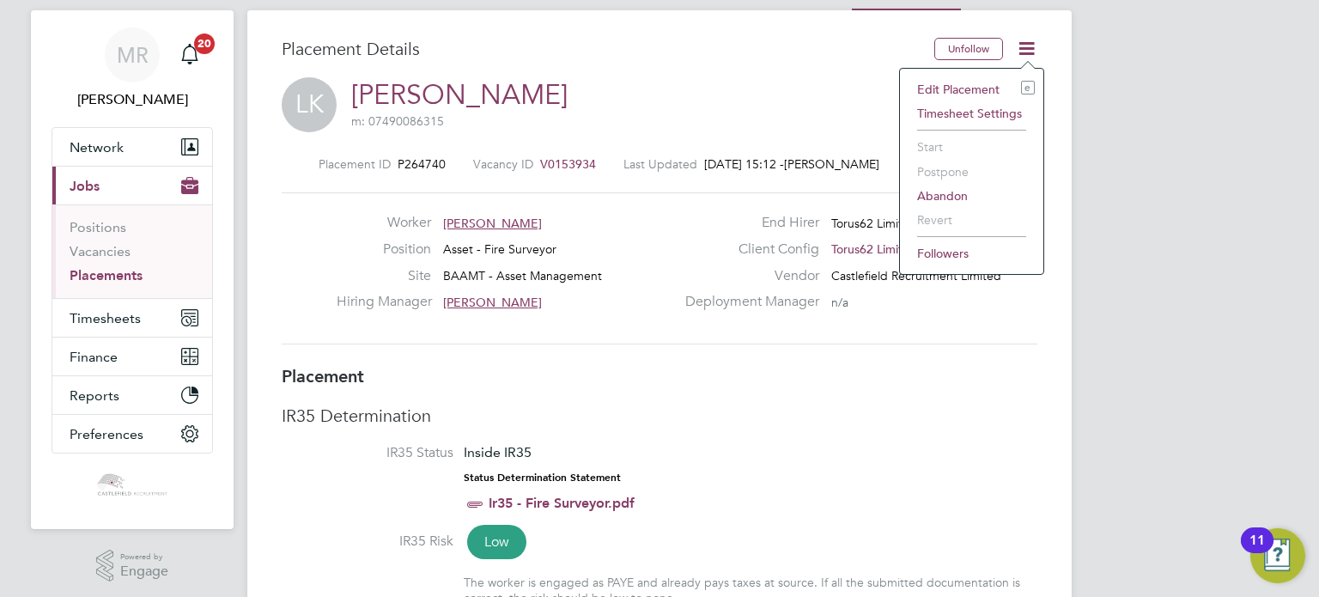
click at [994, 82] on li "Edit Placement e" at bounding box center [971, 89] width 126 height 24
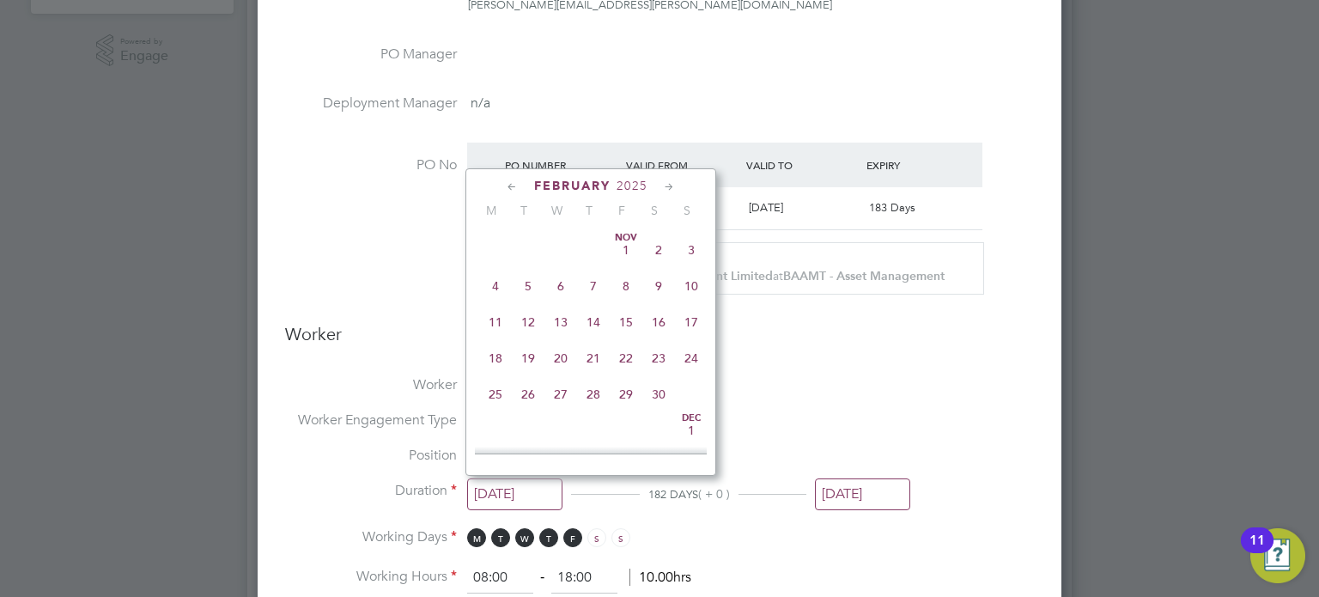
click at [555, 483] on input "[DATE]" at bounding box center [514, 494] width 95 height 32
click at [863, 500] on input "[DATE]" at bounding box center [862, 494] width 95 height 32
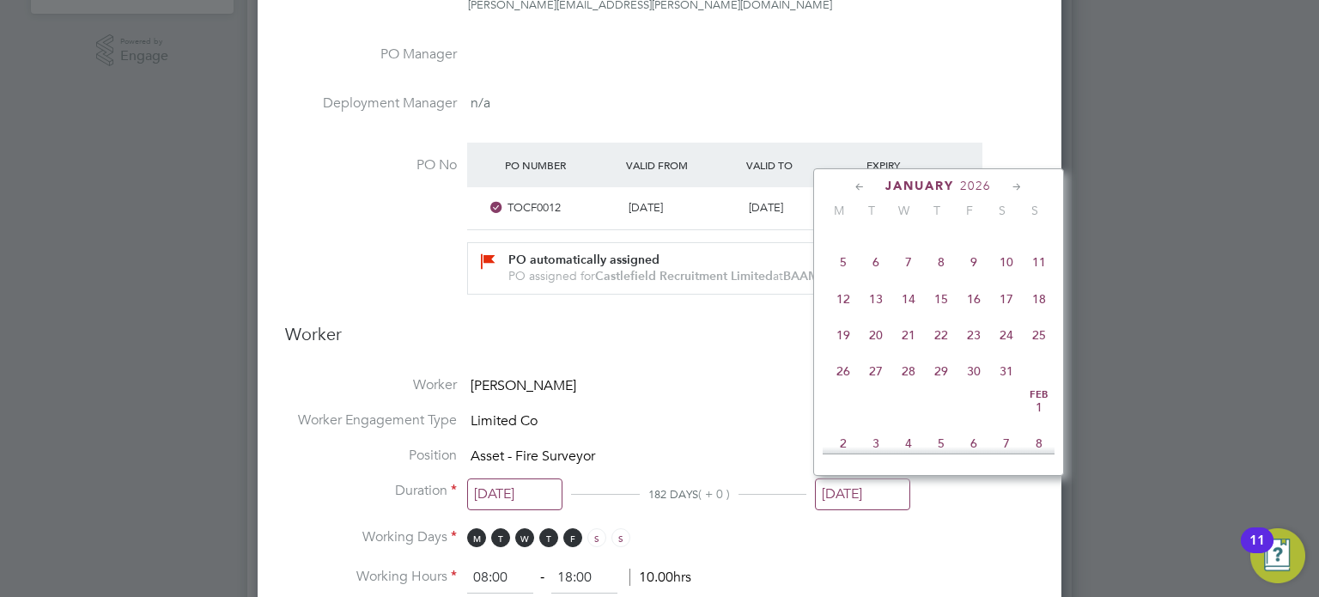
click at [939, 278] on span "8" at bounding box center [941, 262] width 33 height 33
type input "[DATE]"
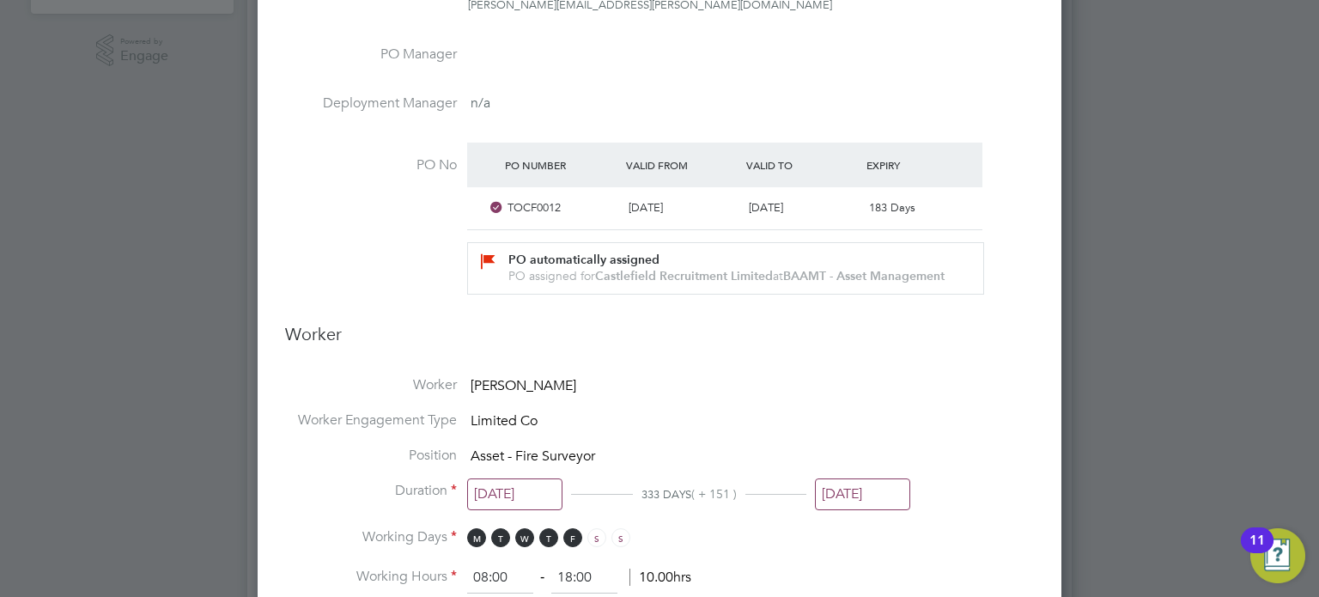
click at [558, 502] on input "[DATE]" at bounding box center [514, 494] width 95 height 32
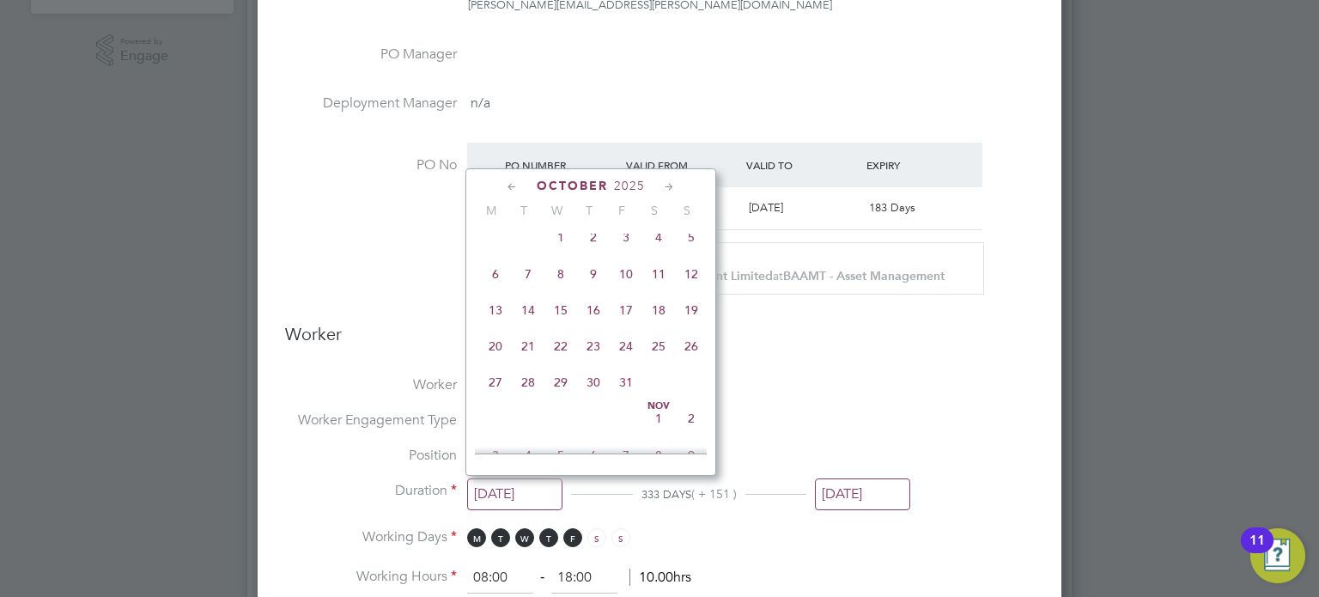
click at [560, 290] on span "8" at bounding box center [560, 274] width 33 height 33
type input "[DATE]"
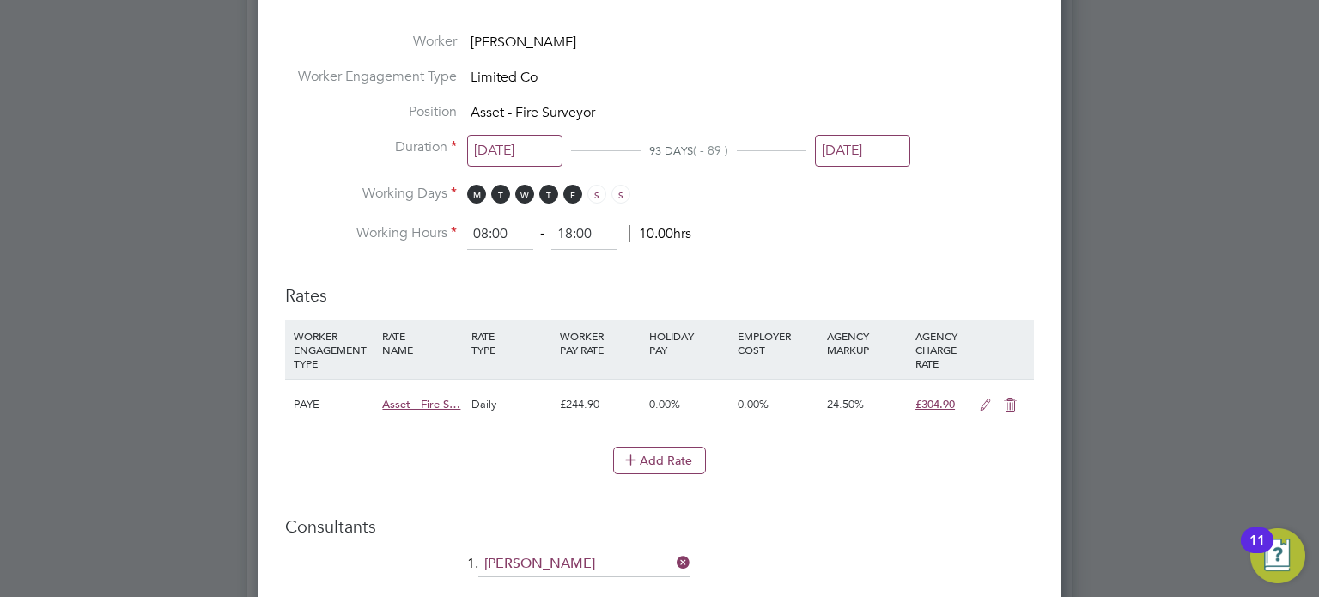
click at [979, 400] on icon at bounding box center [985, 405] width 21 height 14
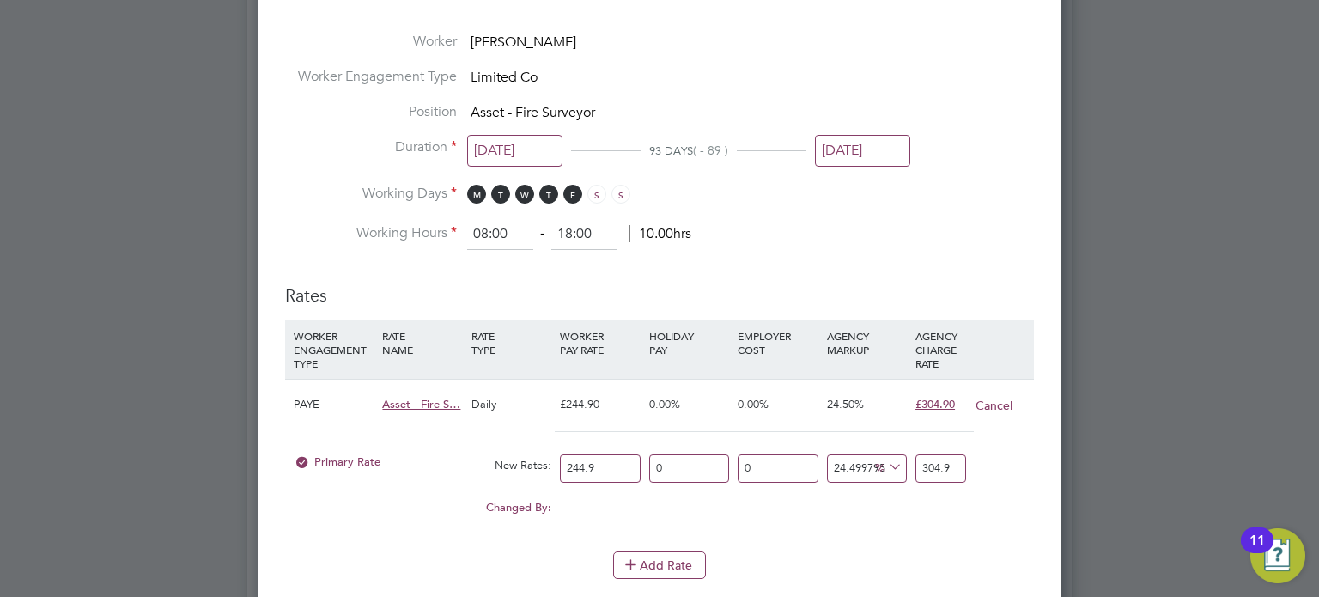
drag, startPoint x: 625, startPoint y: 463, endPoint x: 440, endPoint y: 459, distance: 184.6
click at [440, 459] on div "Primary Rate New Rates: 244.9 0 n/a 0 n/a 24.499795835034707 0 % 304.9" at bounding box center [659, 469] width 749 height 46
type input "2"
type input "2.489995916700694"
type input "24"
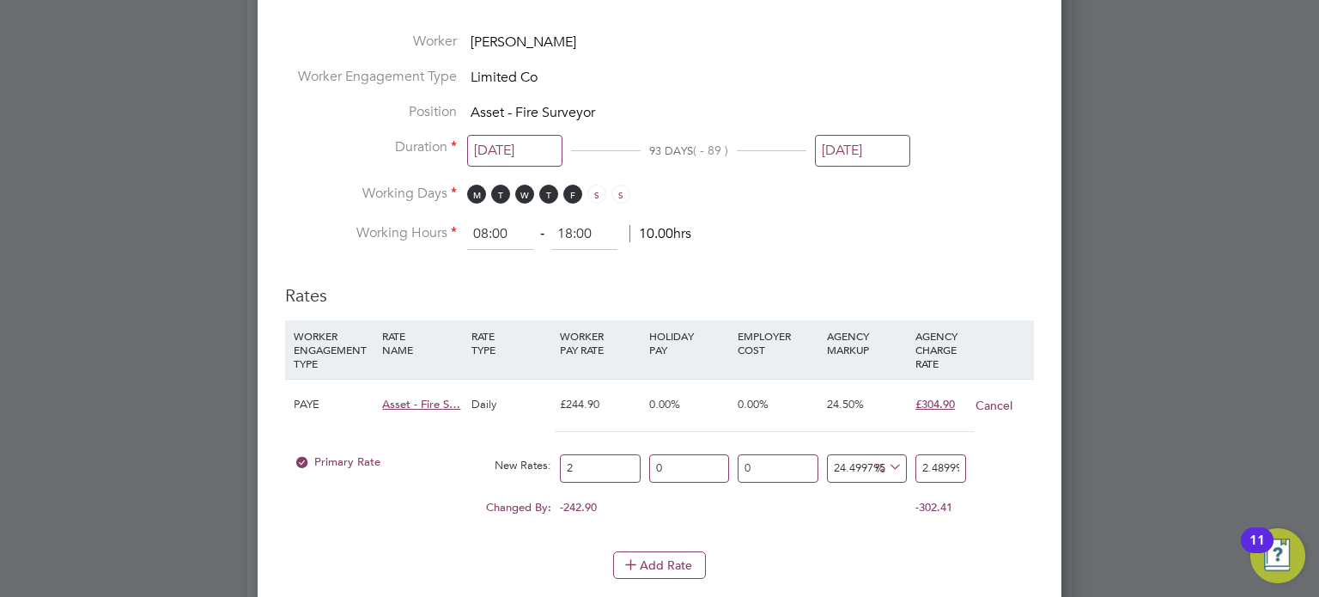
type input "29.87995100040833"
type input "240"
type input "298.7995100040833"
type input "240"
drag, startPoint x: 920, startPoint y: 465, endPoint x: 1318, endPoint y: 497, distance: 398.9
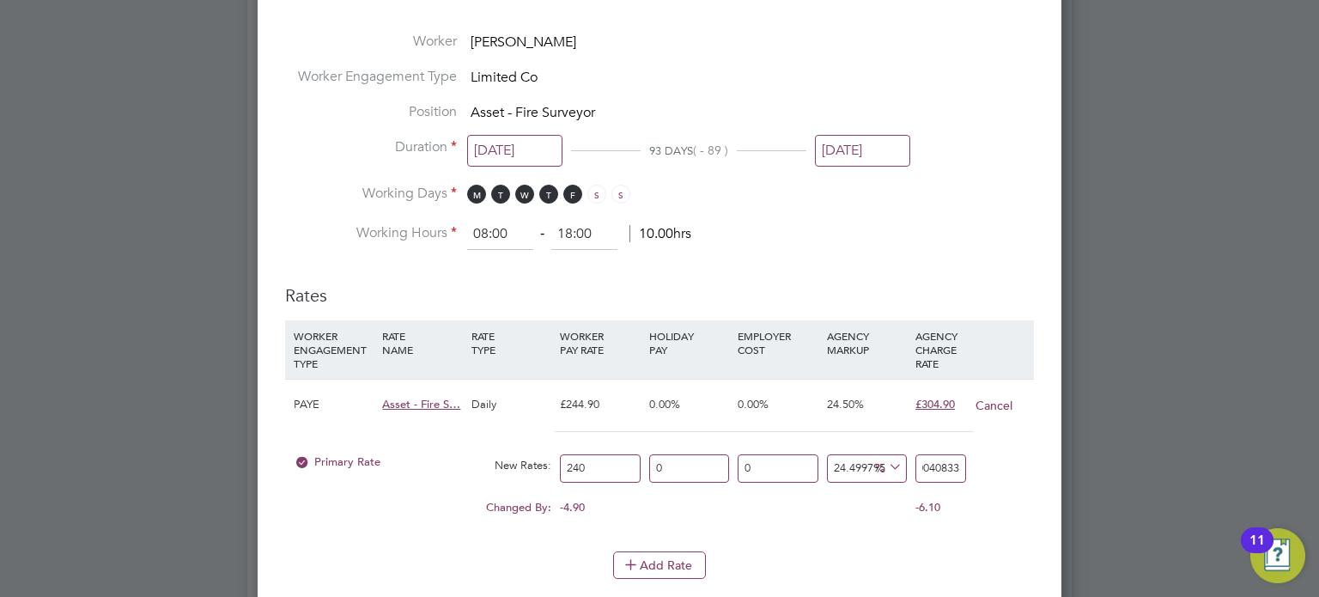
click at [1072, 497] on div "Back To Vacancy Worker Submission Activity Logs Worker Submission Activity Logs…" at bounding box center [659, 566] width 824 height 2898
type input "-98.75"
type input "3"
type input "-87.5"
type input "30"
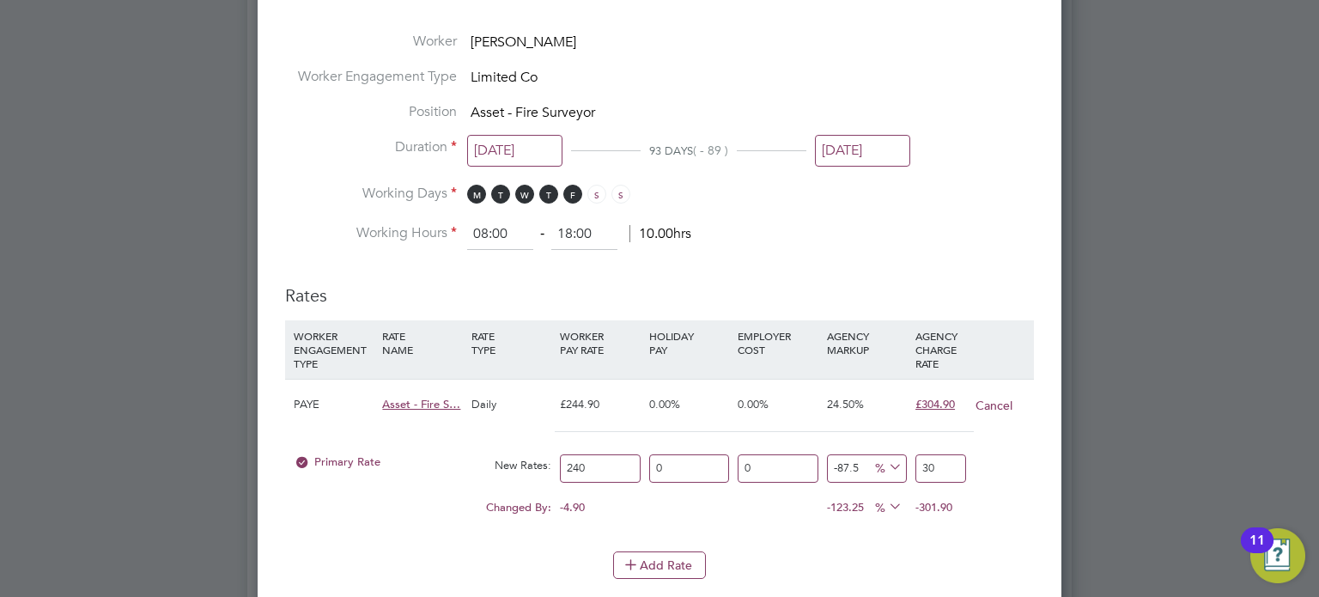
type input "25"
type input "300"
click at [872, 211] on li "Working Days M T W T F S S" at bounding box center [659, 202] width 749 height 35
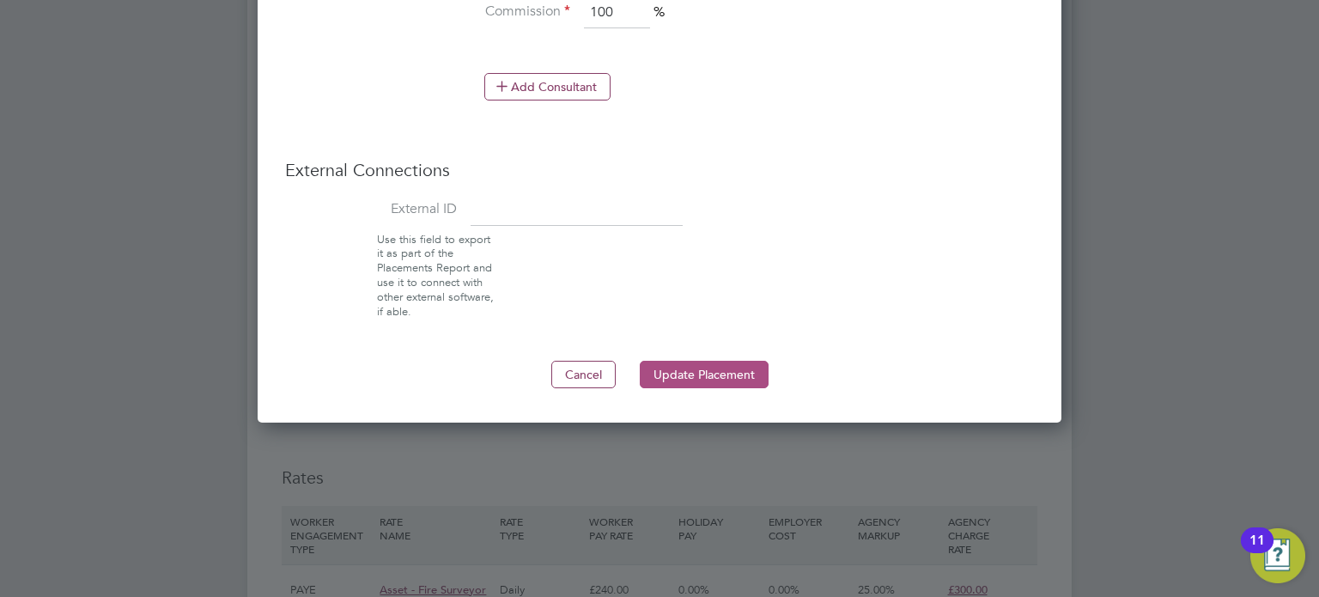
click at [725, 361] on button "Update Placement" at bounding box center [704, 374] width 129 height 27
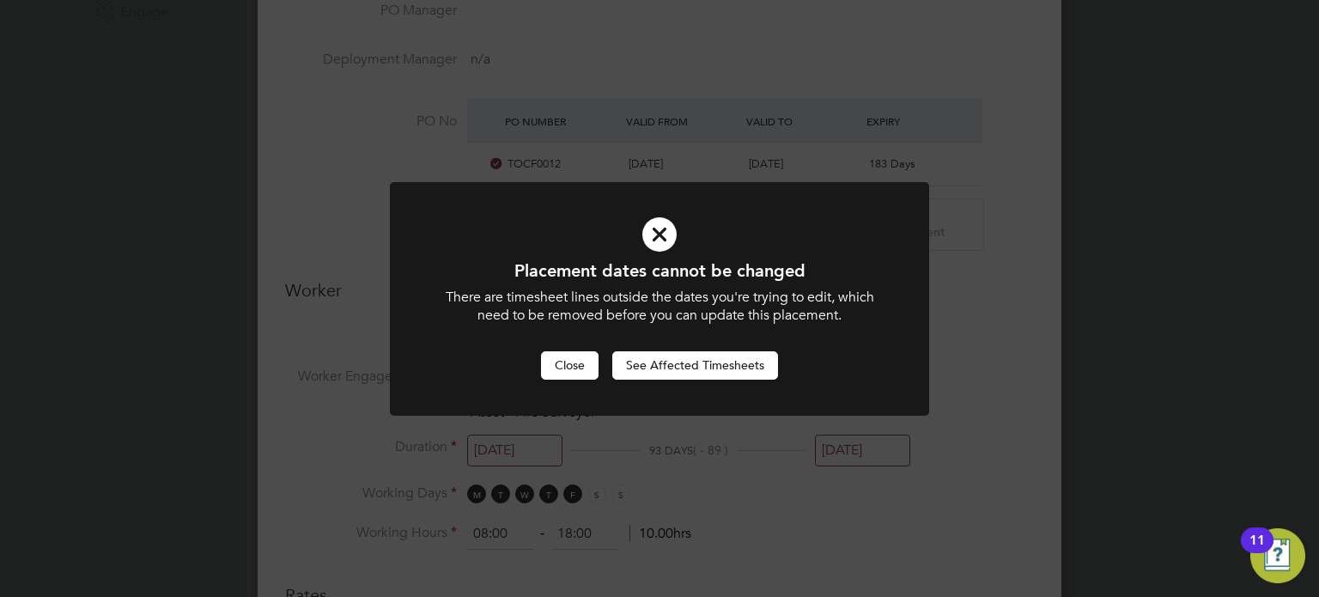
click at [582, 368] on button "Close" at bounding box center [570, 364] width 58 height 27
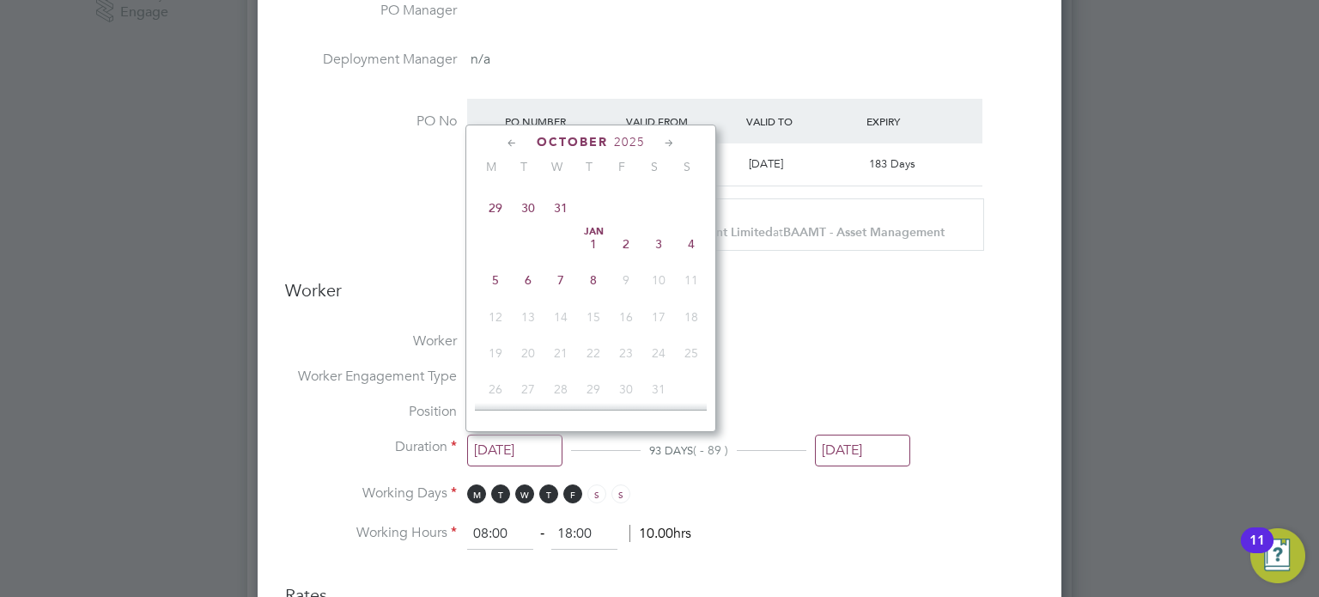
click at [532, 440] on input "[DATE]" at bounding box center [514, 450] width 95 height 32
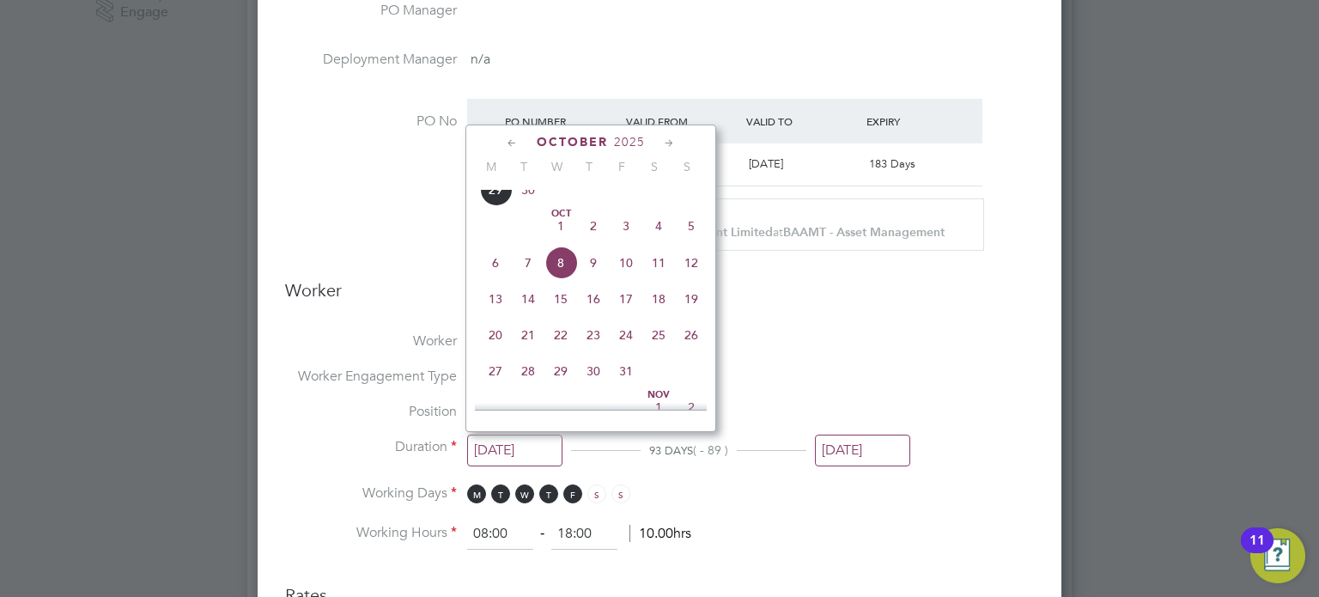
click at [860, 410] on li "Position Asset - Fire Surveyor" at bounding box center [659, 420] width 749 height 35
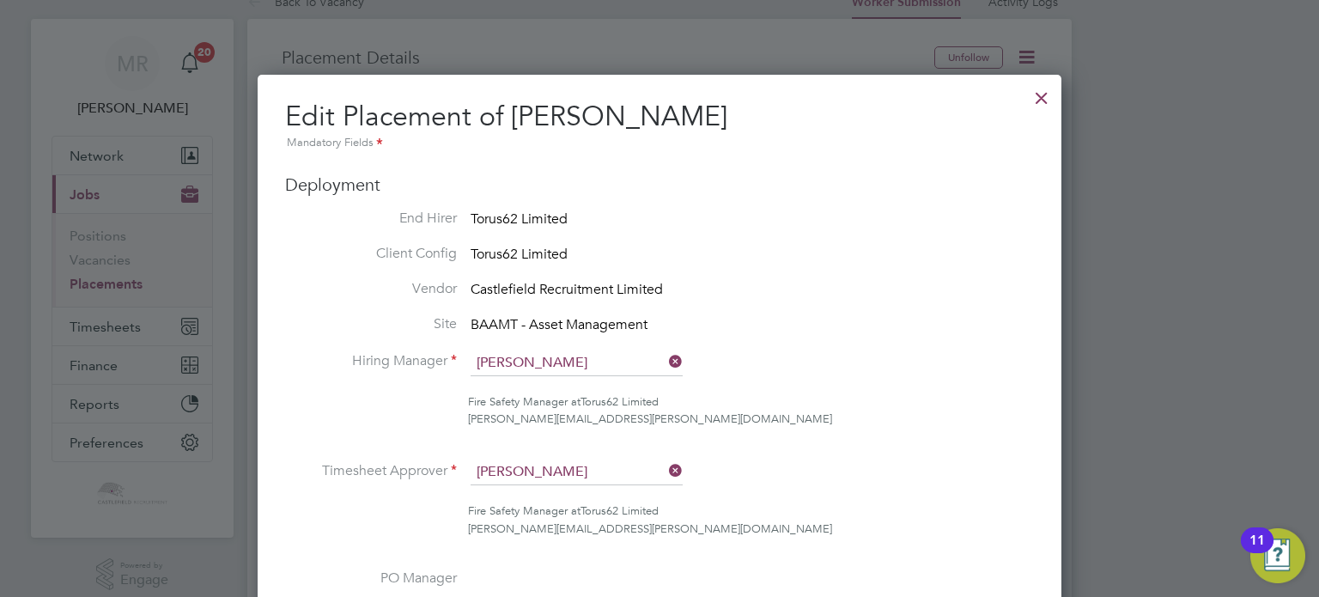
scroll to position [0, 0]
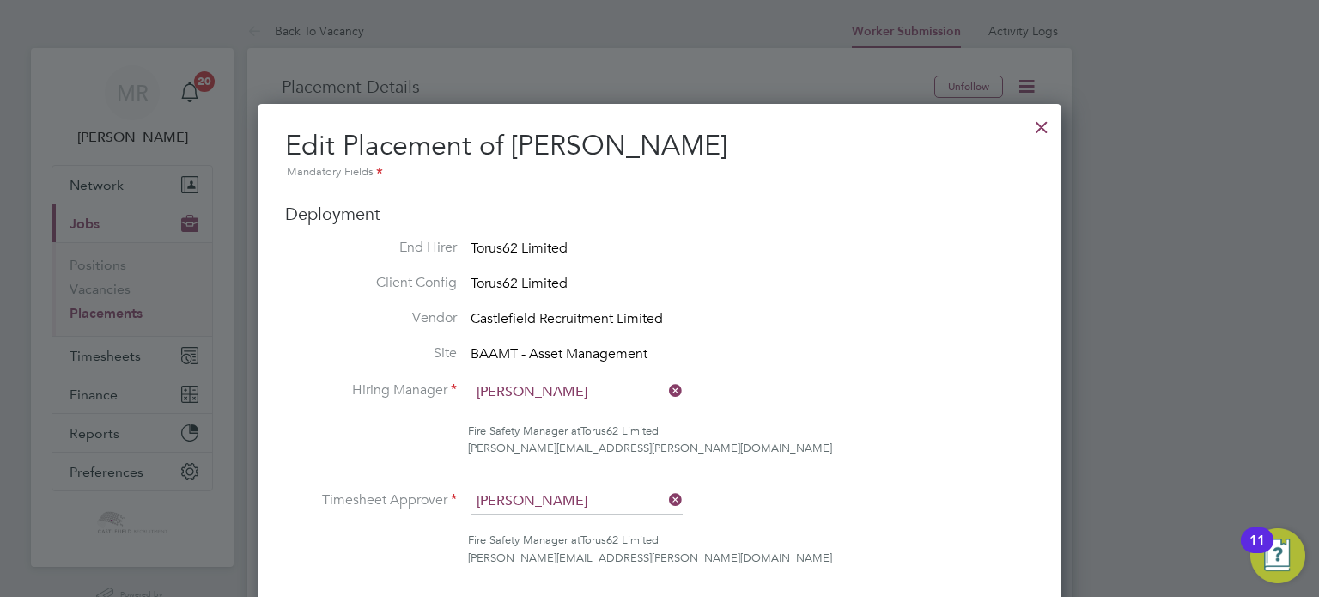
click at [1026, 131] on div at bounding box center [1041, 122] width 31 height 31
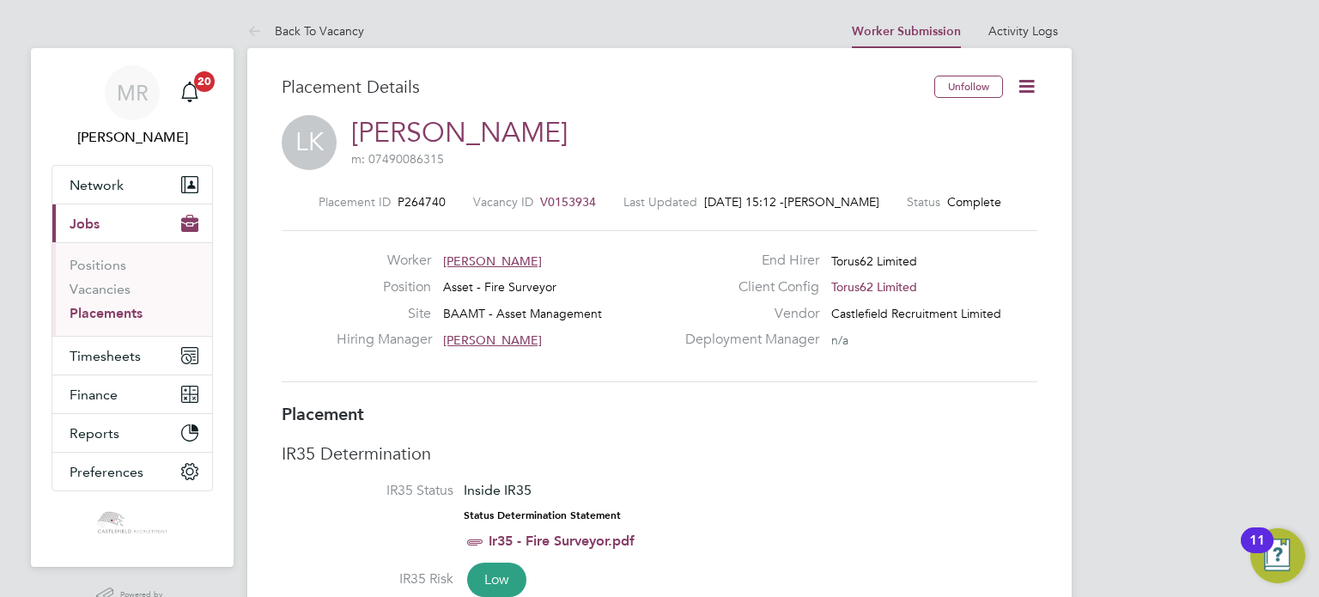
click at [540, 203] on span "V0153934" at bounding box center [568, 201] width 56 height 15
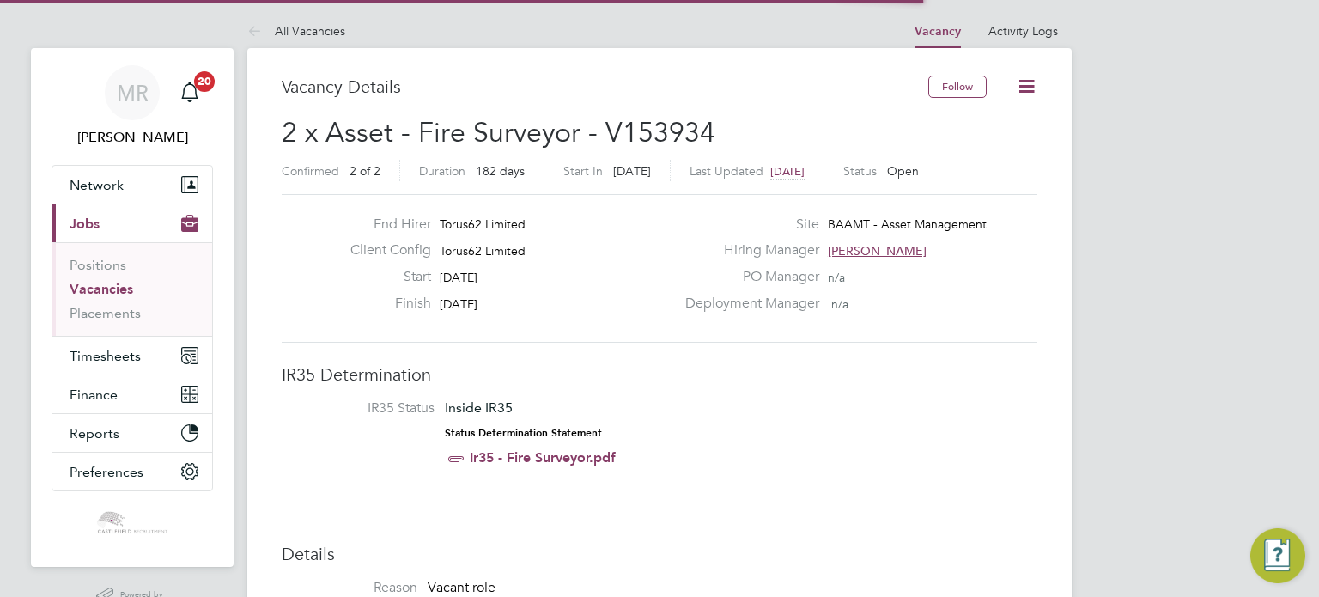
scroll to position [27, 370]
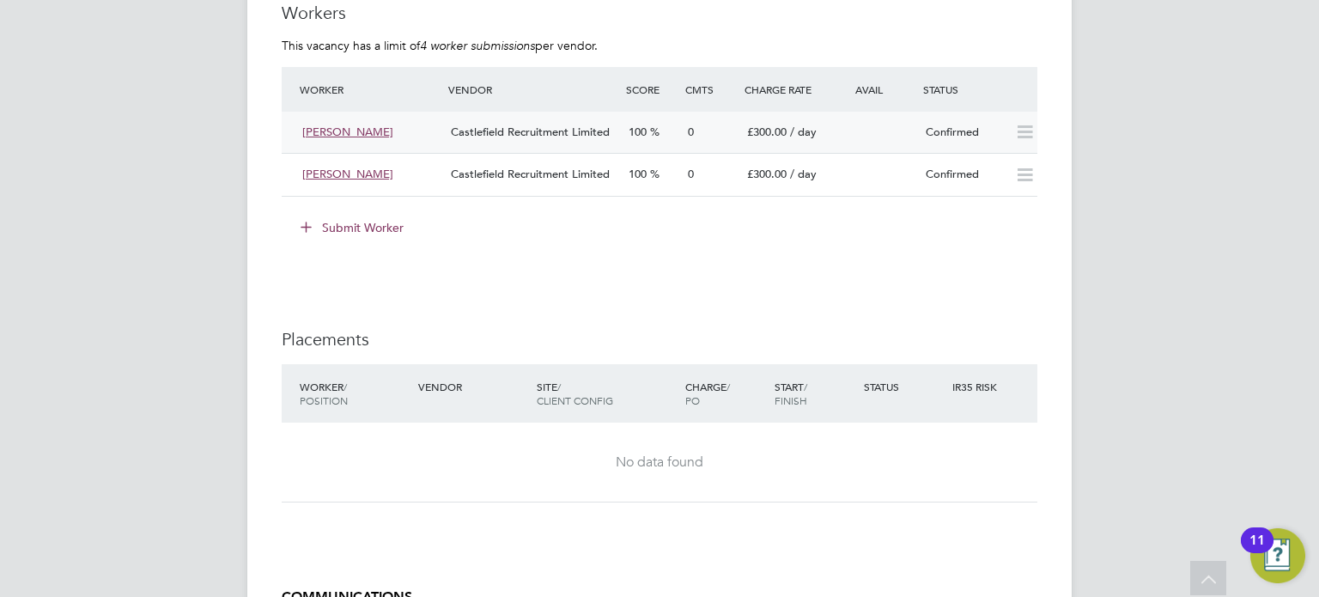
click at [1020, 135] on icon at bounding box center [1024, 132] width 21 height 14
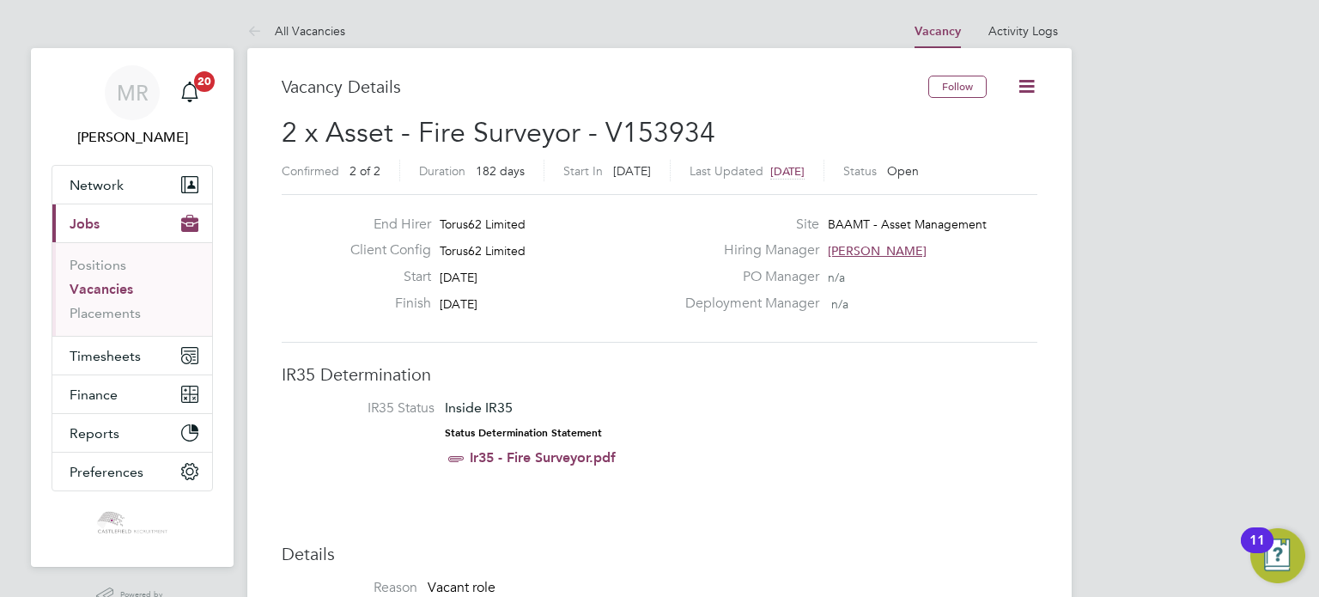
click at [1025, 81] on icon at bounding box center [1026, 86] width 21 height 21
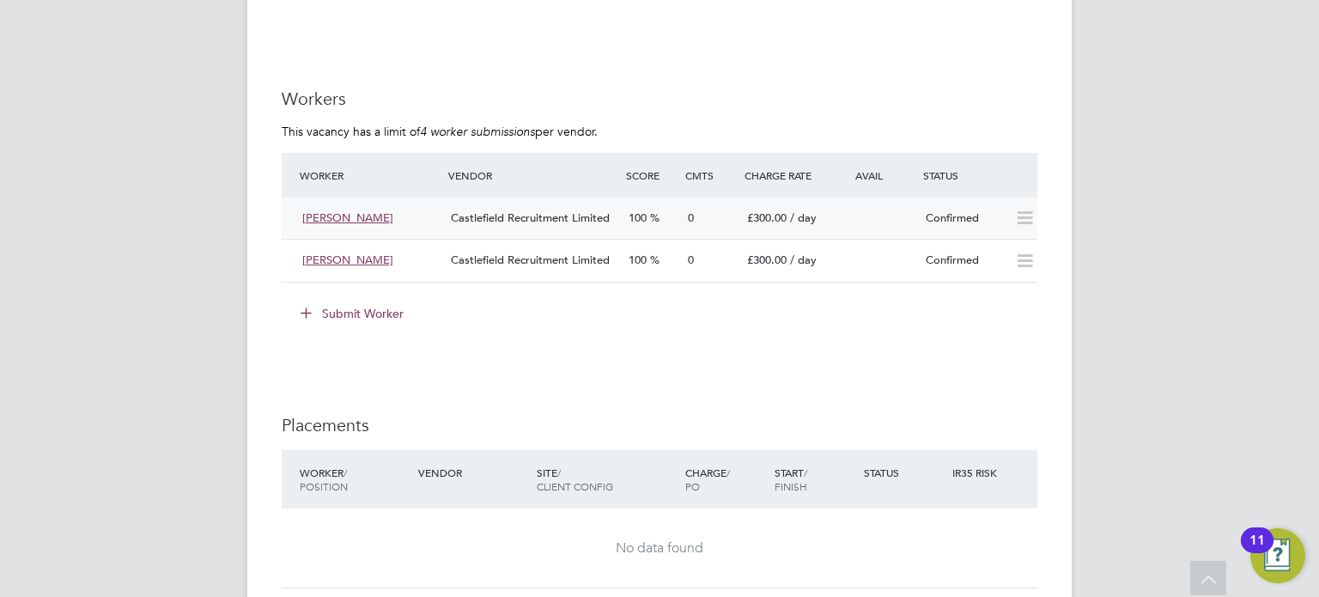
click at [349, 317] on button "Submit Worker" at bounding box center [353, 313] width 129 height 27
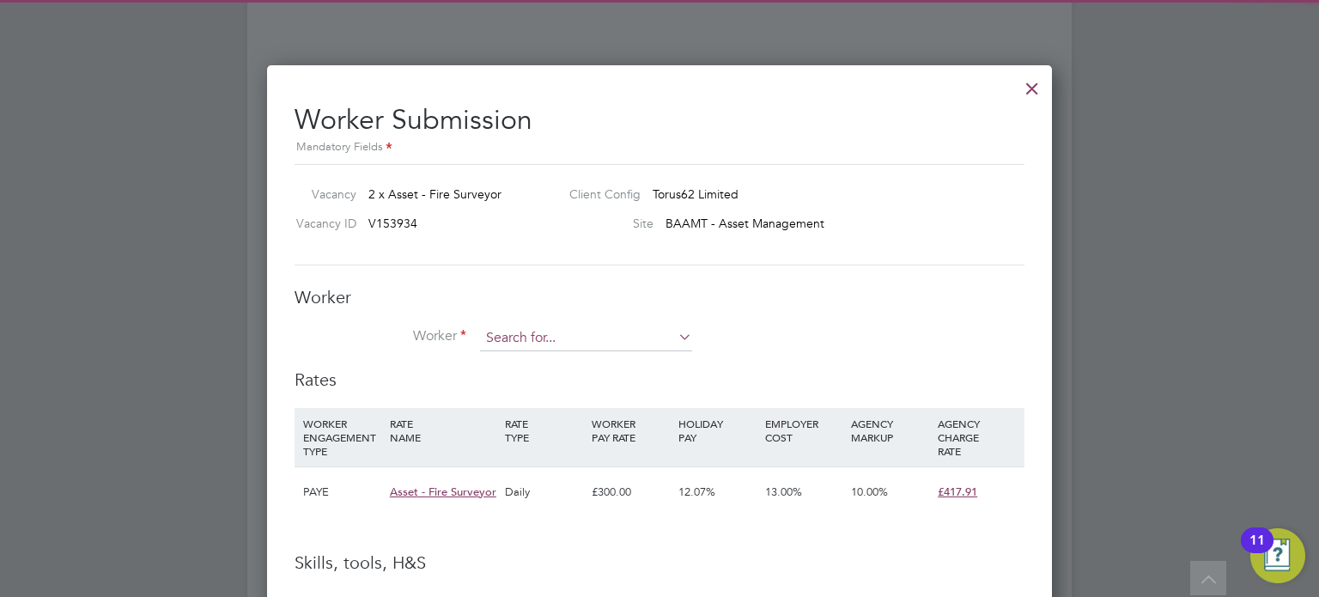
click at [480, 328] on li "Worker" at bounding box center [660, 346] width 730 height 43
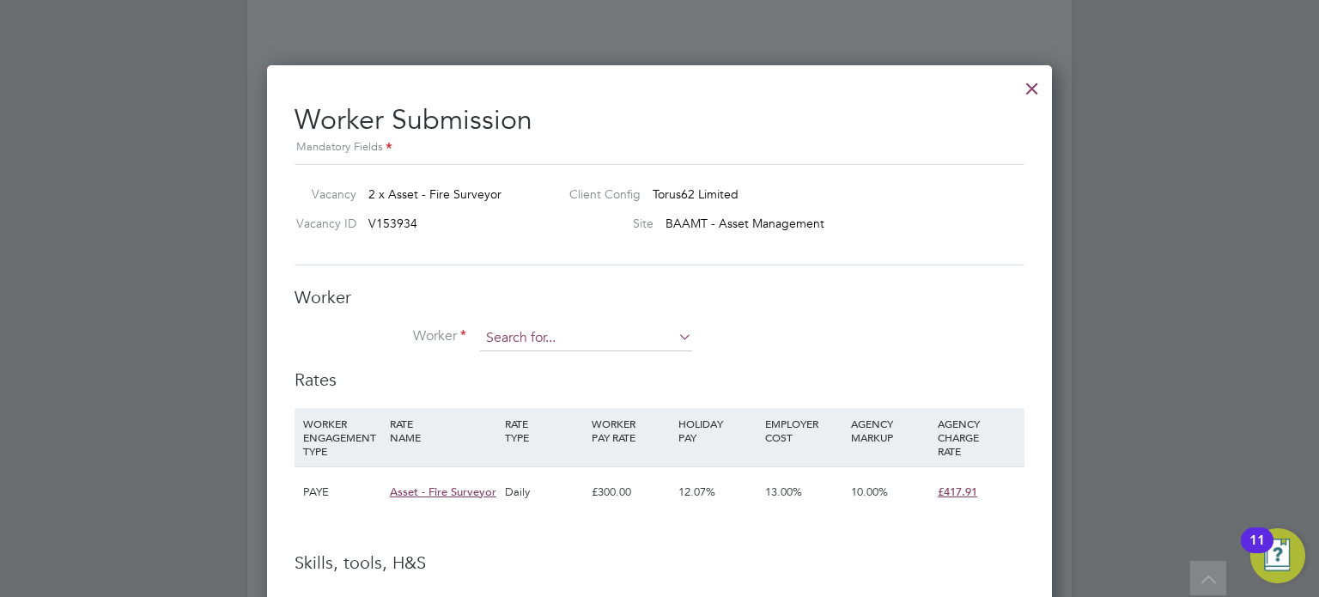
click at [510, 336] on input at bounding box center [586, 338] width 212 height 26
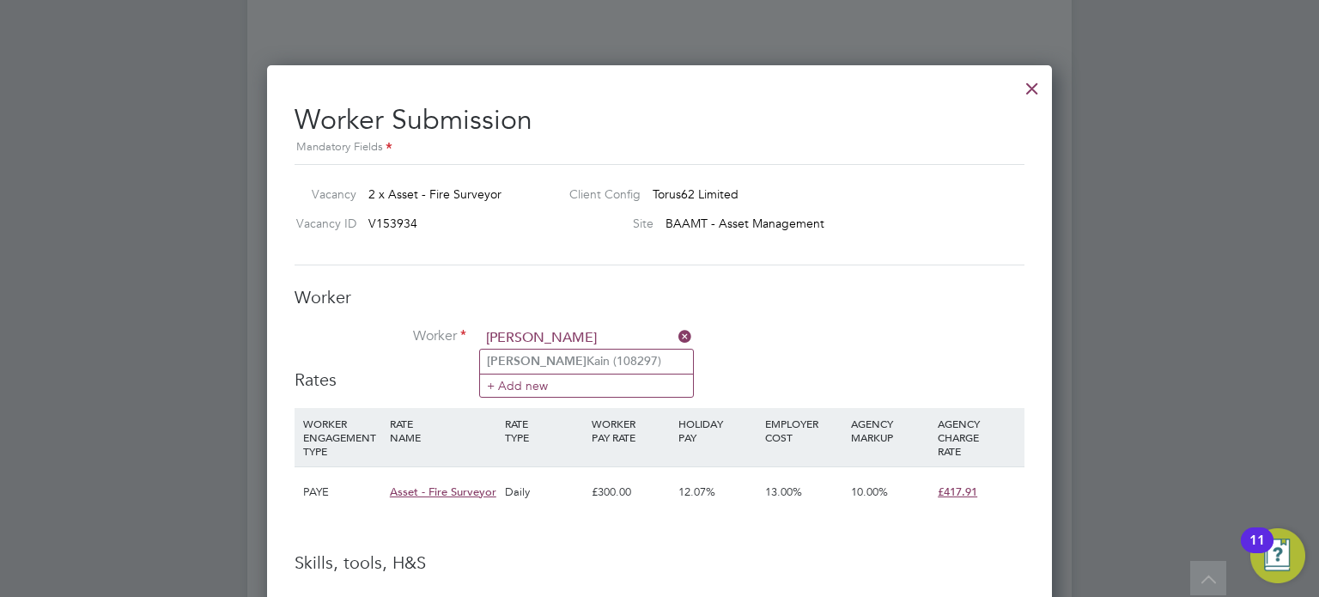
click at [558, 345] on input "[PERSON_NAME]" at bounding box center [586, 338] width 212 height 26
click at [563, 353] on li "[PERSON_NAME] (108297)" at bounding box center [586, 360] width 213 height 23
type input "[PERSON_NAME] (108297)"
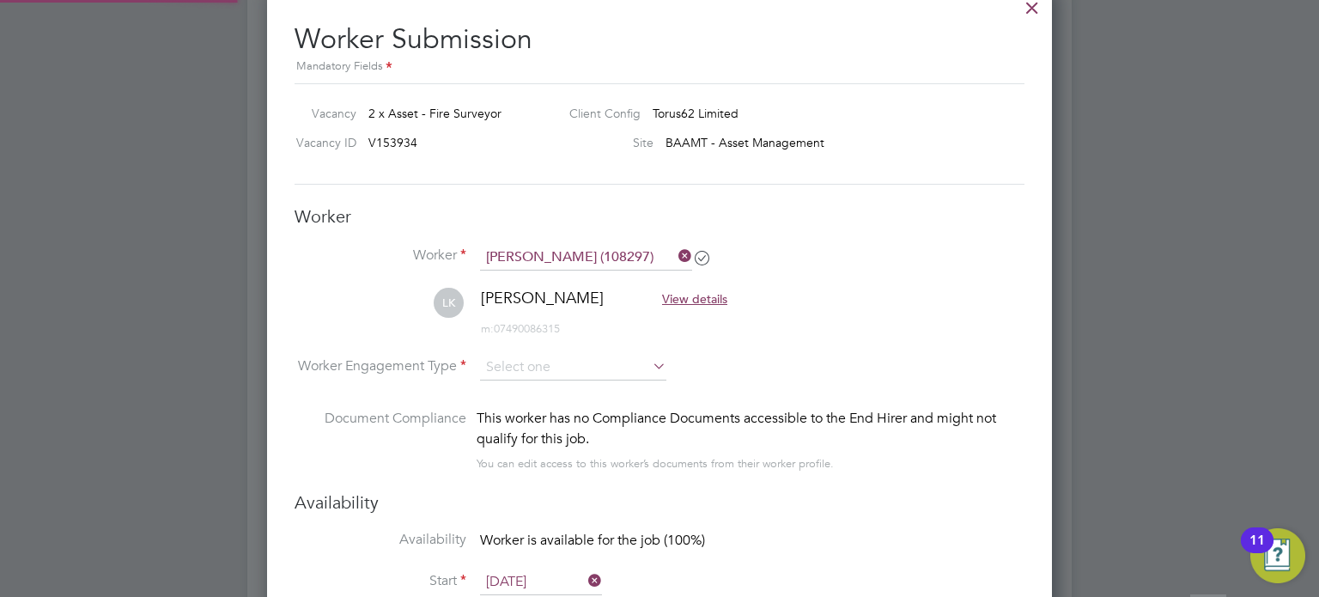
type input "[DATE]"
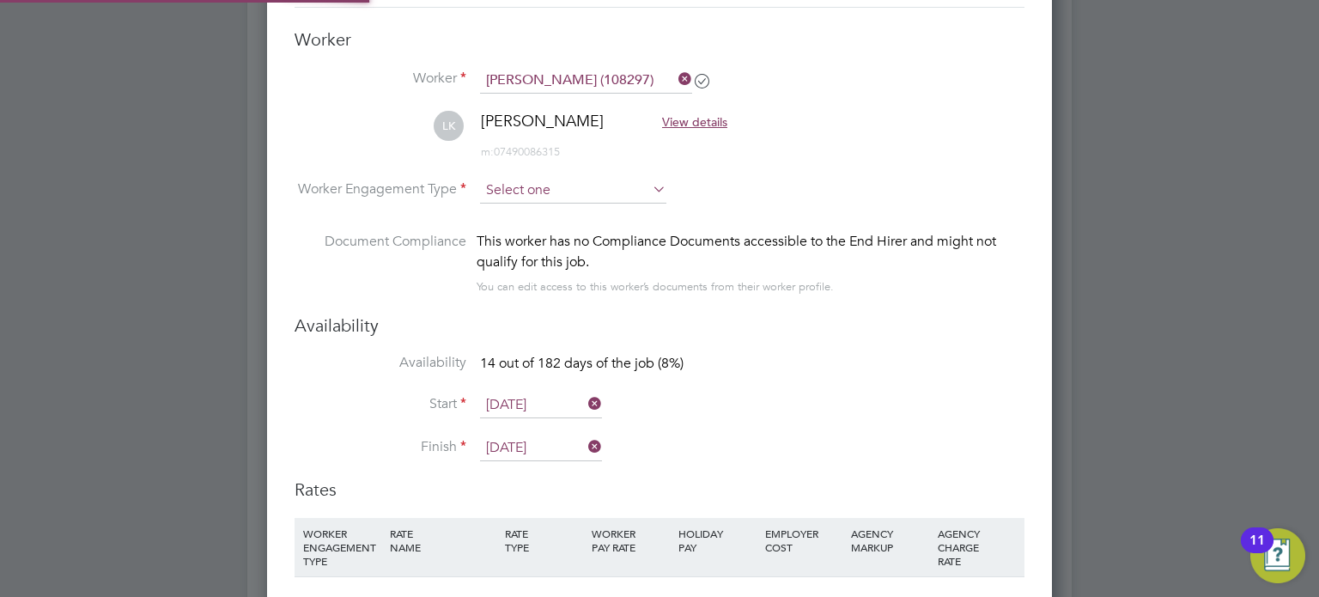
click at [542, 236] on li "PAYE" at bounding box center [573, 234] width 187 height 22
type input "PAYE"
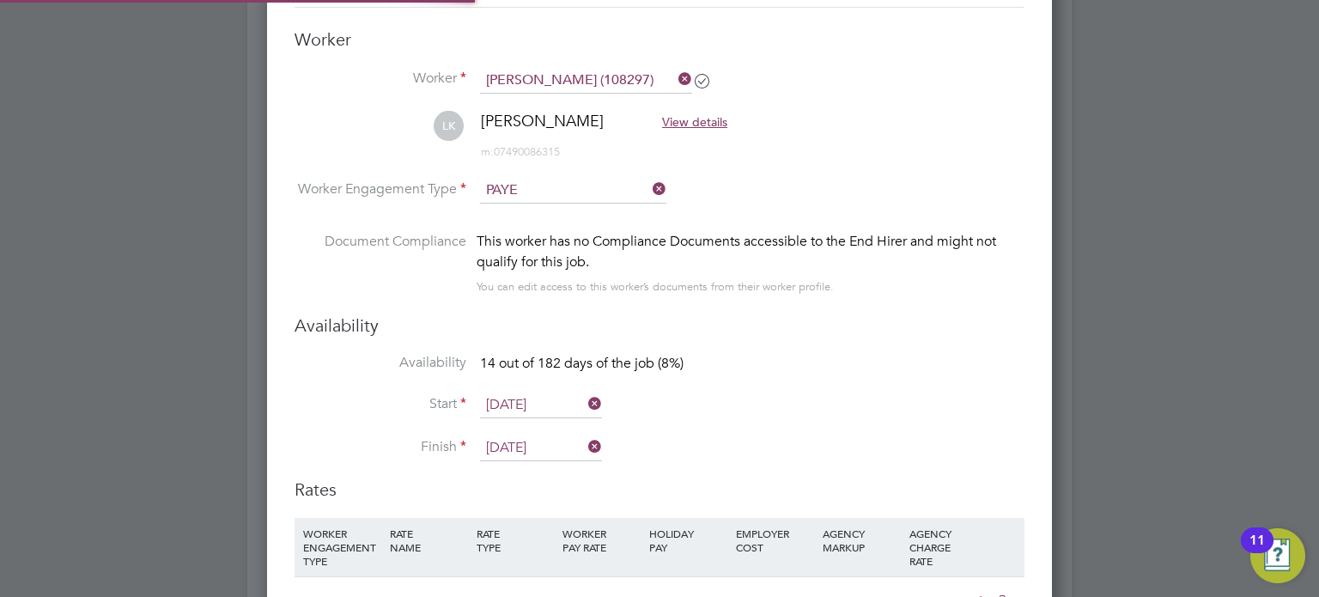
click at [509, 402] on input "[DATE]" at bounding box center [541, 405] width 122 height 26
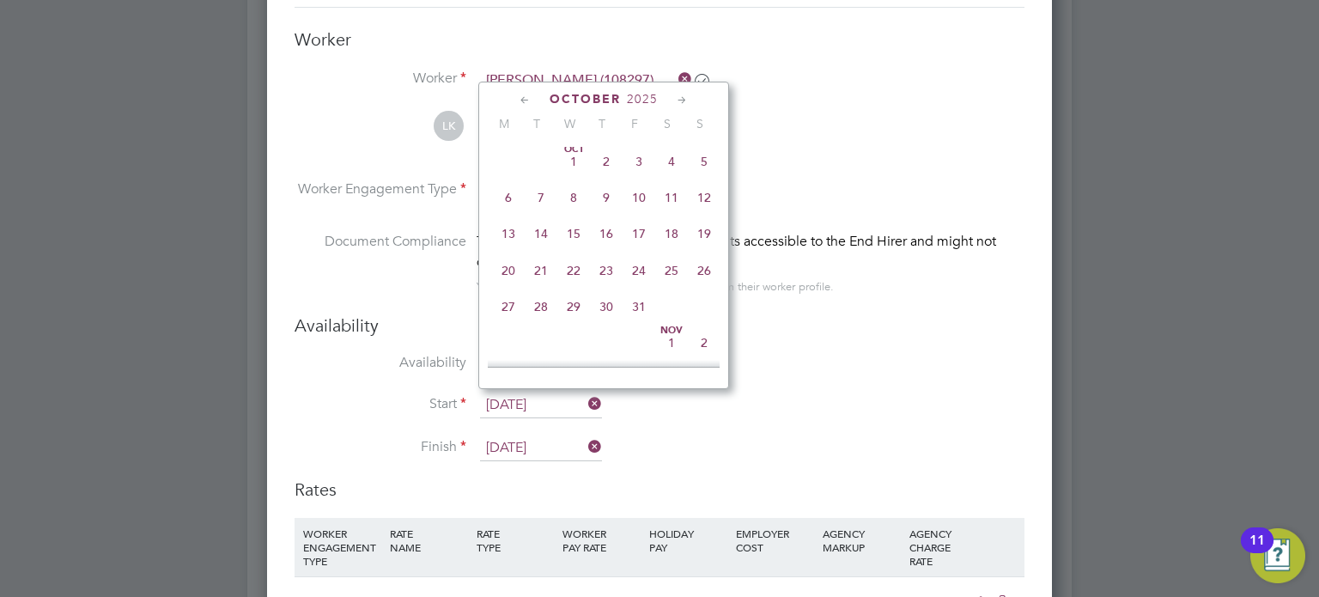
click at [579, 214] on span "8" at bounding box center [573, 197] width 33 height 33
type input "[DATE]"
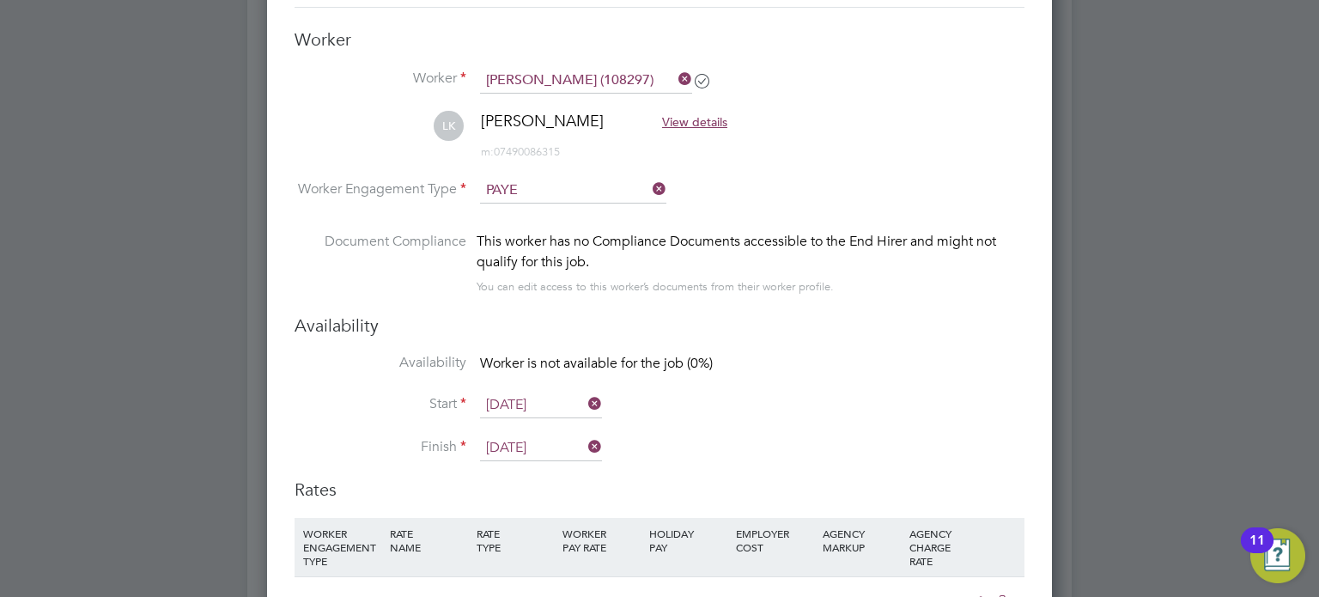
click at [517, 442] on input "[DATE]" at bounding box center [541, 448] width 122 height 26
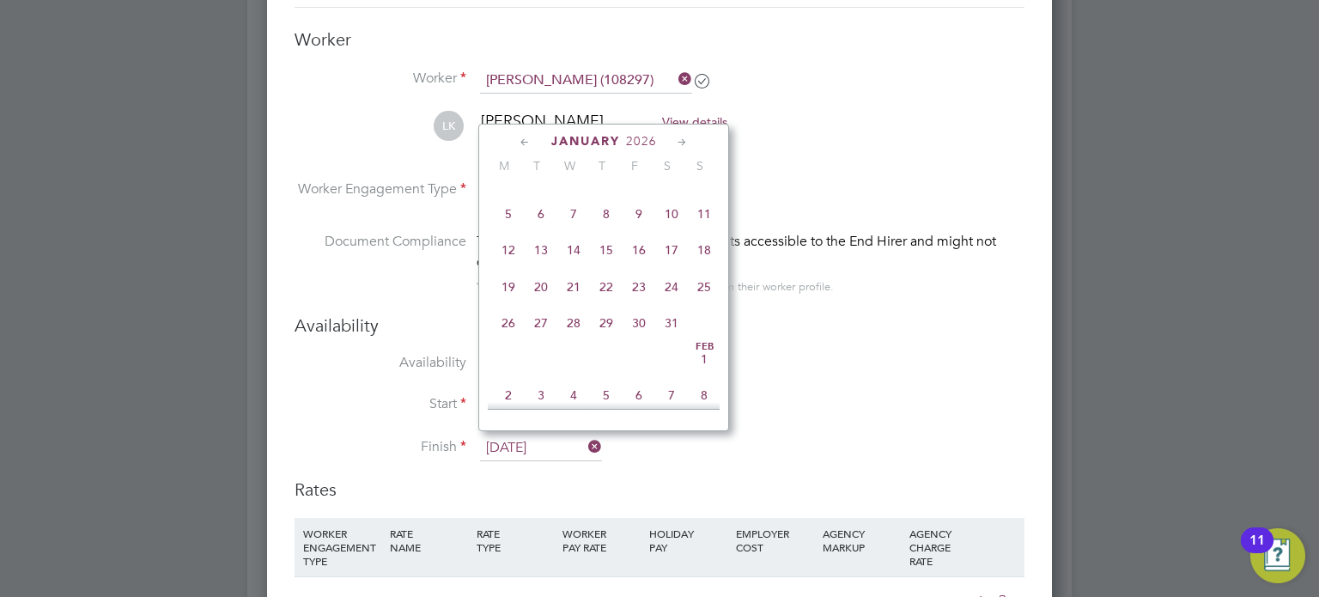
click at [601, 230] on span "8" at bounding box center [606, 213] width 33 height 33
type input "[DATE]"
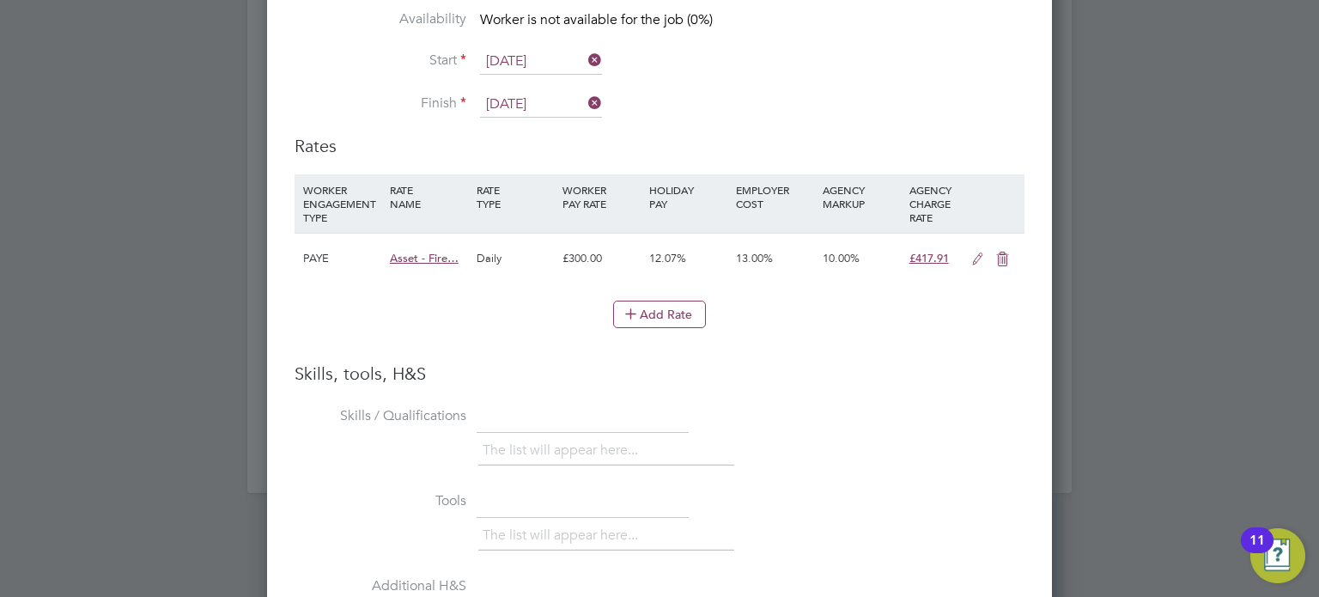
click at [974, 256] on icon at bounding box center [977, 259] width 21 height 14
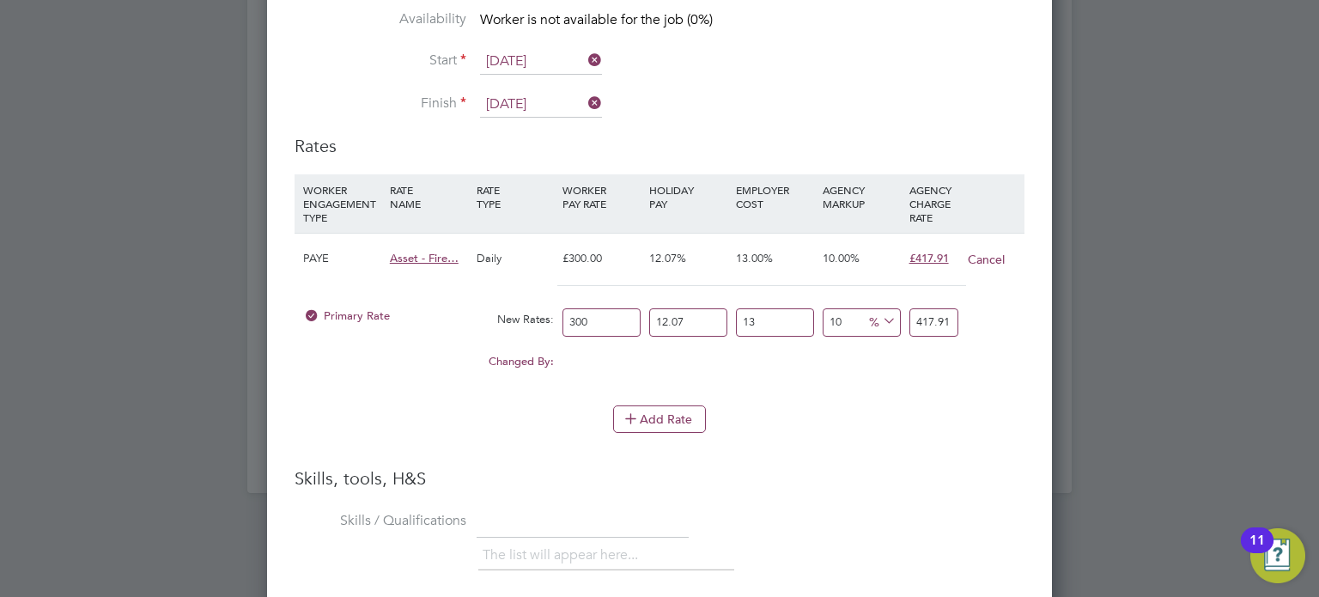
drag, startPoint x: 349, startPoint y: 301, endPoint x: 396, endPoint y: 305, distance: 47.4
click at [347, 301] on div "Primary Rate New Rates: 300 12.07 n/a 13 n/a 10 0 % 417.91" at bounding box center [660, 323] width 730 height 46
type input "0"
click at [704, 309] on div "Primary Rate New Rates: 0 12.07 n/a 13 n/a 10 0 % 0" at bounding box center [660, 323] width 730 height 46
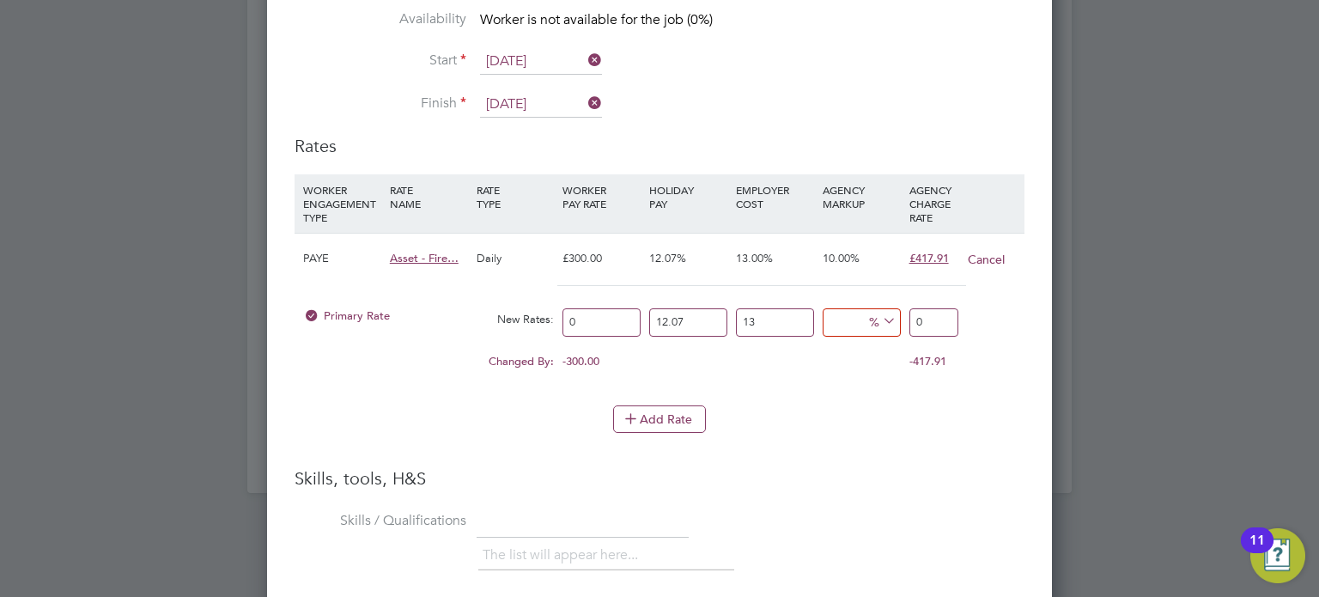
type input "0"
drag, startPoint x: 790, startPoint y: 312, endPoint x: 569, endPoint y: 305, distance: 220.8
click at [565, 305] on div "Primary Rate New Rates: 0 12.07 n/a n/a 0 0 % 0" at bounding box center [660, 323] width 730 height 46
type input "0"
drag, startPoint x: 677, startPoint y: 317, endPoint x: 875, endPoint y: 342, distance: 199.9
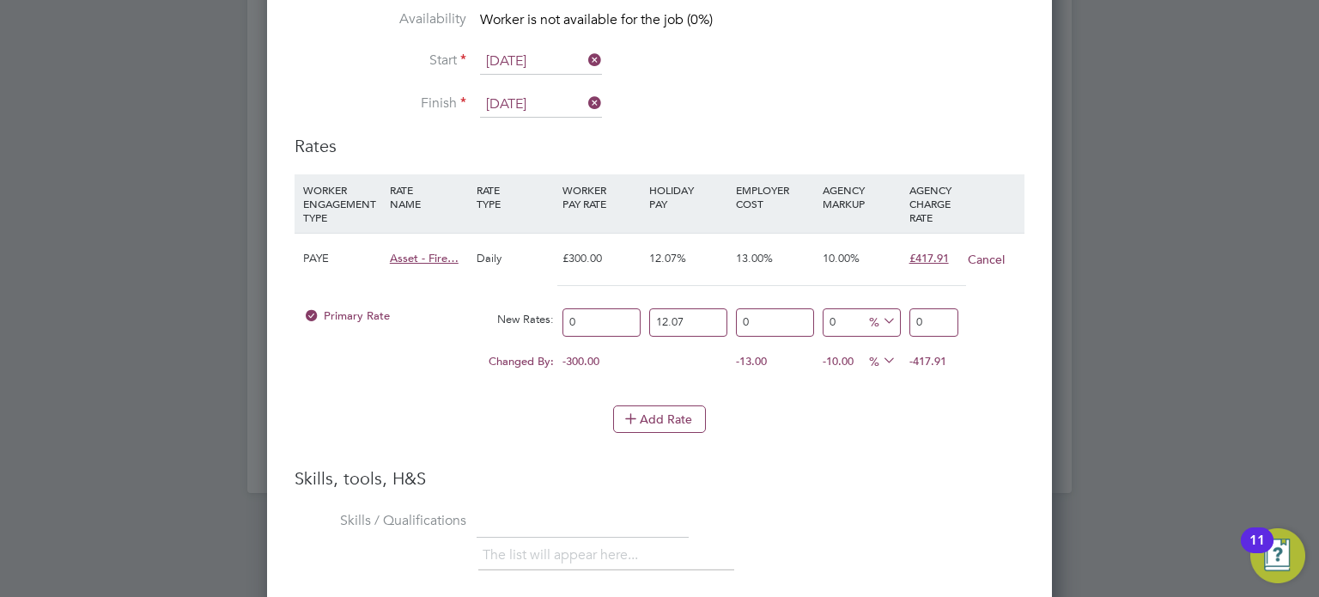
click at [479, 307] on div "Primary Rate New Rates: 0 12.07 n/a 0 n/a 0 0 % 0" at bounding box center [660, 323] width 730 height 46
type input "0"
drag, startPoint x: 940, startPoint y: 329, endPoint x: 844, endPoint y: 321, distance: 96.5
click at [844, 322] on div "Primary Rate New Rates: 0 0 n/a 0 n/a 0 0 % 0" at bounding box center [660, 323] width 730 height 46
type input "6"
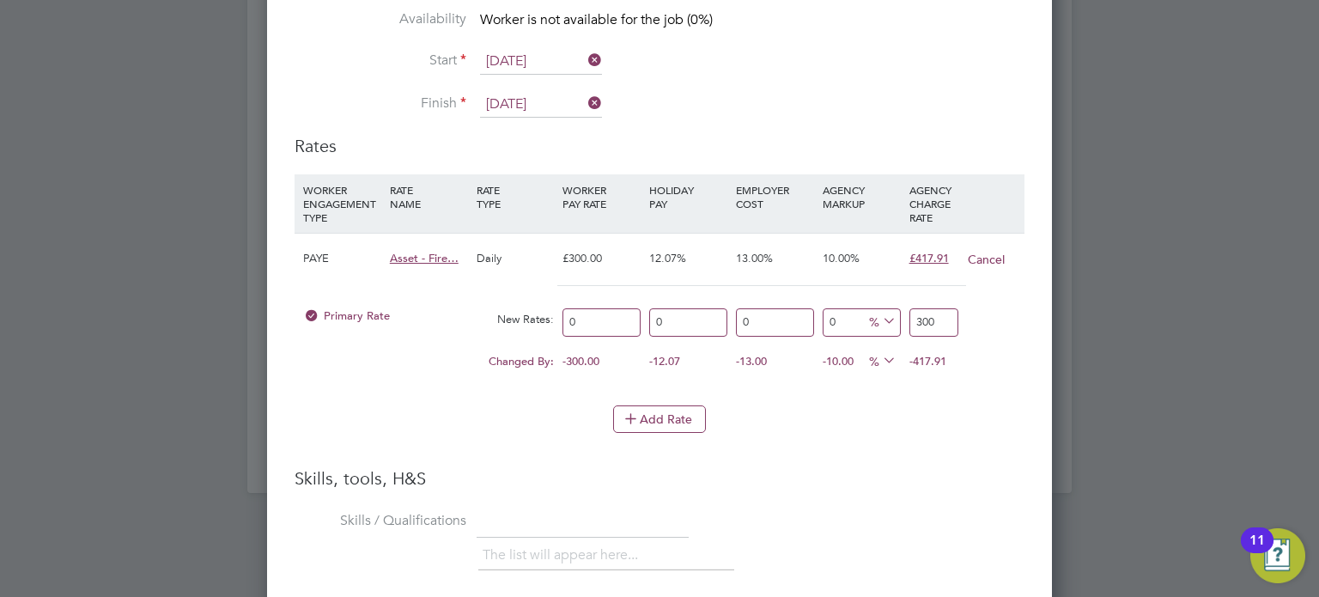
type input "300"
drag, startPoint x: 584, startPoint y: 307, endPoint x: 488, endPoint y: 312, distance: 96.3
click at [488, 312] on div "Primary Rate New Rates: 0 0 n/a 0 n/a 0 0 % 300" at bounding box center [660, 323] width 730 height 46
type input "2"
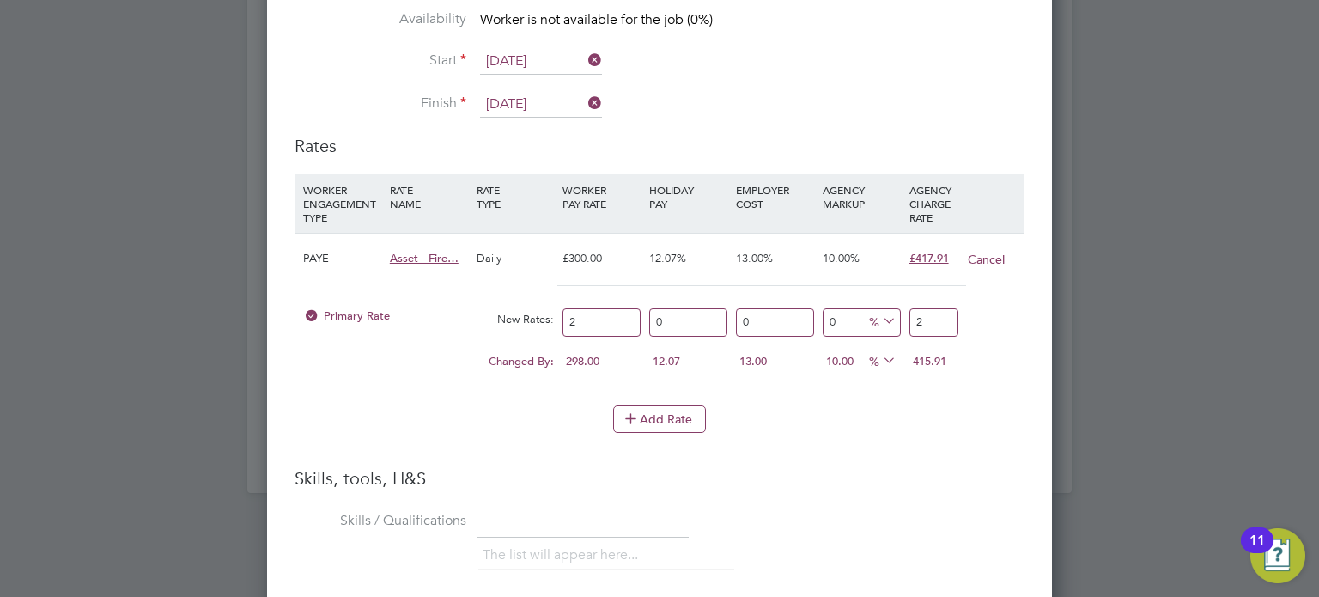
type input "24"
type input "240"
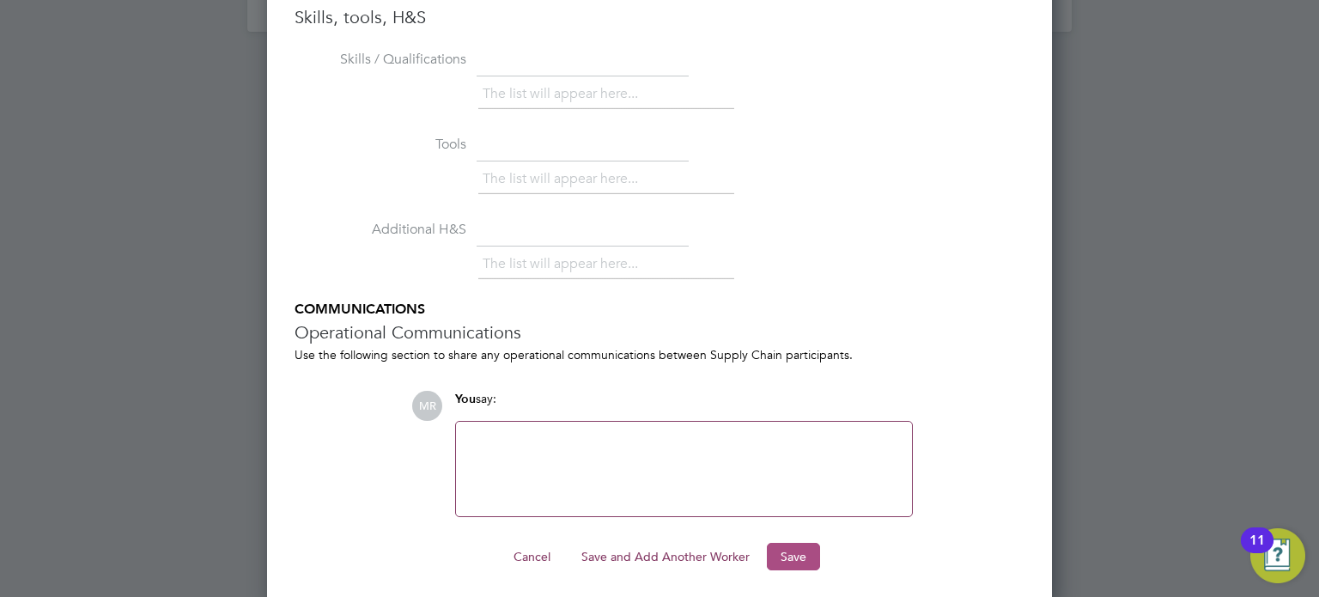
type input "240"
click at [785, 559] on button "Save" at bounding box center [793, 556] width 53 height 27
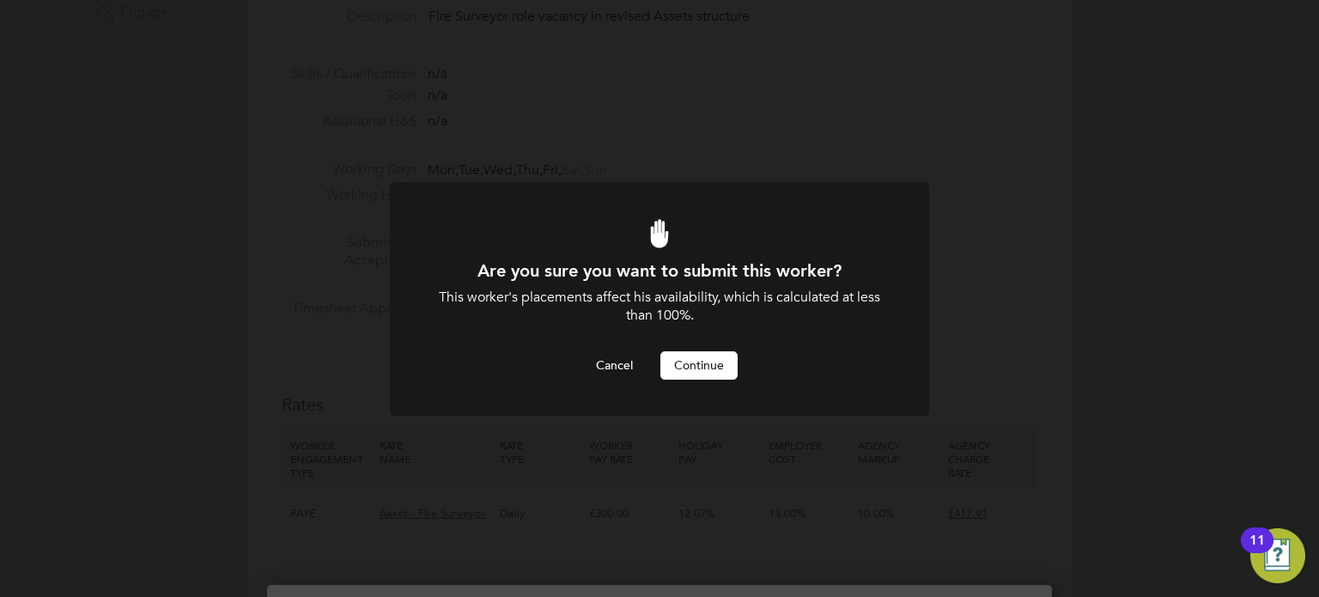
click at [695, 360] on button "Continue" at bounding box center [698, 364] width 77 height 27
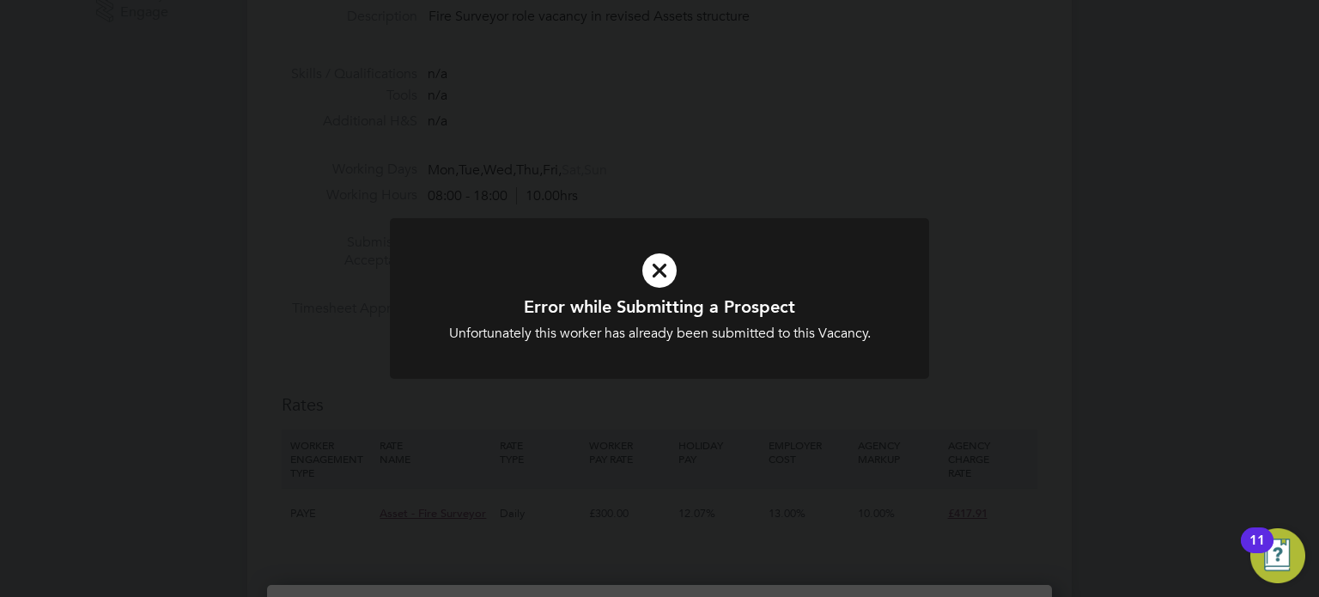
click at [695, 360] on div at bounding box center [659, 298] width 539 height 161
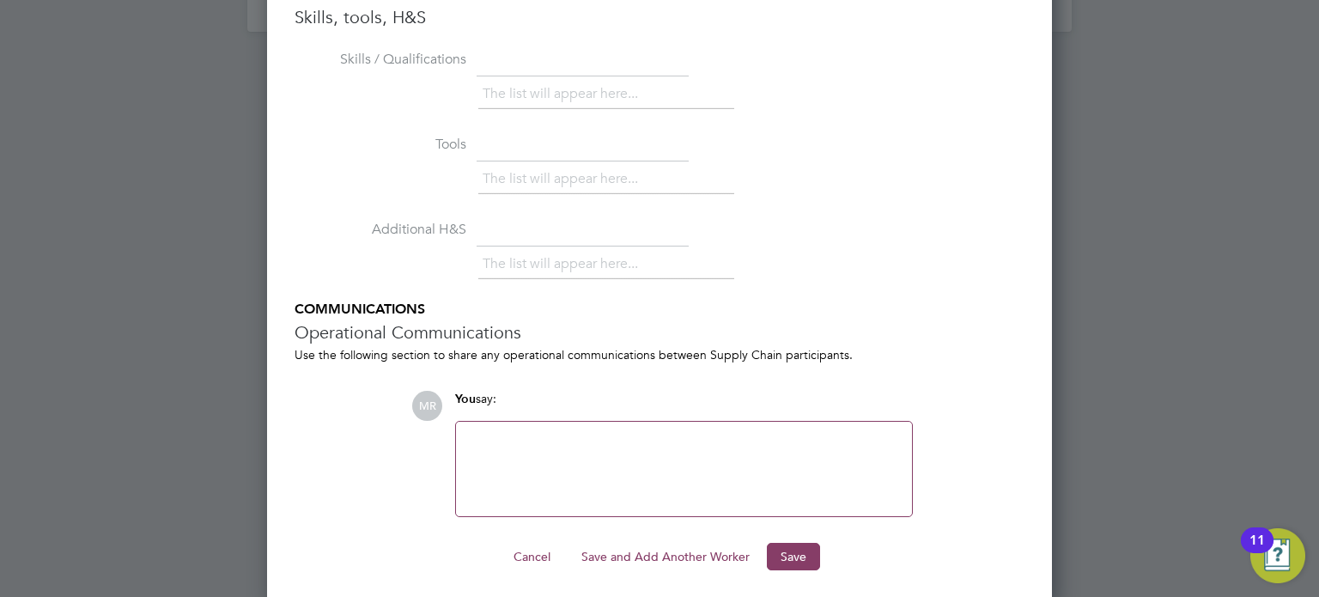
click at [641, 547] on button "Save and Add Another Worker" at bounding box center [666, 556] width 196 height 27
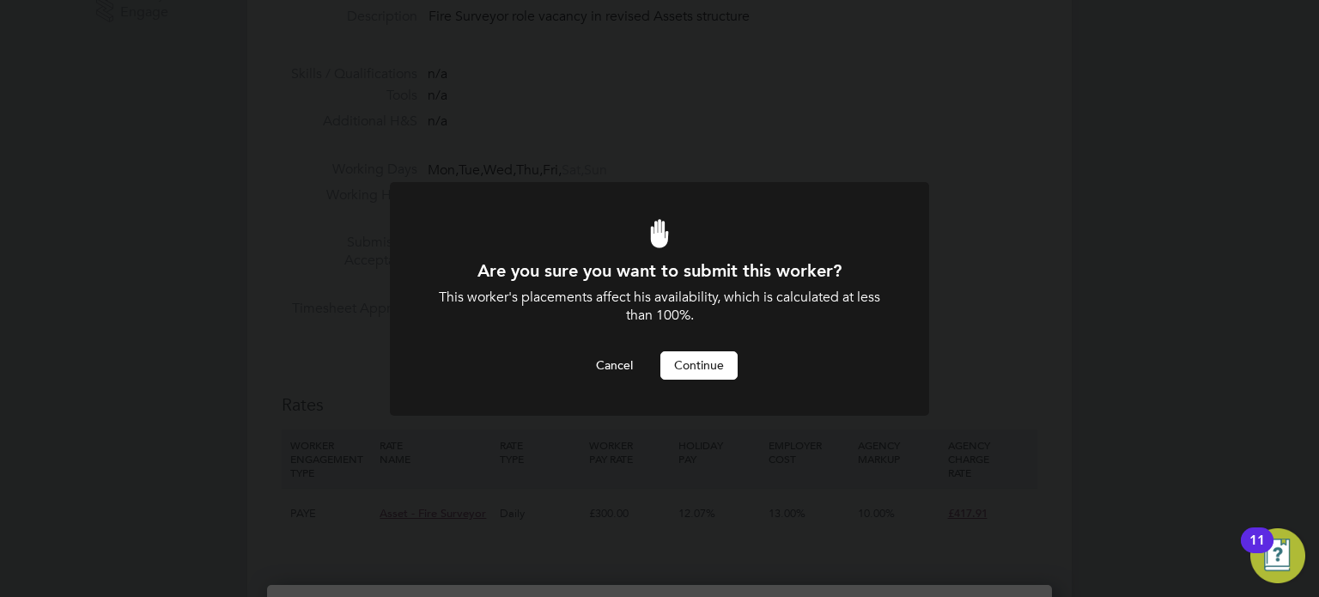
click at [710, 359] on button "Continue" at bounding box center [698, 364] width 77 height 27
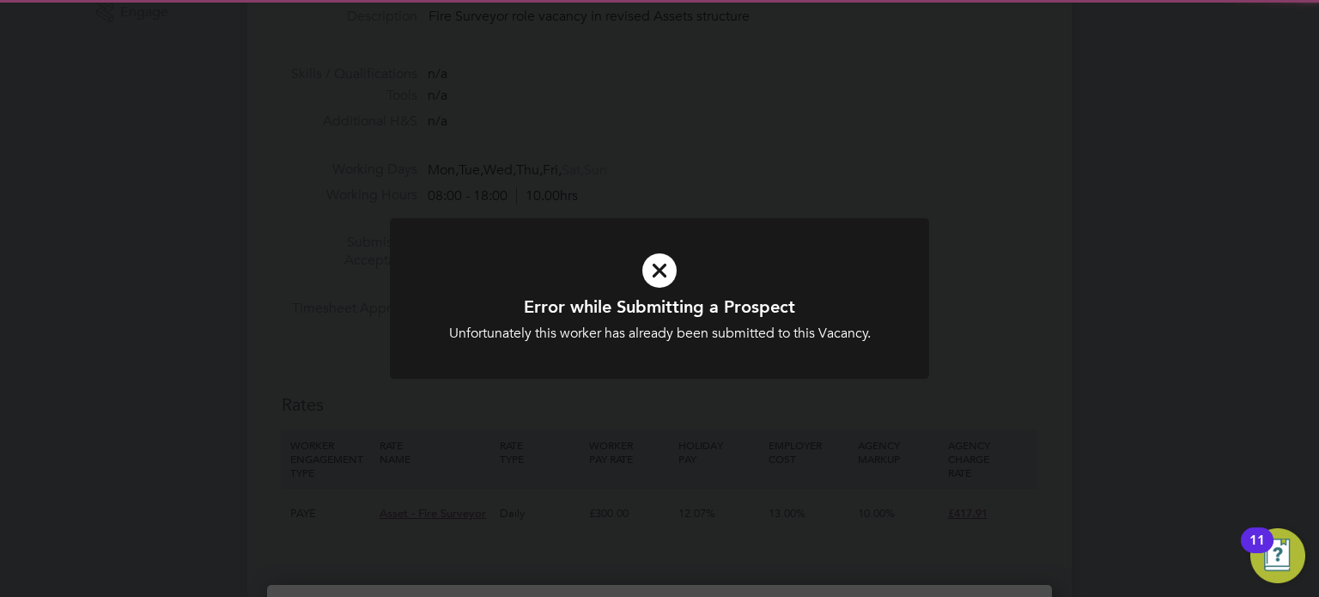
click at [702, 371] on div at bounding box center [659, 298] width 539 height 161
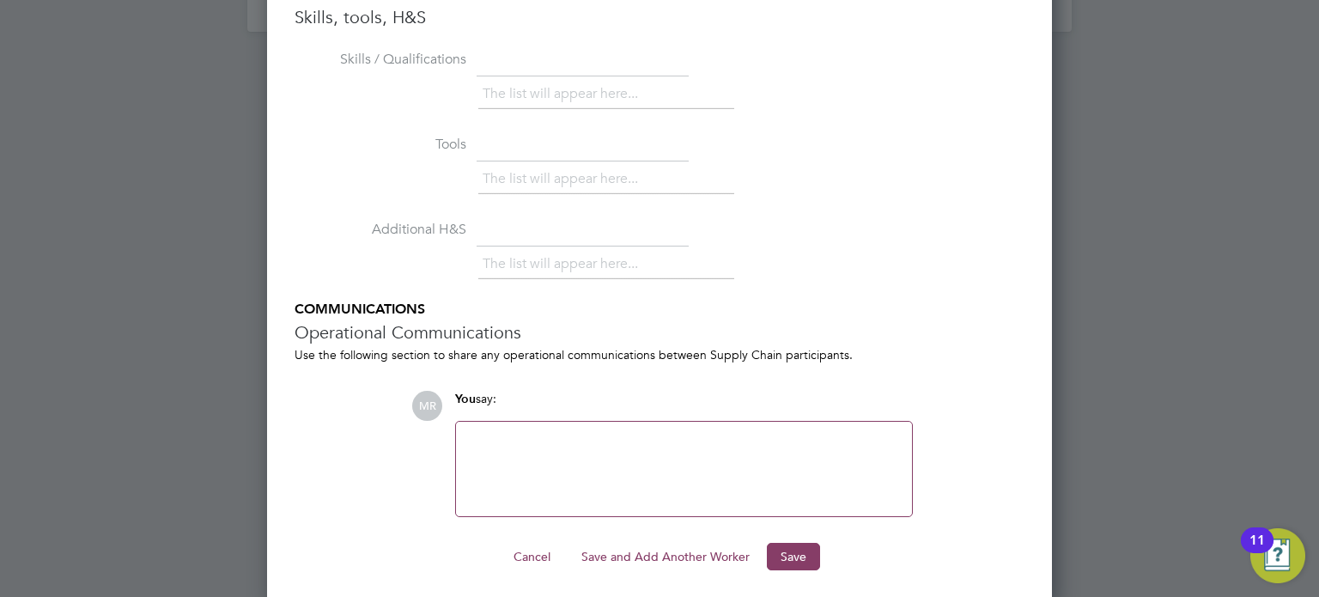
click at [519, 543] on button "Cancel" at bounding box center [532, 556] width 64 height 27
